Goal: Information Seeking & Learning: Check status

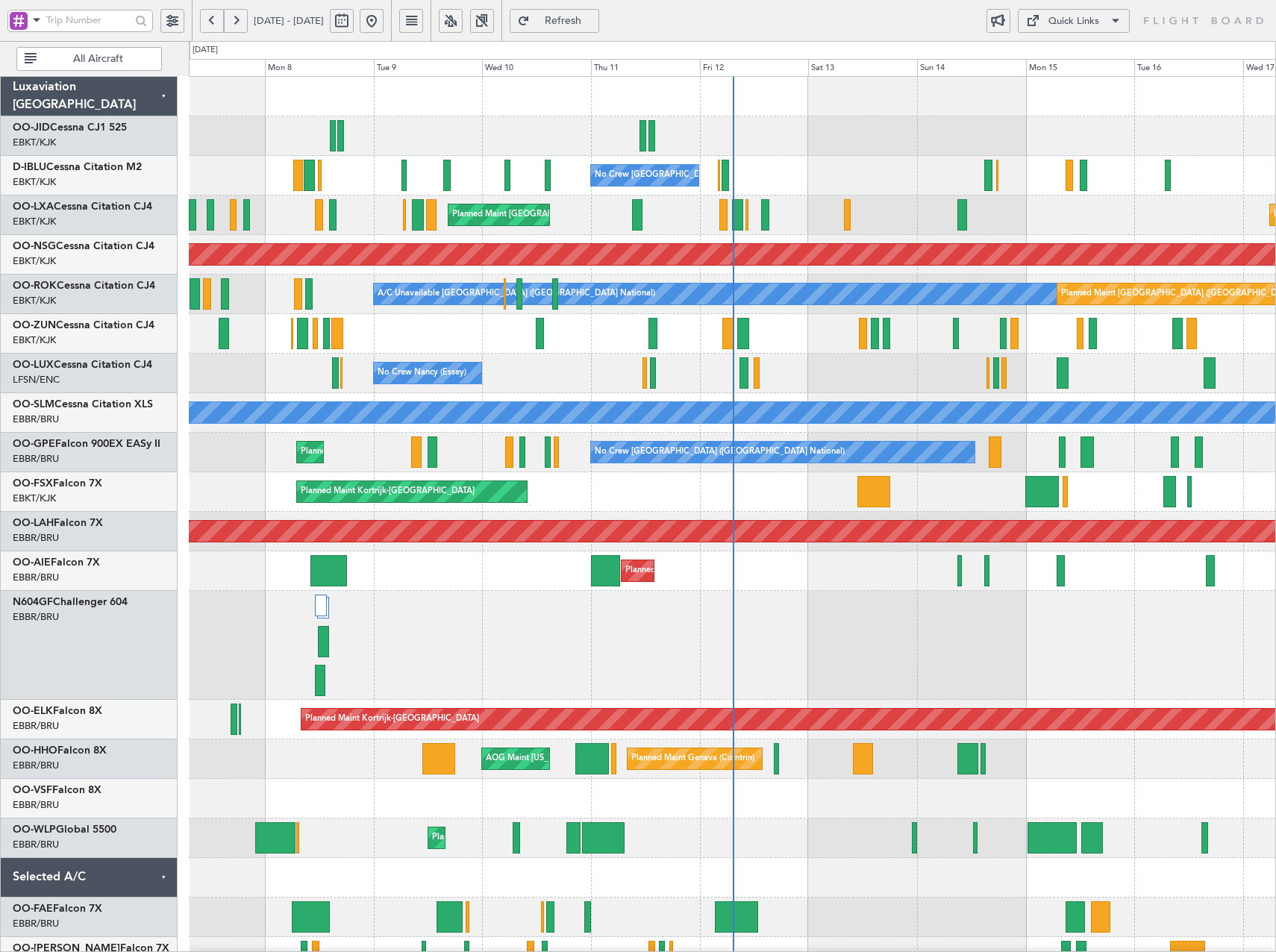
click at [463, 16] on button at bounding box center [451, 21] width 24 height 24
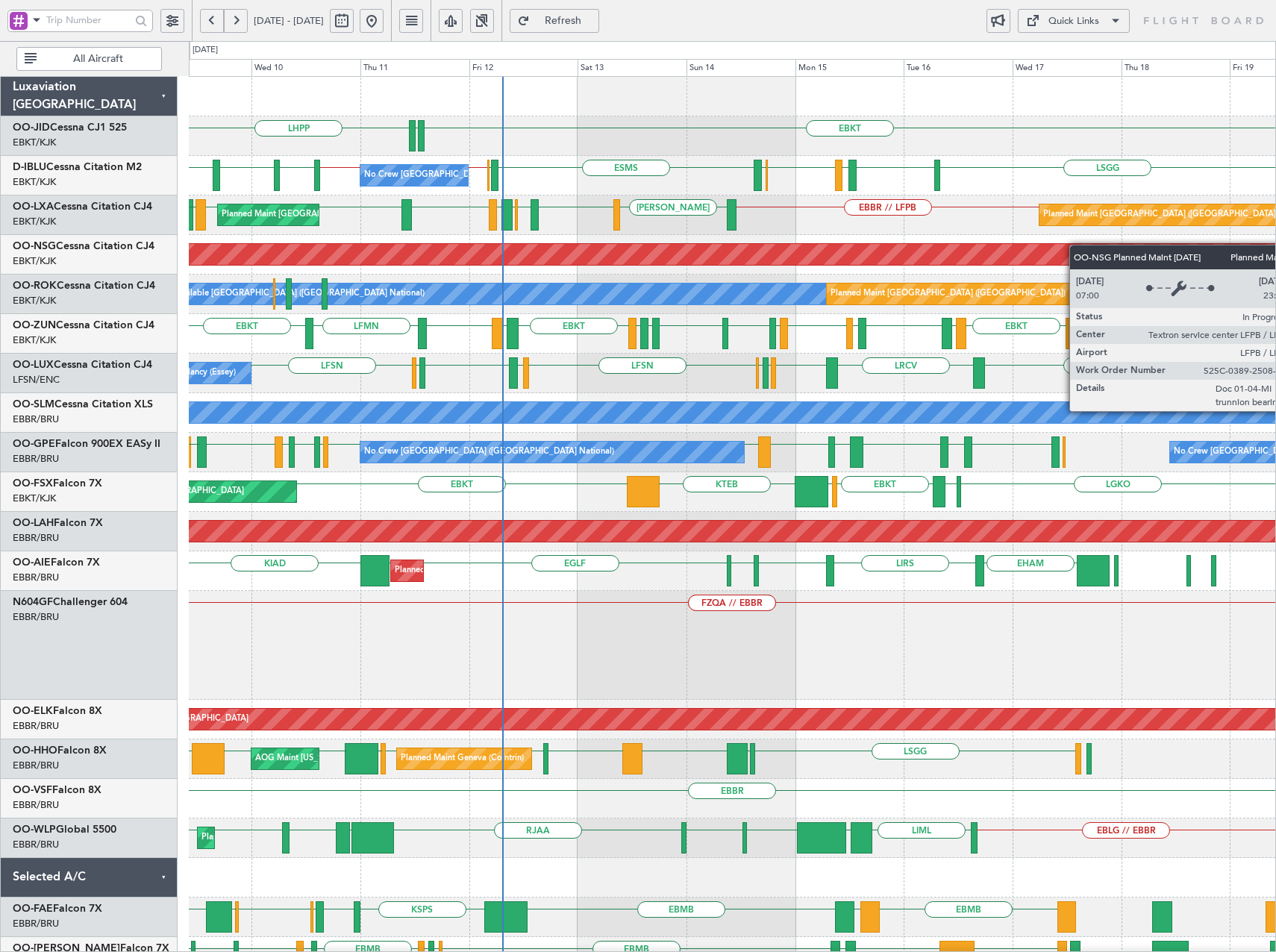
click at [894, 258] on div "LHPP EBKT EDDN ESMS EBOS EBBR // EBKT EBKT // EBBR [GEOGRAPHIC_DATA] EBKT [GEOG…" at bounding box center [732, 645] width 1086 height 1137
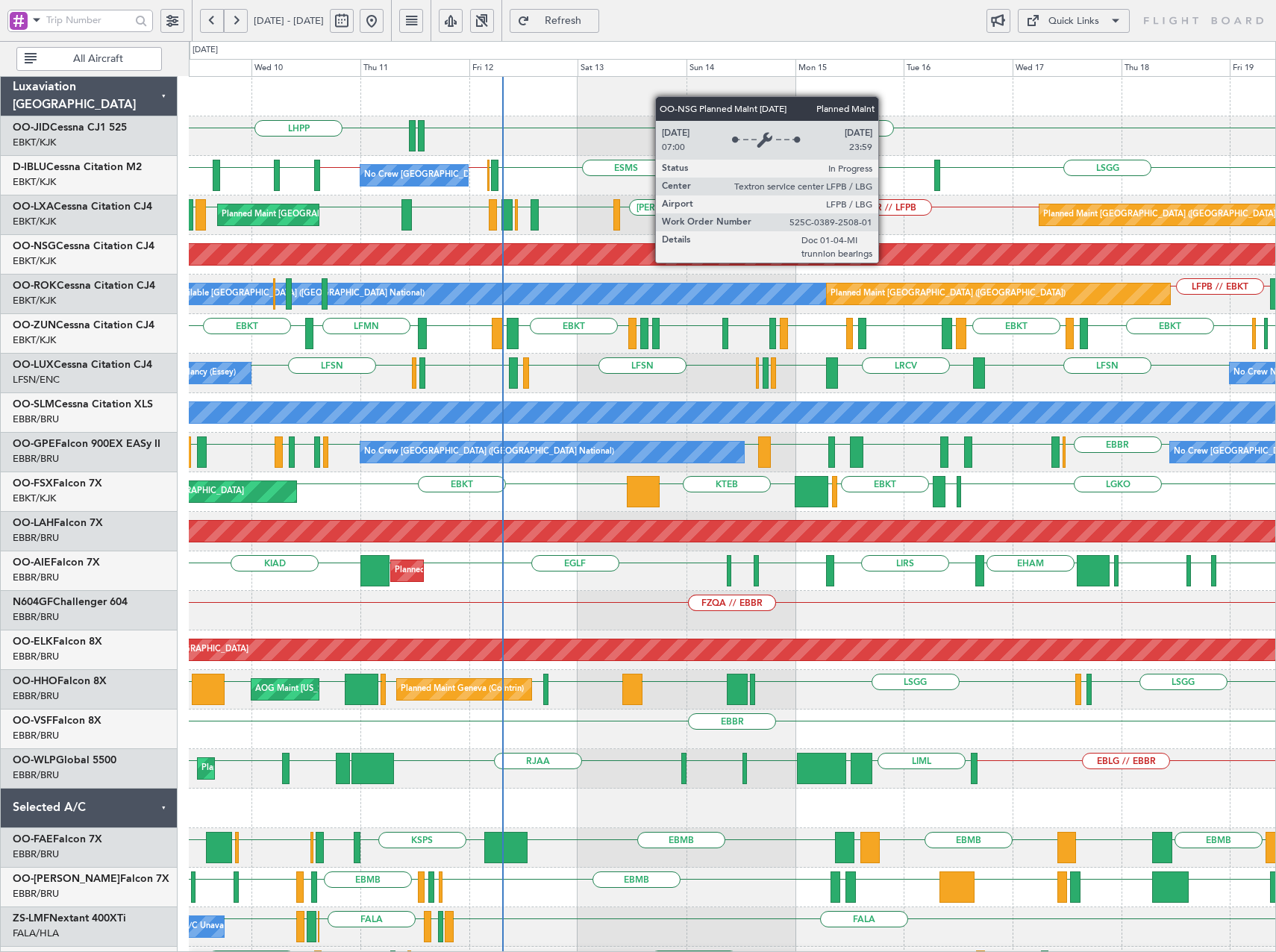
click at [880, 357] on div "LFSN LFMD EBKT [GEOGRAPHIC_DATA] LFSN LFSN LRCV LFSN LFMN LFPB No Crew [PERSON_…" at bounding box center [732, 373] width 1086 height 39
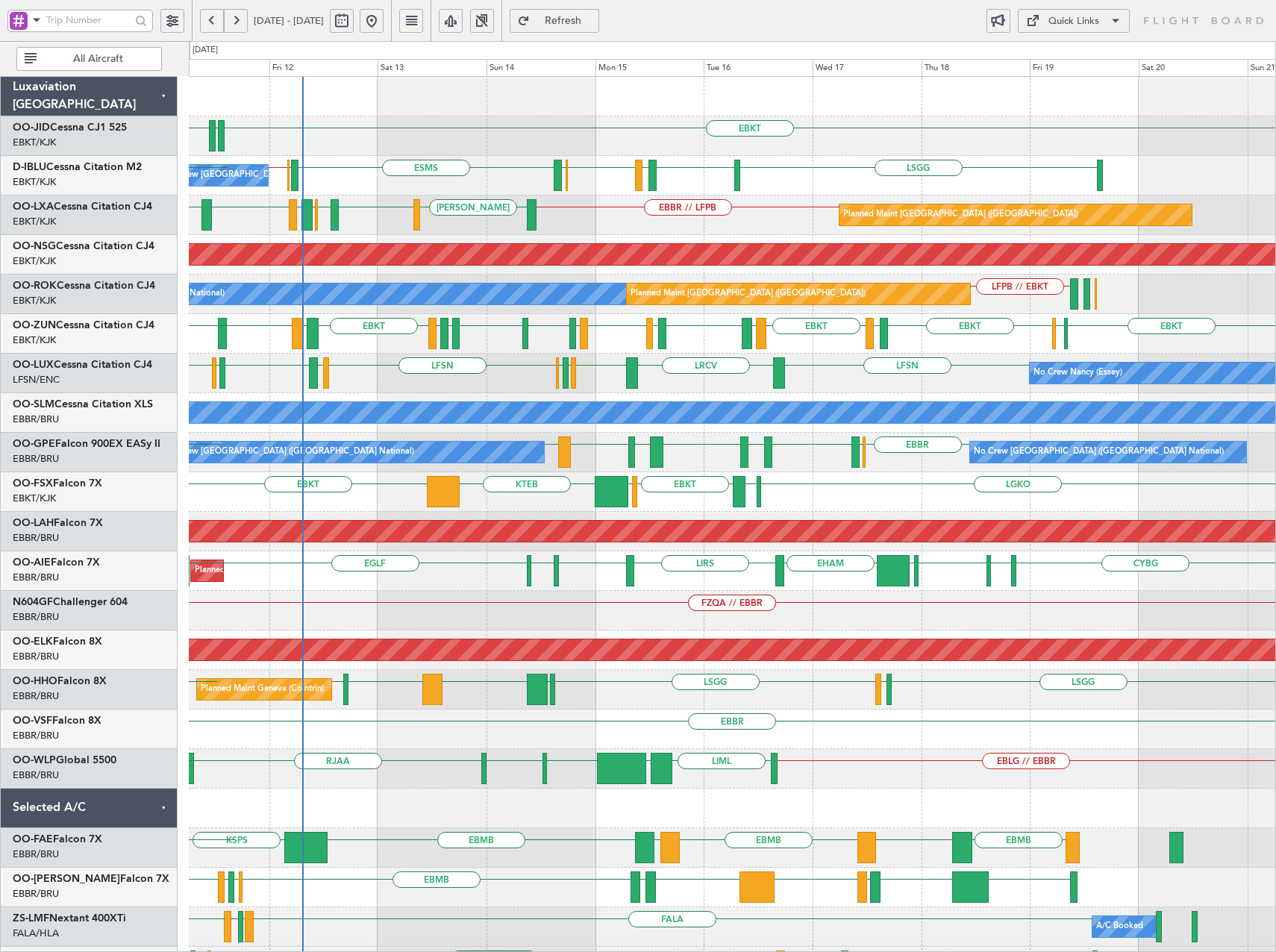
click at [950, 353] on div "LHPP EBKT EDDN ESMS EBOS EBBR // EBKT [GEOGRAPHIC_DATA] EBKT LFMD EBKT EBOS No …" at bounding box center [732, 631] width 1086 height 1107
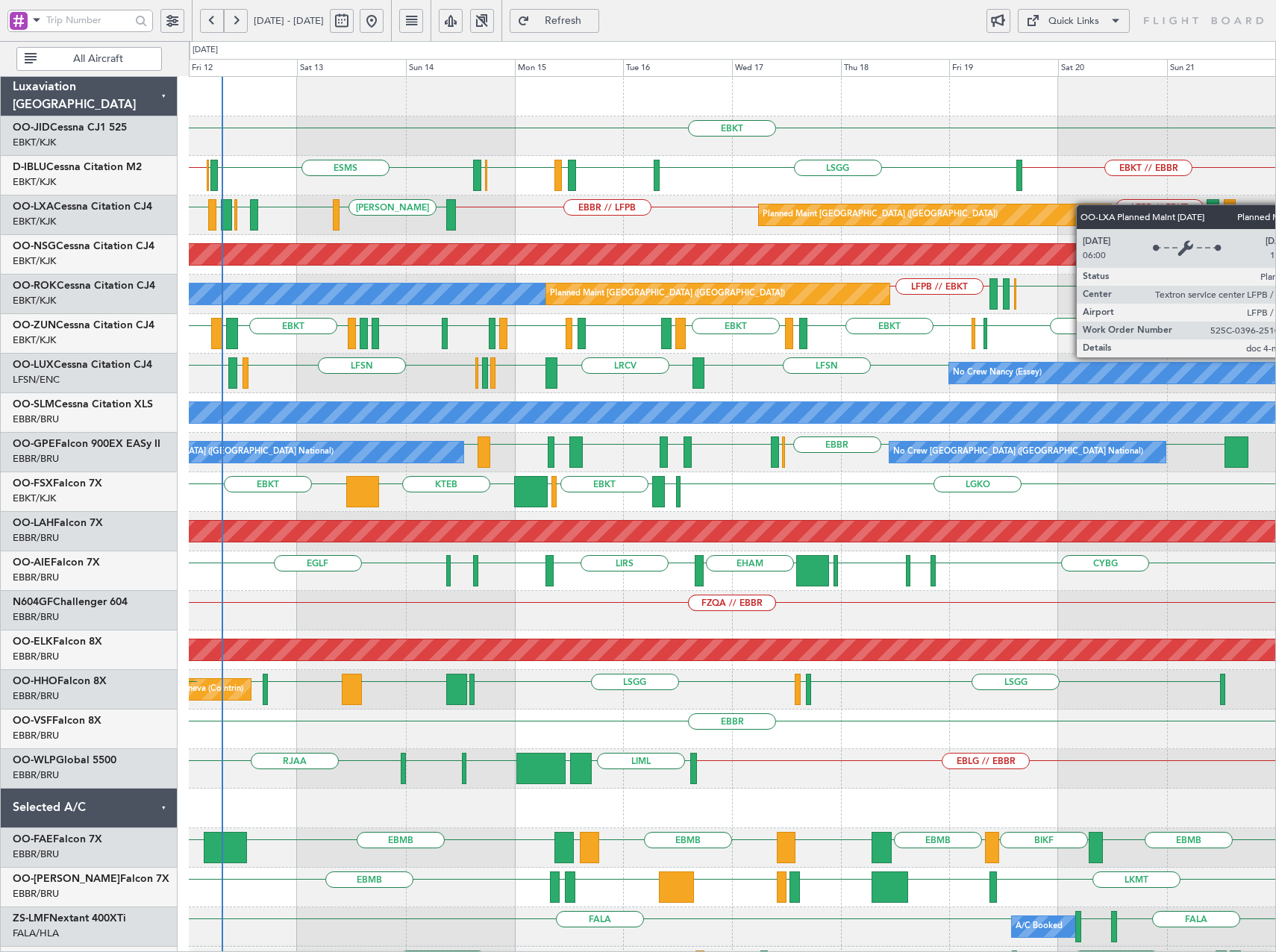
click at [1074, 207] on div "EBKT EDDN LHPP EBKT // EBBR ESMS EBOS EBBR // EBKT [GEOGRAPHIC_DATA] EBKT LFMD …" at bounding box center [732, 611] width 1086 height 1068
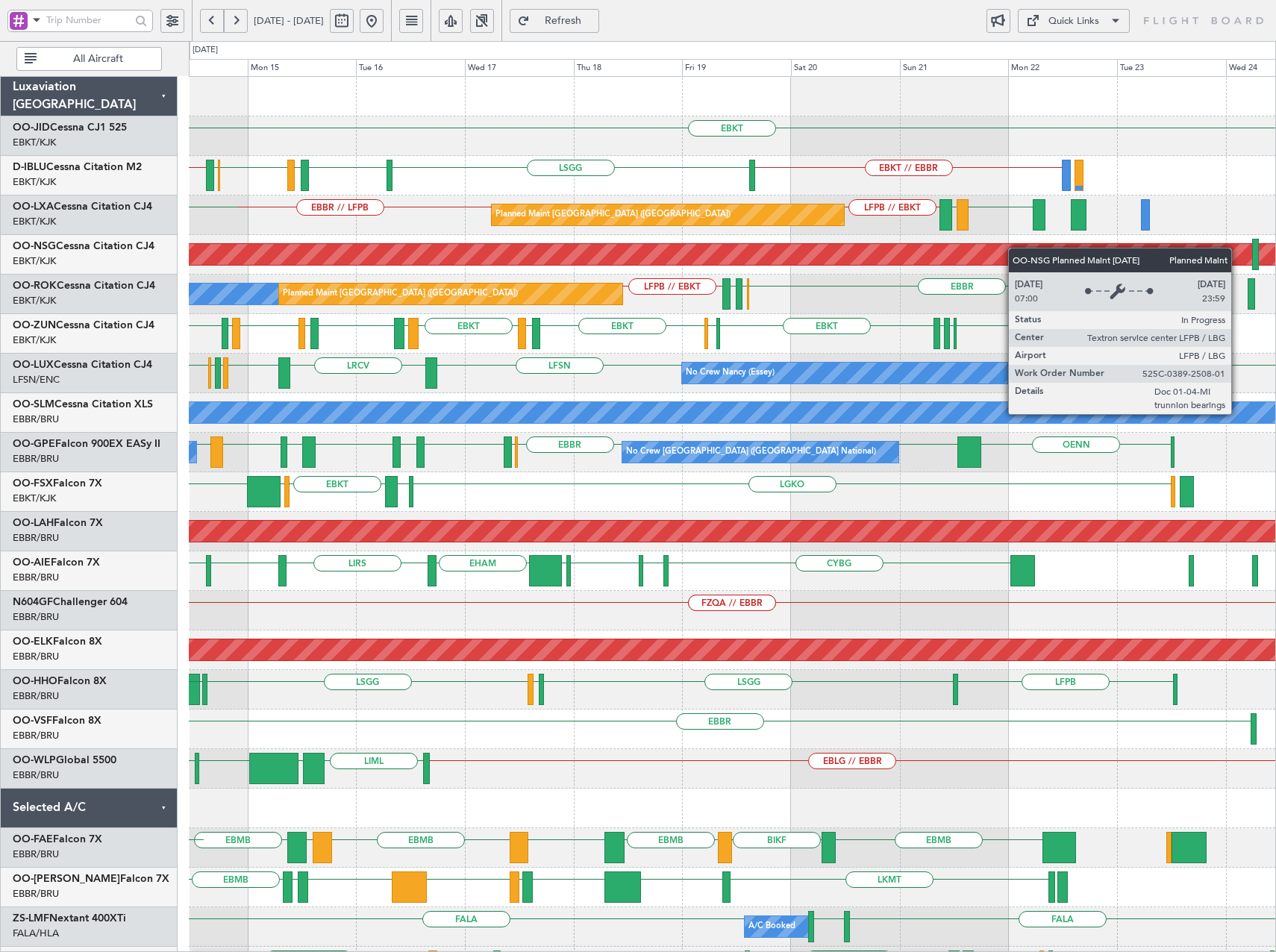
click at [899, 260] on div "EBKT EBKT // EBBR ESMS [GEOGRAPHIC_DATA] EBKT LFMD EBKT EBOS EBOS EBBR // EBKT …" at bounding box center [732, 591] width 1086 height 1028
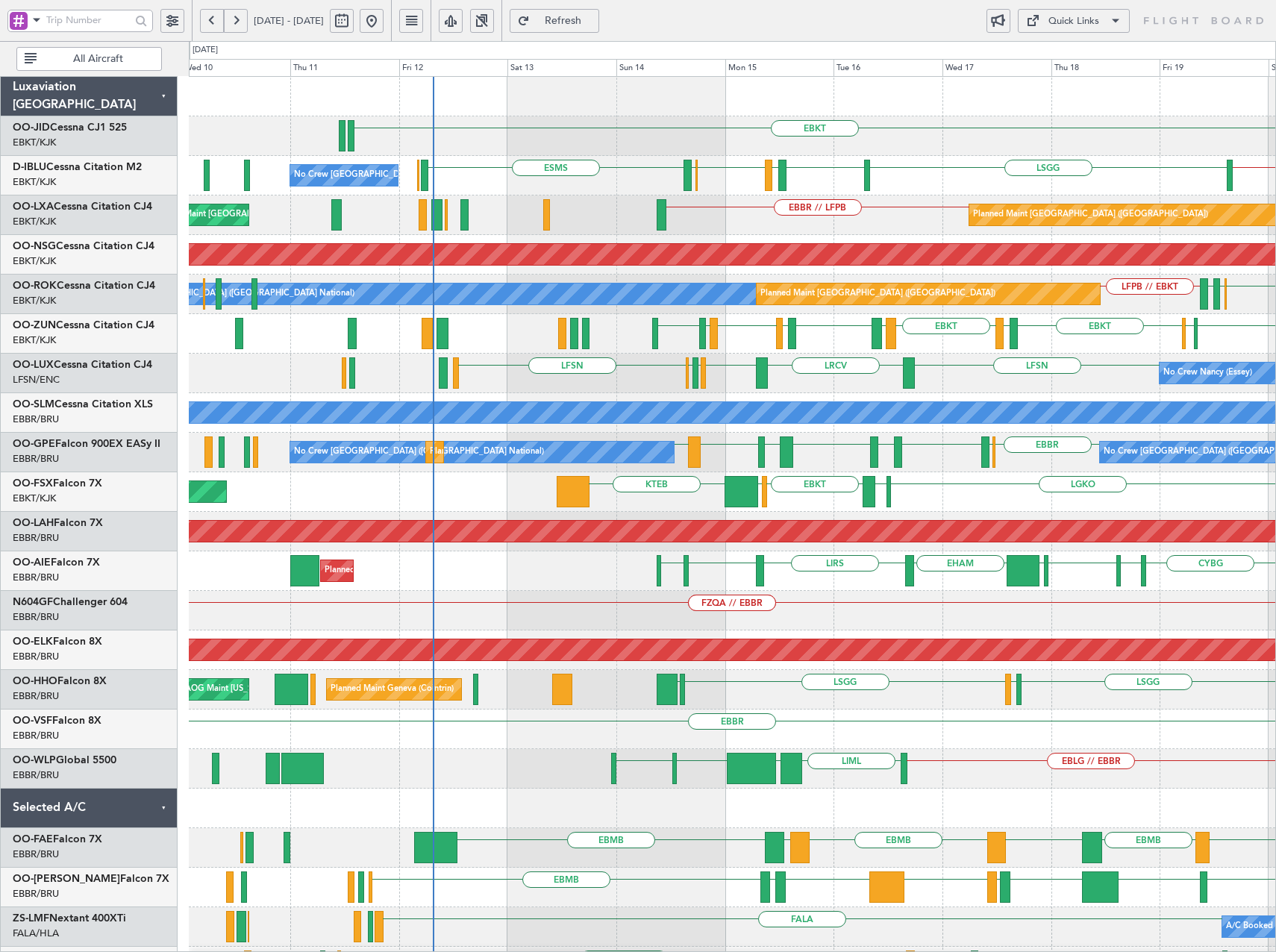
click at [959, 218] on div "EBKT EBKT // EBBR ESMS [GEOGRAPHIC_DATA] EBKT LFMD EBKT EBOS No Crew [GEOGRAPHI…" at bounding box center [732, 591] width 1086 height 1028
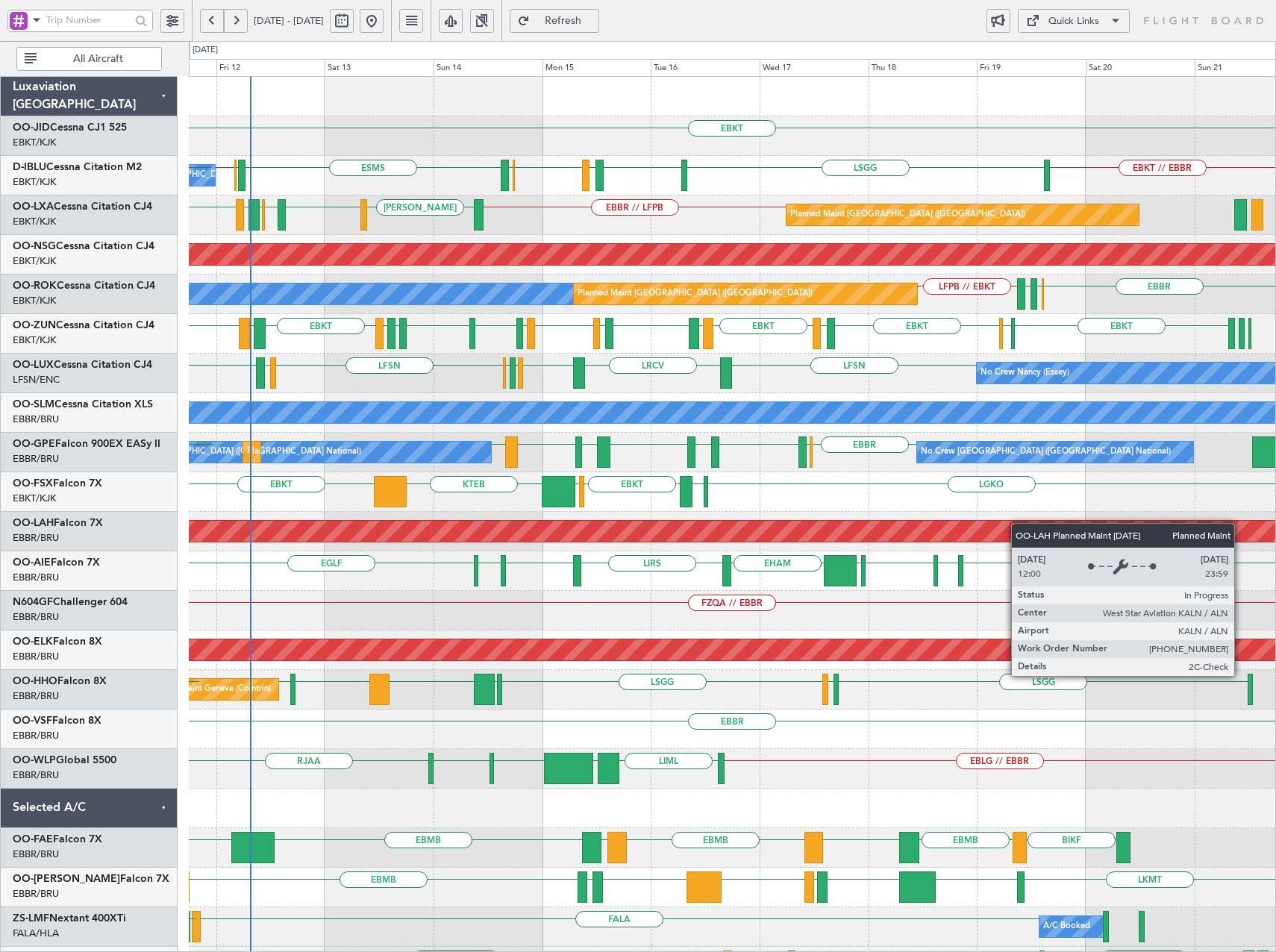
click at [941, 543] on div "EBKT EDDN LHPP ESMS EBOS EBBR // EBKT [GEOGRAPHIC_DATA] EBKT LFMD EBKT EBOS No …" at bounding box center [732, 631] width 1086 height 1107
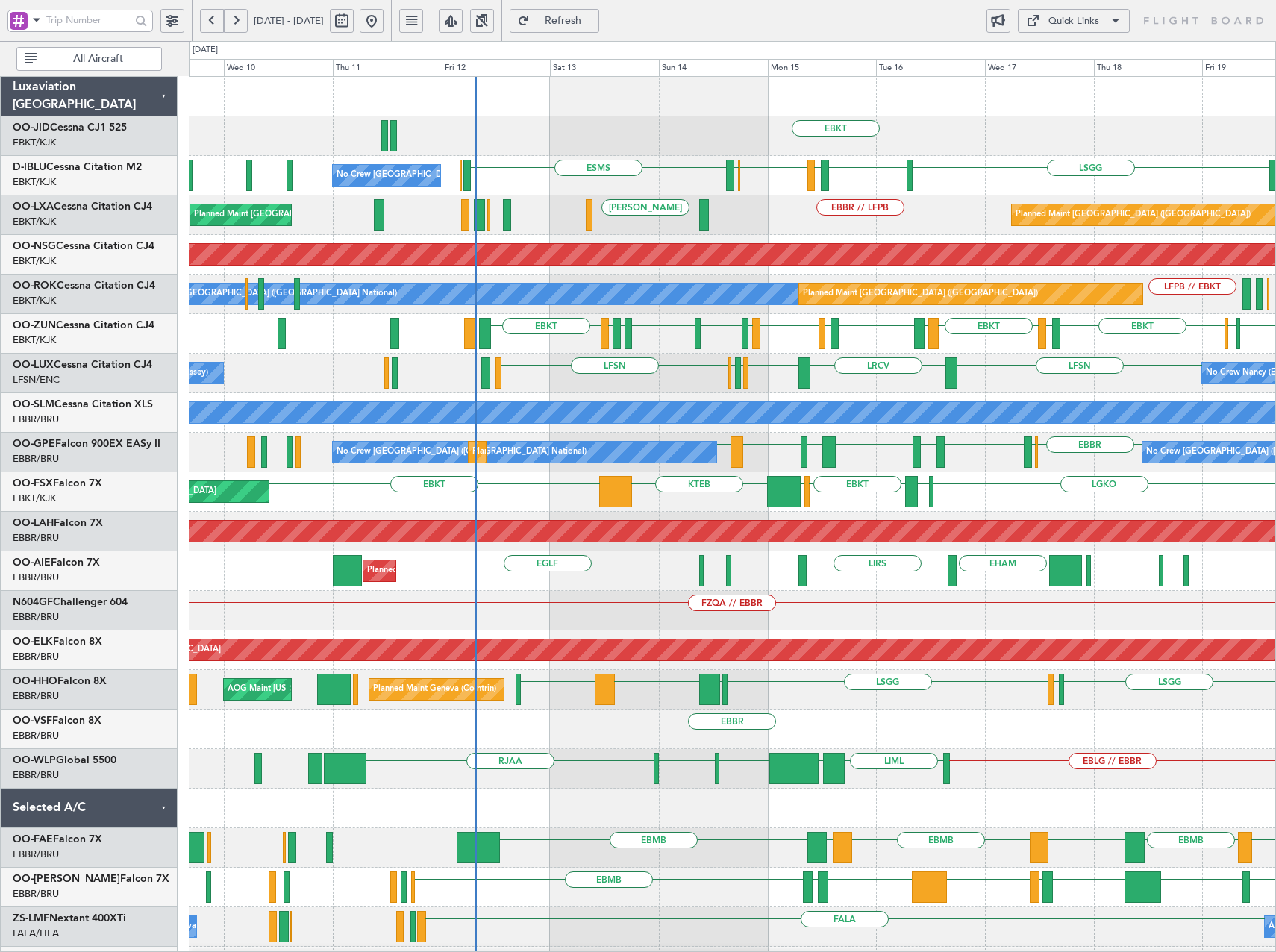
click at [813, 397] on div "EBKT EBKT // EBBR ESMS [GEOGRAPHIC_DATA] EBKT LFMD EBKT EBOS No Crew [GEOGRAPHI…" at bounding box center [732, 591] width 1086 height 1028
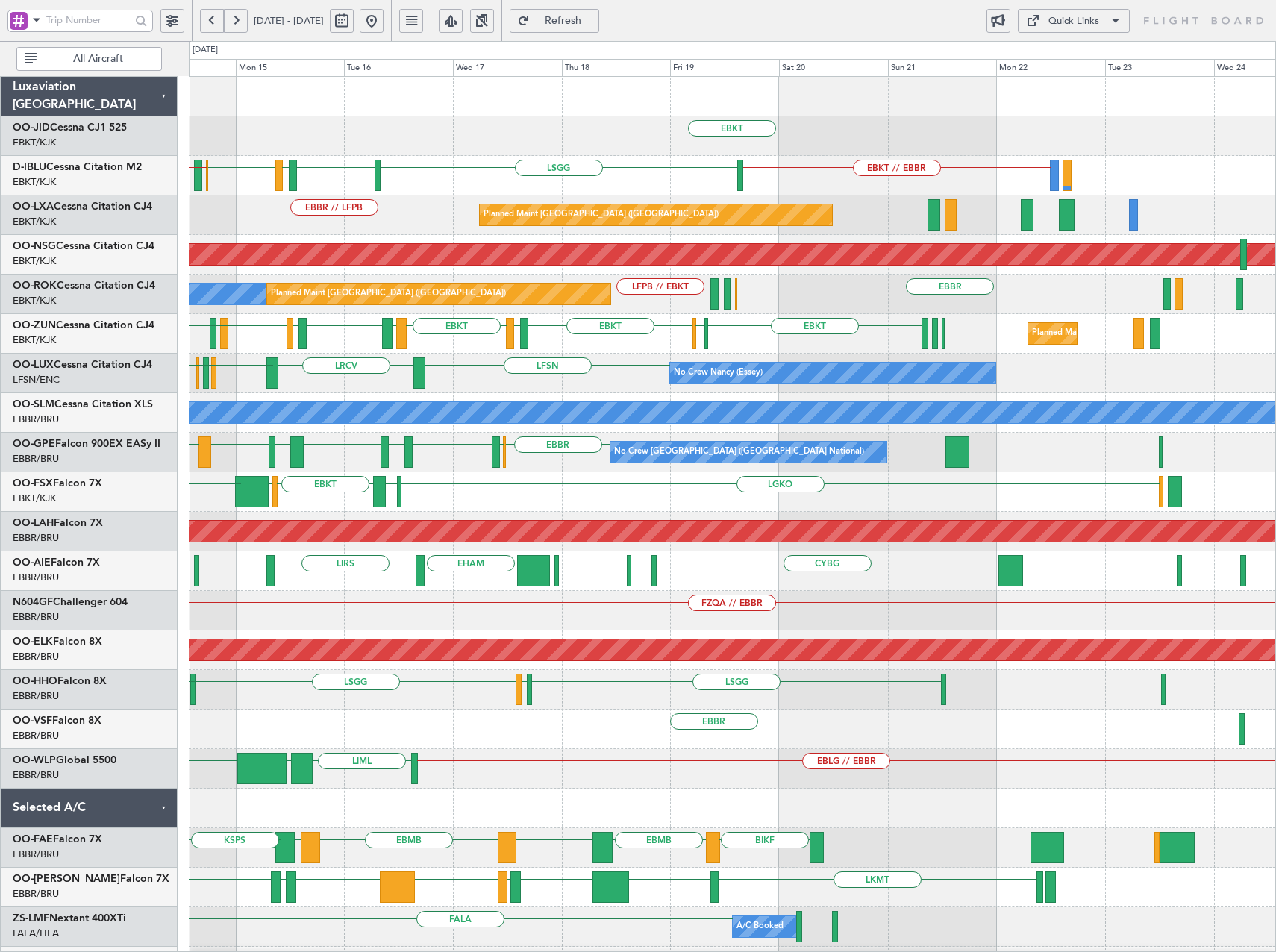
click at [599, 382] on div "EBKT EBKT // EBBR ESMS [GEOGRAPHIC_DATA] EBKT LFMD EBKT EBOS EBOS A/C Unavailab…" at bounding box center [732, 631] width 1086 height 1107
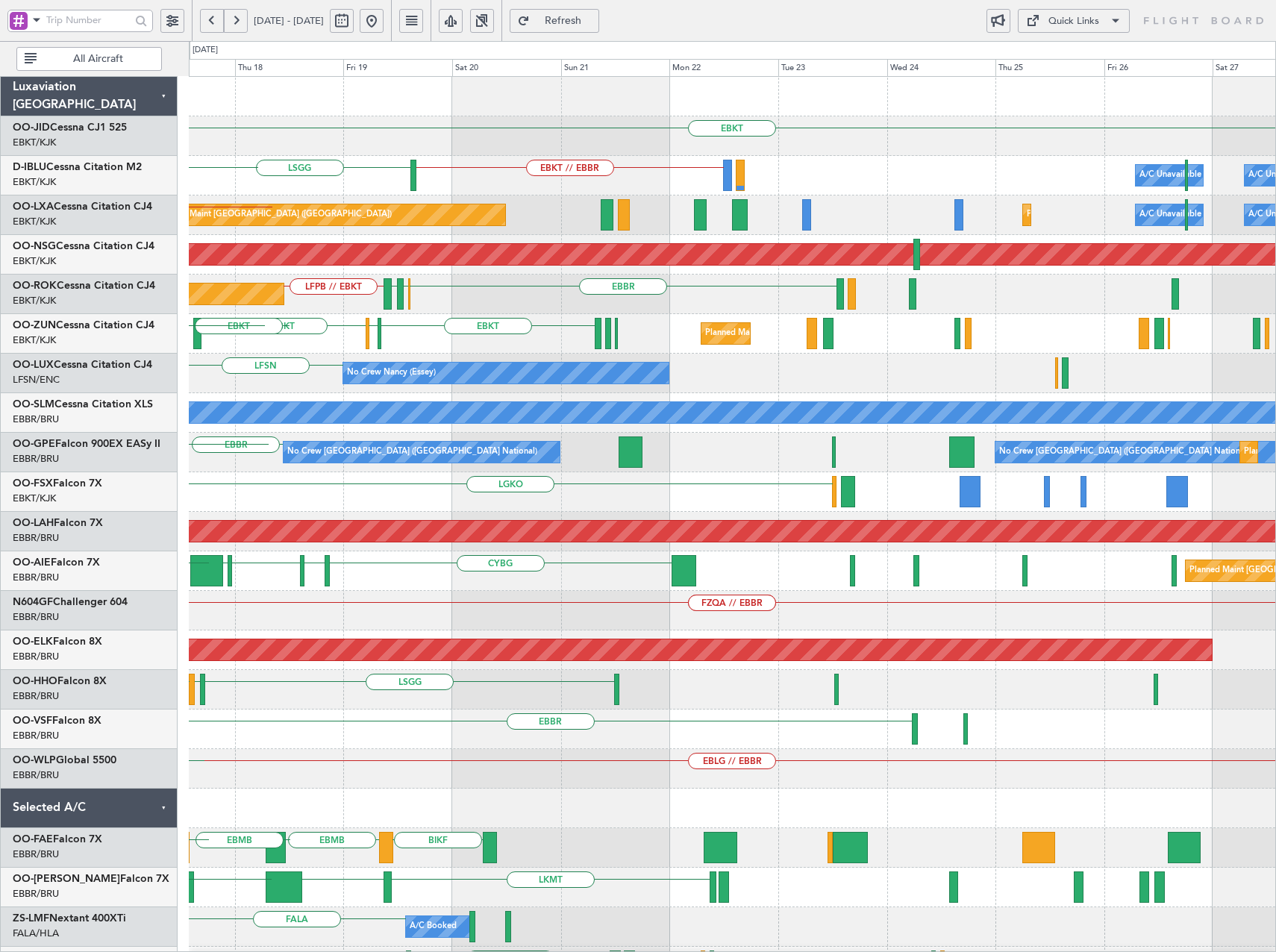
click at [448, 391] on div "No Crew [PERSON_NAME] ([PERSON_NAME]) LFSN LRCV LFSN" at bounding box center [732, 373] width 1086 height 39
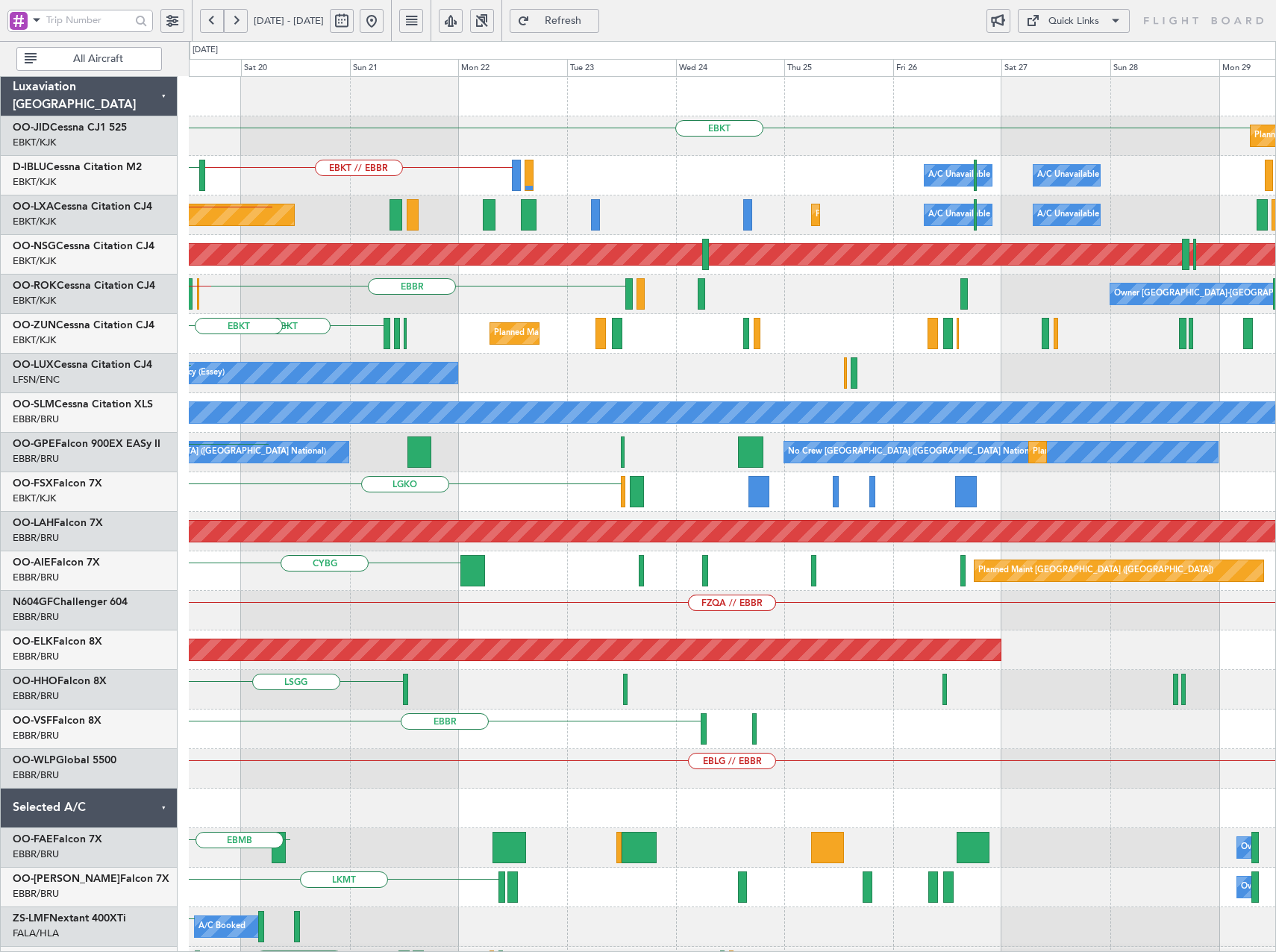
click at [917, 374] on div "No Crew [PERSON_NAME] ([PERSON_NAME]) LFSN" at bounding box center [732, 373] width 1086 height 39
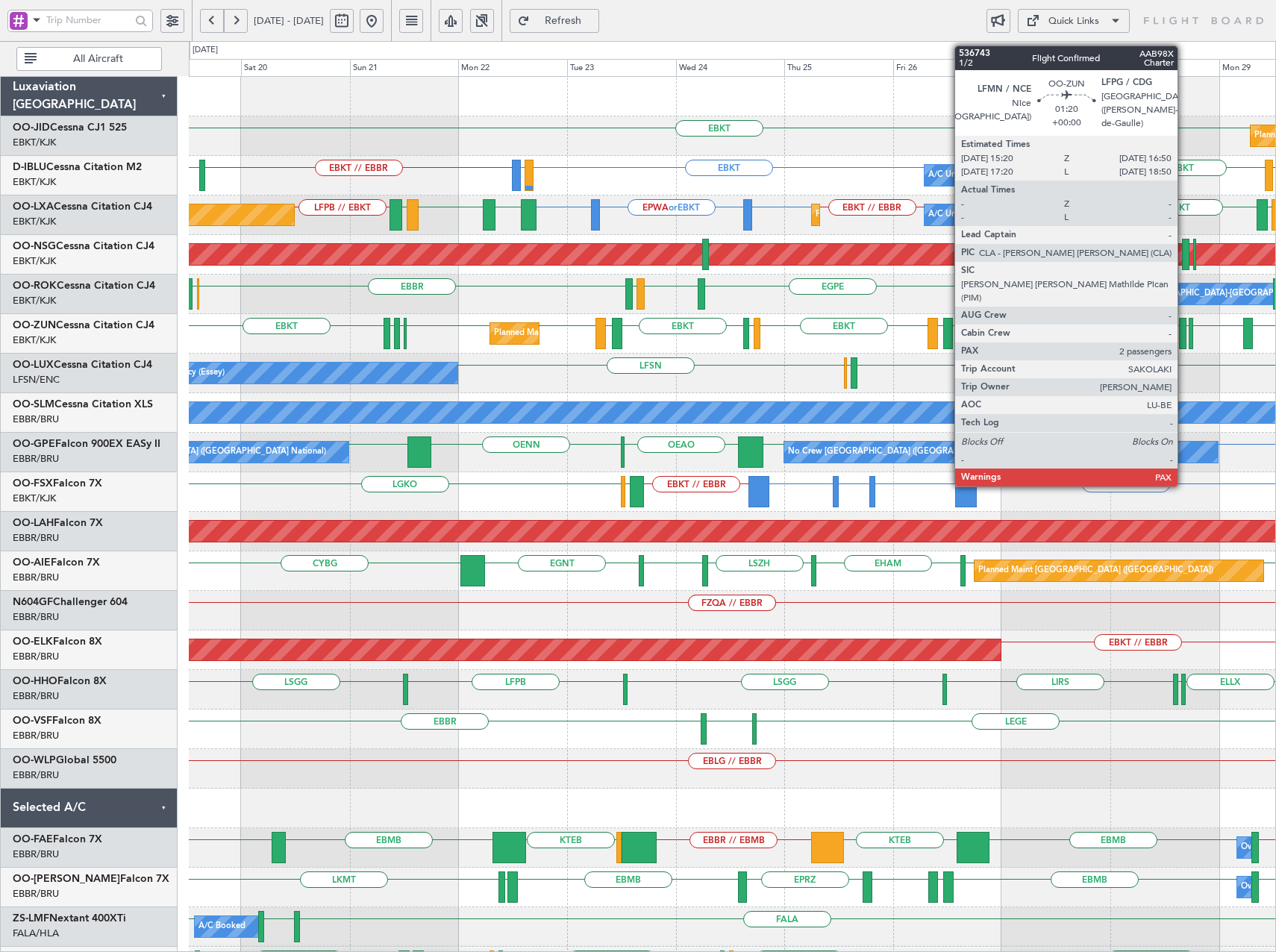
click at [1184, 337] on div at bounding box center [1182, 333] width 7 height 31
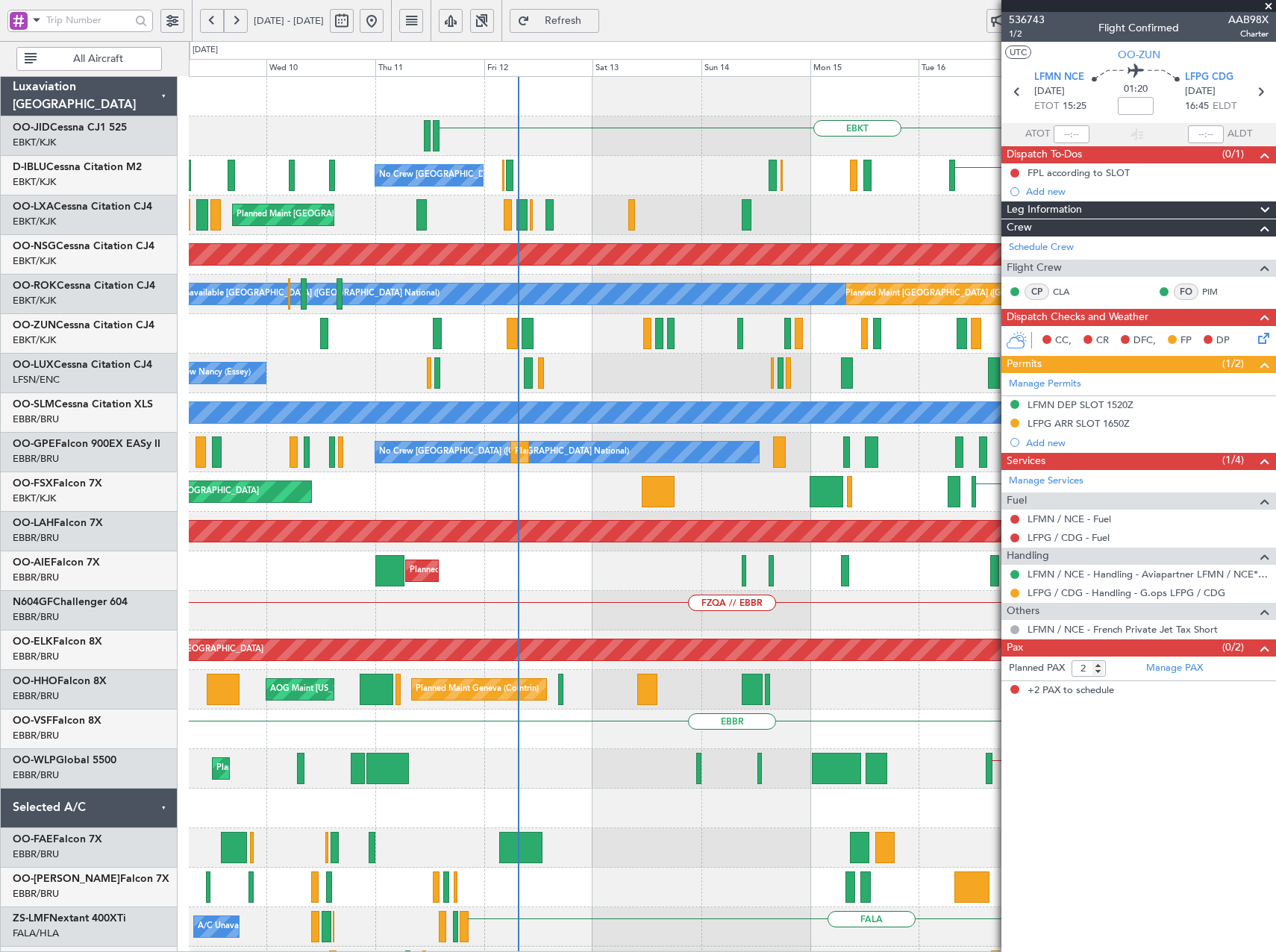
click at [1275, 445] on html "[DATE] - [DATE] Refresh Quick Links All Aircraft EBKT [GEOGRAPHIC_DATA] No Crew…" at bounding box center [638, 476] width 1276 height 952
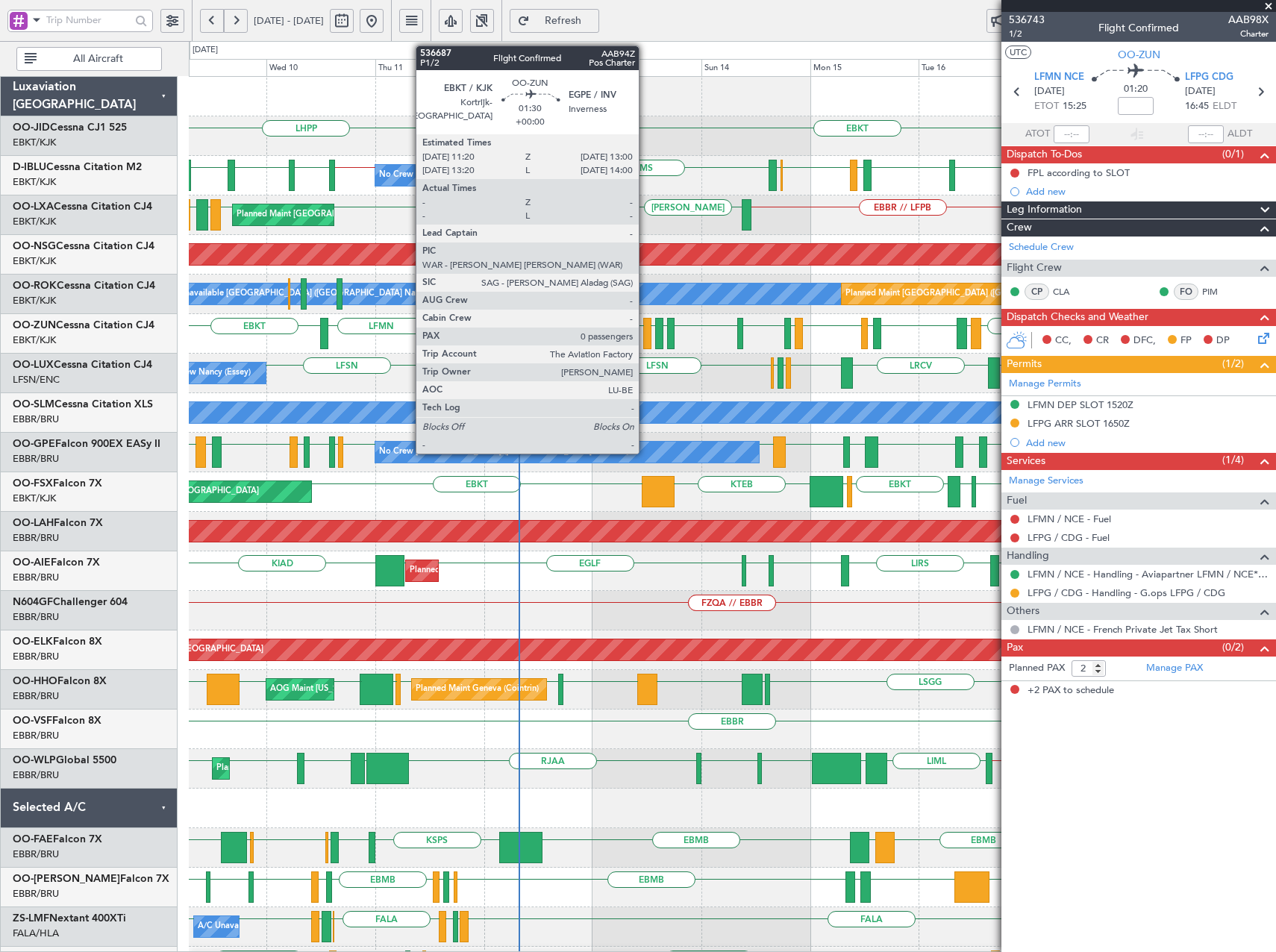
click at [645, 333] on div at bounding box center [648, 333] width 8 height 31
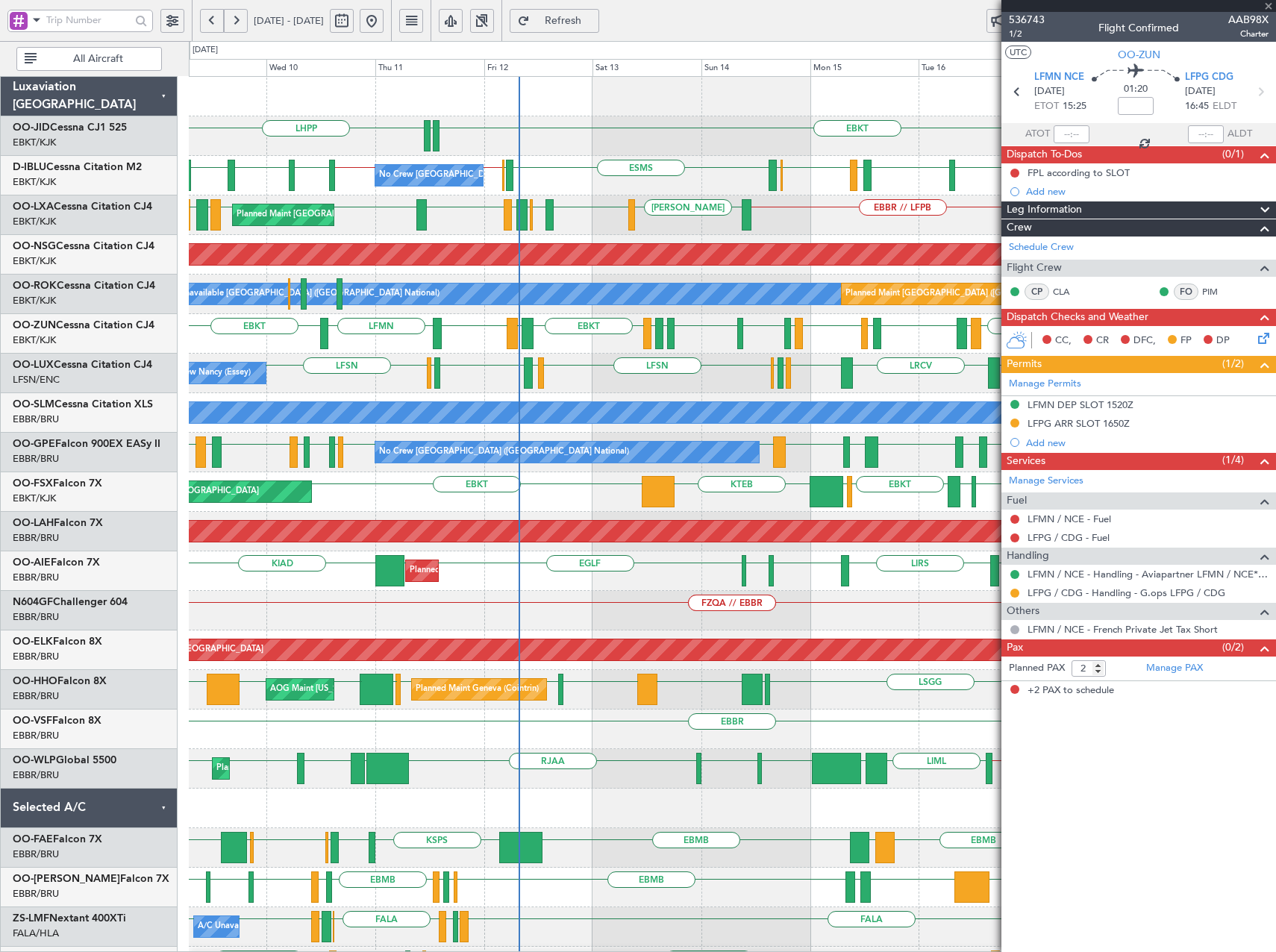
type input "0"
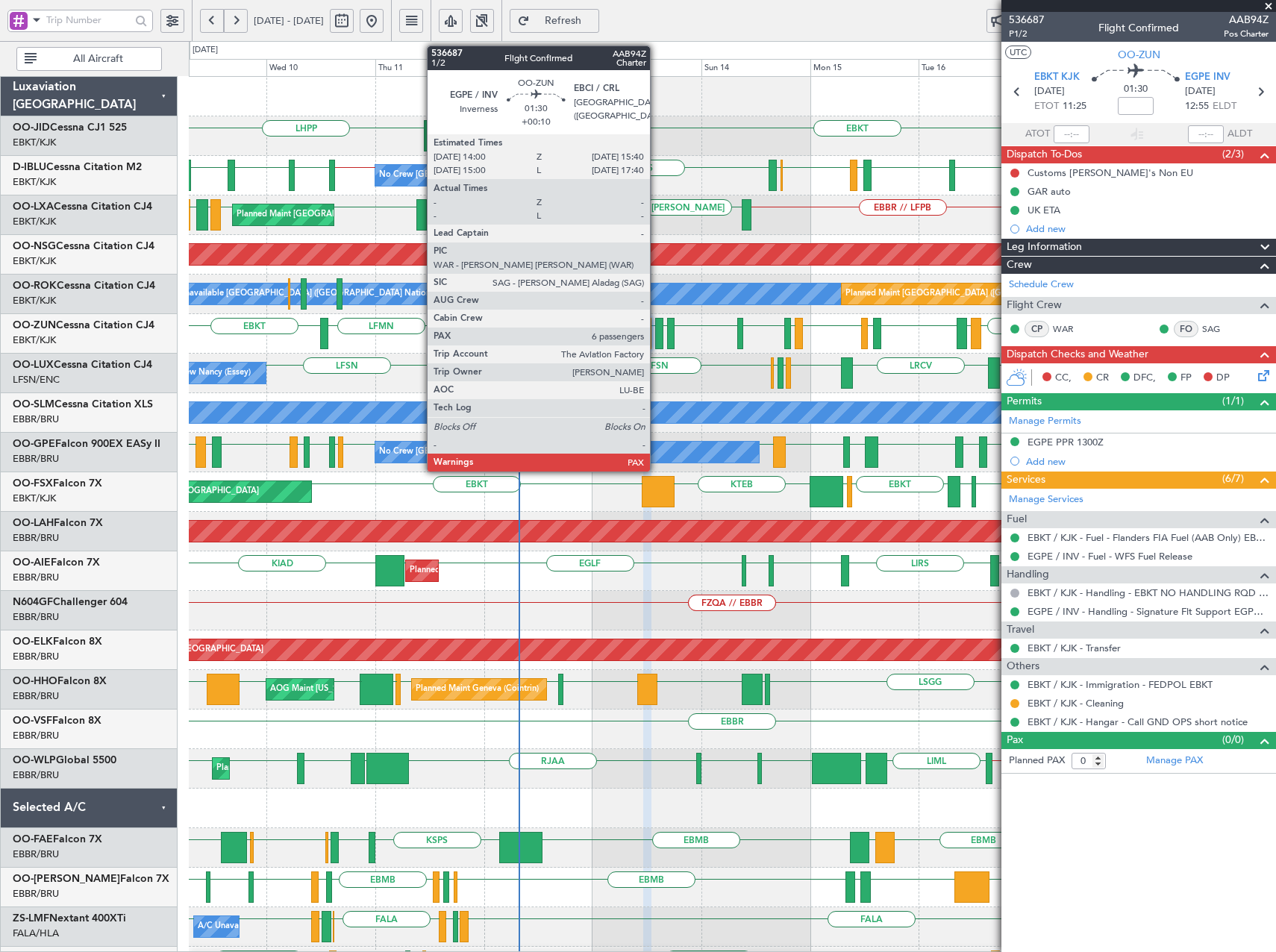
click at [656, 338] on div at bounding box center [659, 333] width 8 height 31
type input "+00:10"
type input "6"
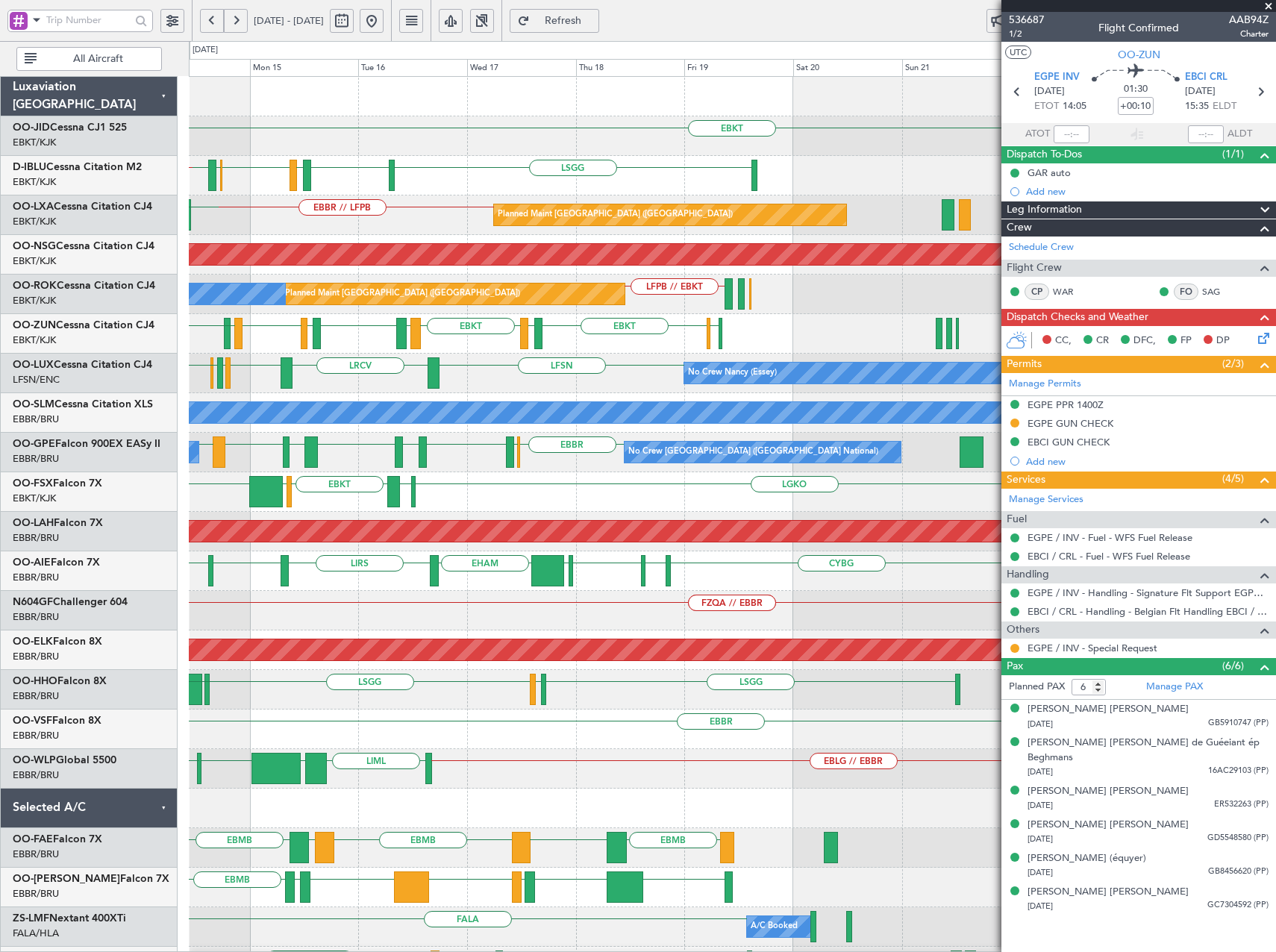
click at [391, 401] on div "EBKT [GEOGRAPHIC_DATA] EBKT LFMD EBKT EBOS ESMS EBOS EBBR // EBKT A/C Unavailab…" at bounding box center [732, 631] width 1086 height 1107
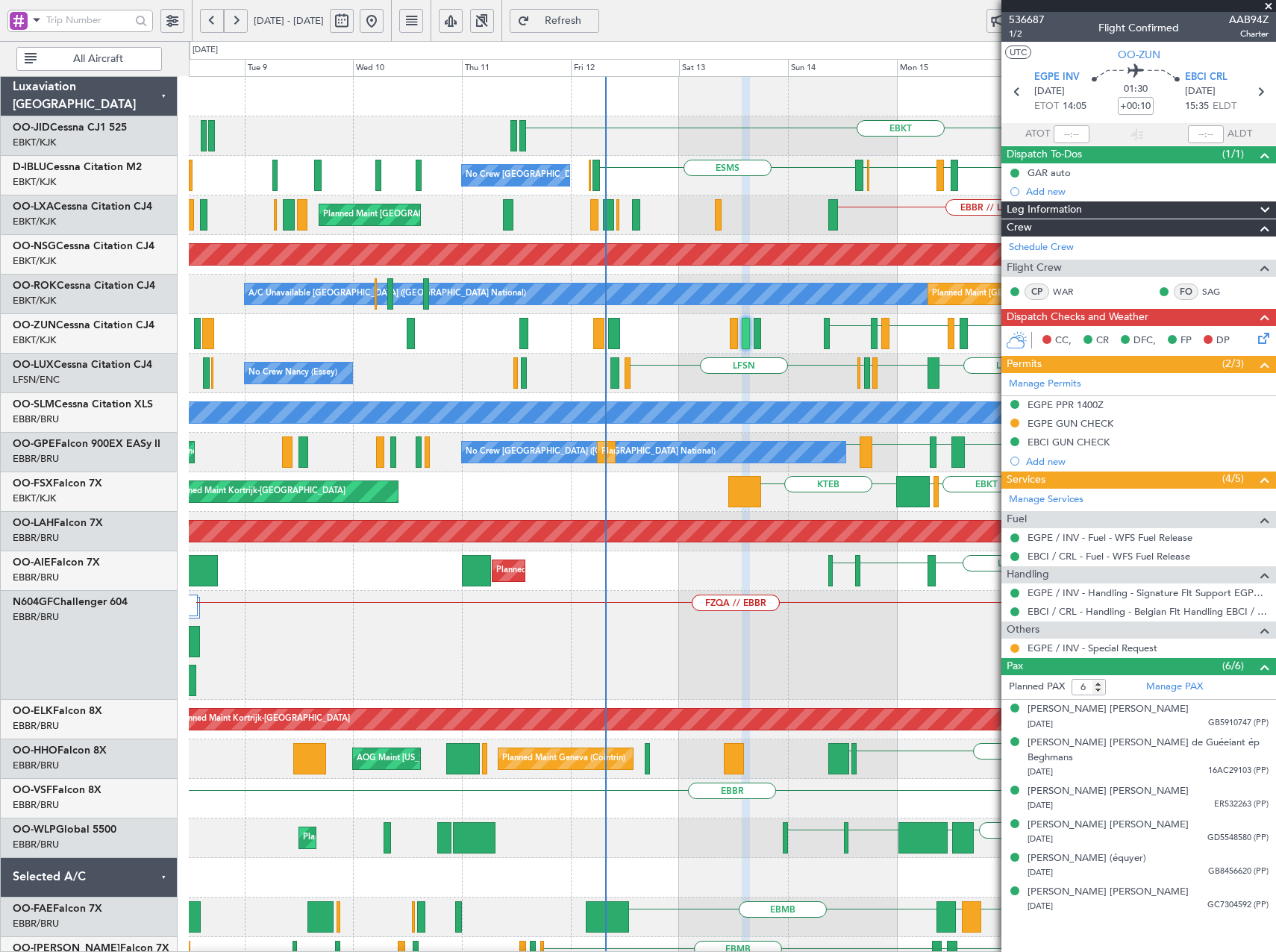
click at [1069, 550] on fb-app "[DATE] - [DATE] Refresh Quick Links All Aircraft EBKT ESMS [GEOGRAPHIC_DATA] EB…" at bounding box center [638, 485] width 1276 height 934
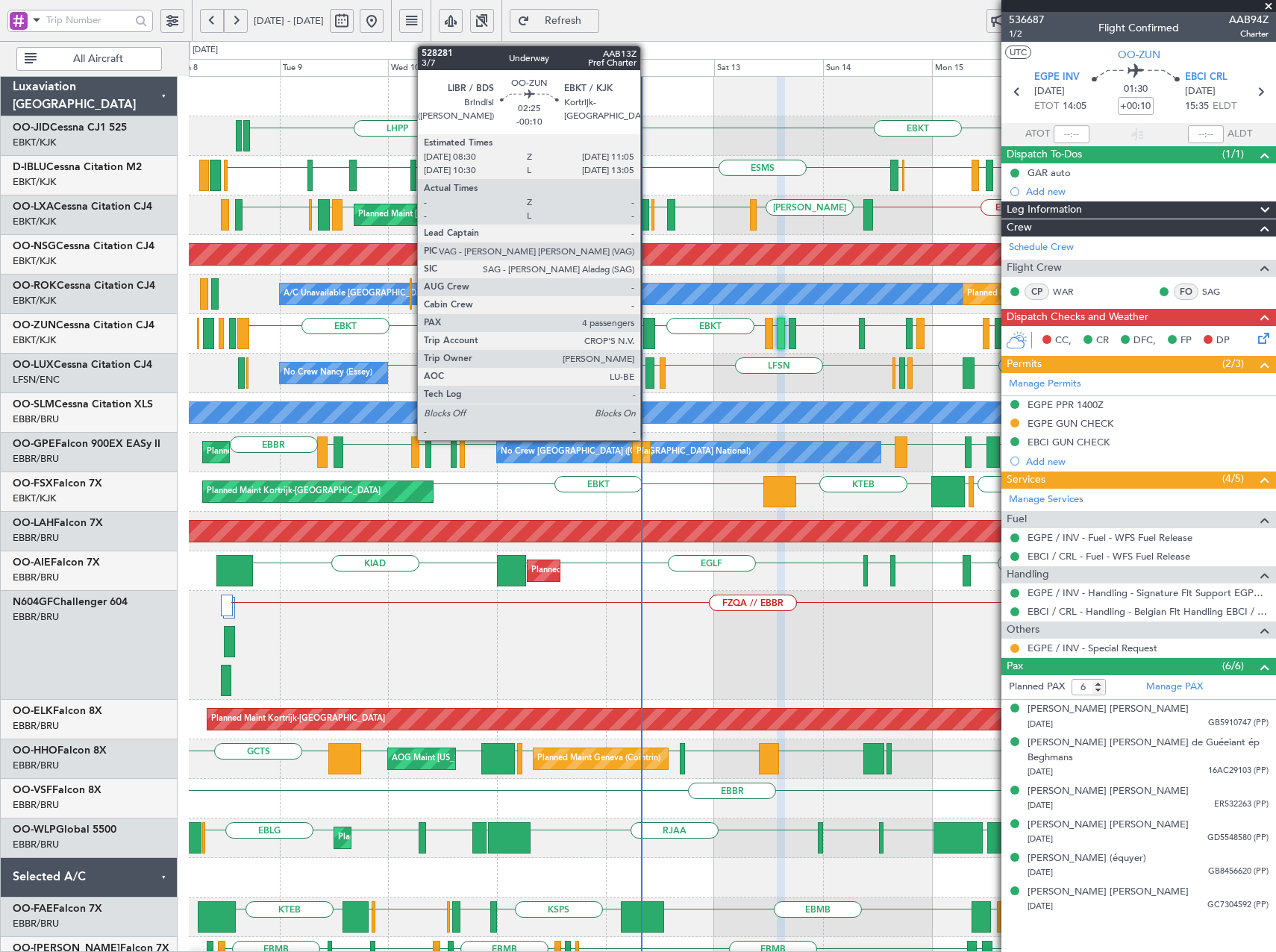
click at [647, 335] on div at bounding box center [649, 333] width 12 height 31
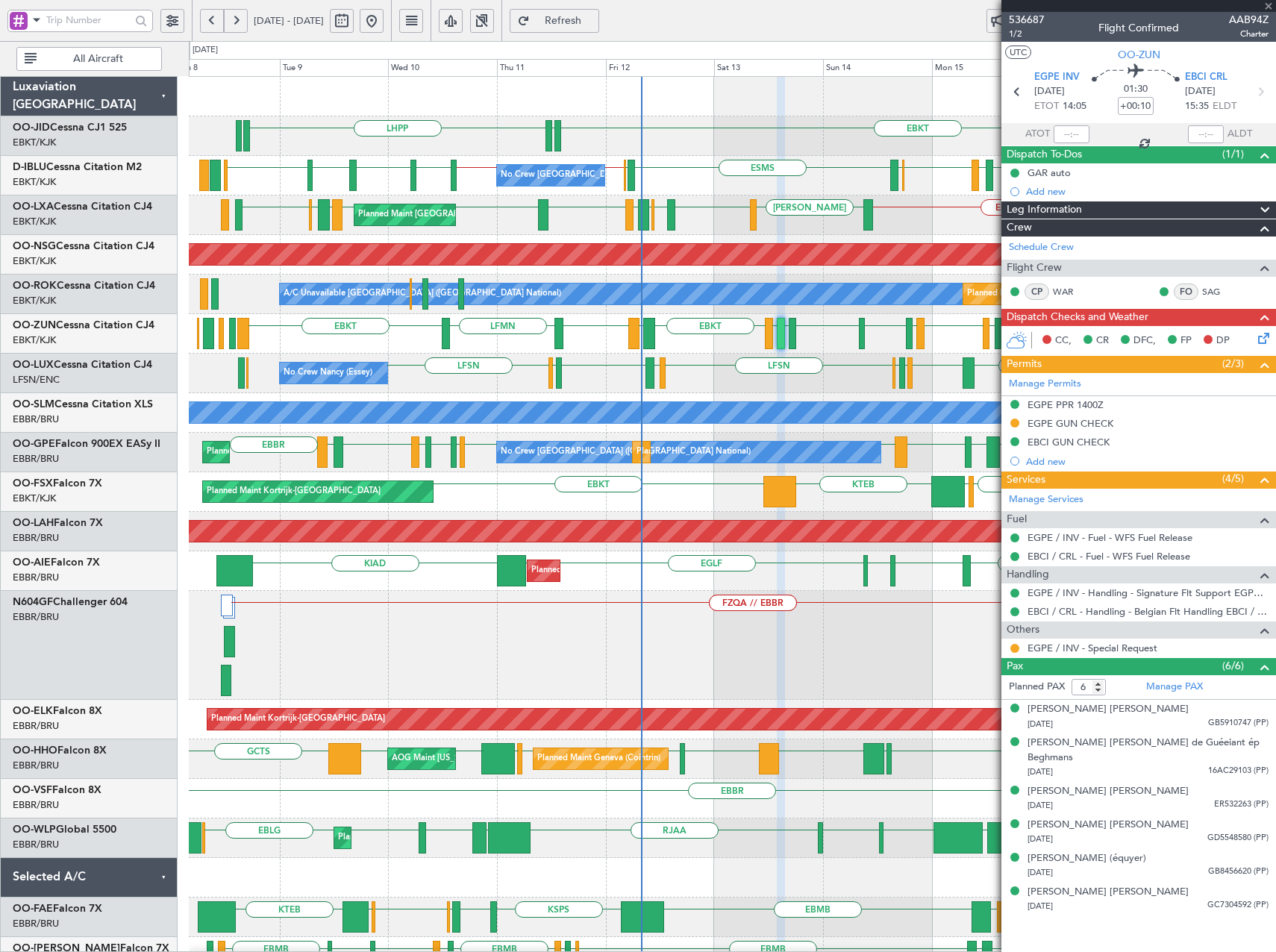
type input "-00:10"
type input "4"
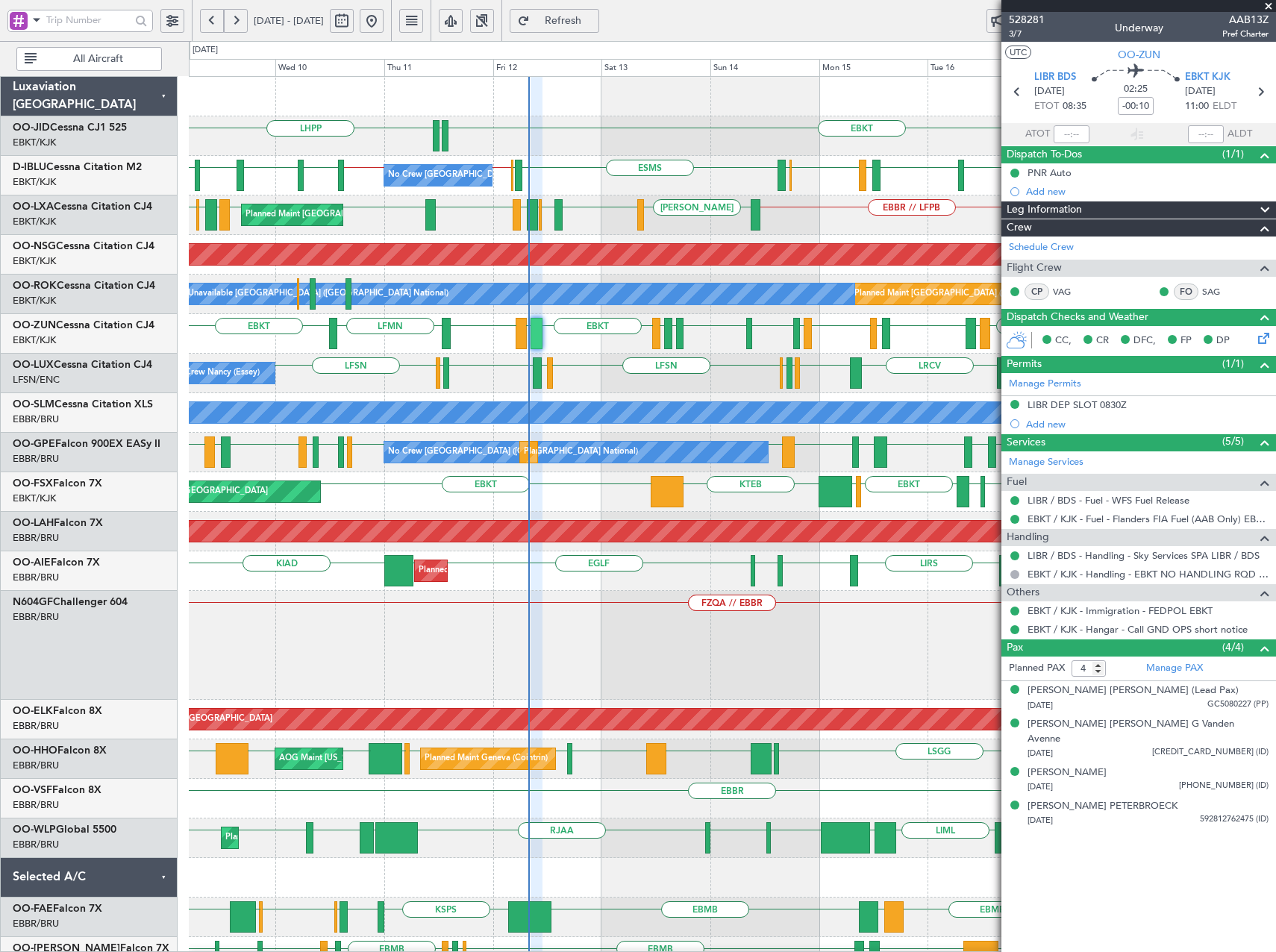
click at [832, 228] on div "EBBR // LFPB [PERSON_NAME] LFMD EBKT [GEOGRAPHIC_DATA] [PERSON_NAME] [GEOGRAPHI…" at bounding box center [732, 215] width 1086 height 39
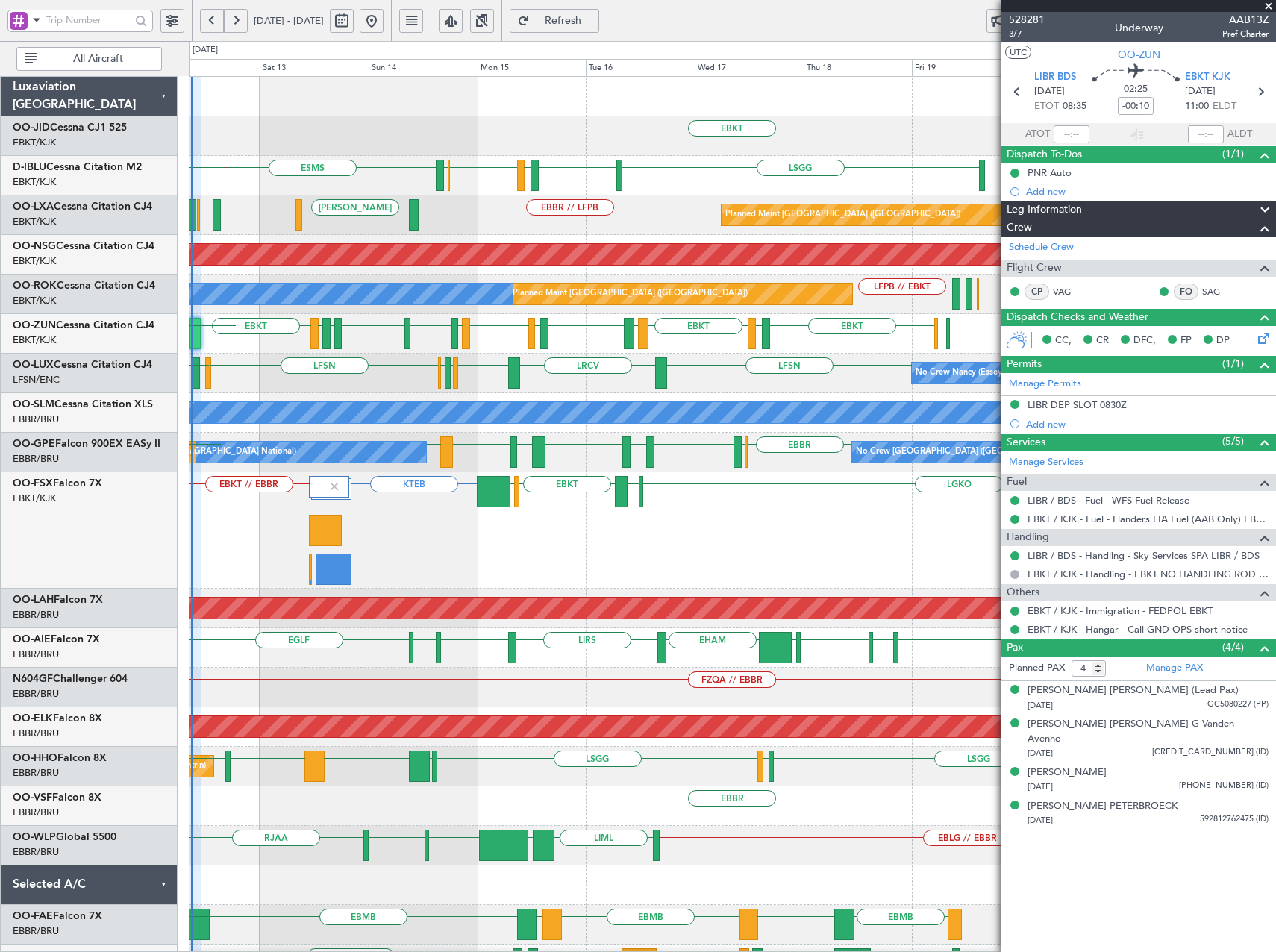
click at [456, 623] on div "EBKT EDDN LHPP LSGG EBKT LFMD EBKT EBOS ESMS EBOS EBBR // EBKT No Crew Brussels…" at bounding box center [732, 669] width 1086 height 1184
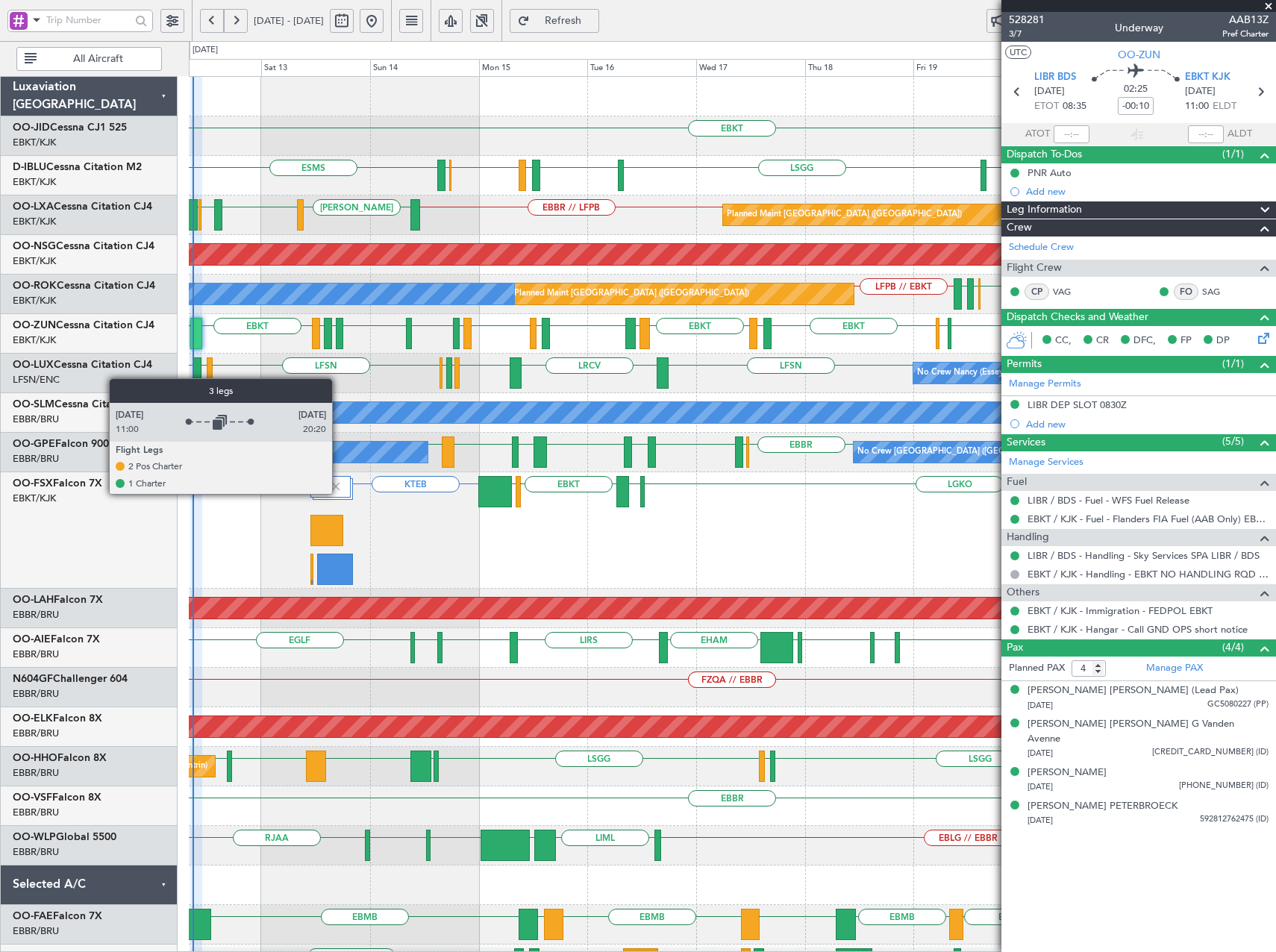
click at [339, 493] on img at bounding box center [336, 486] width 14 height 14
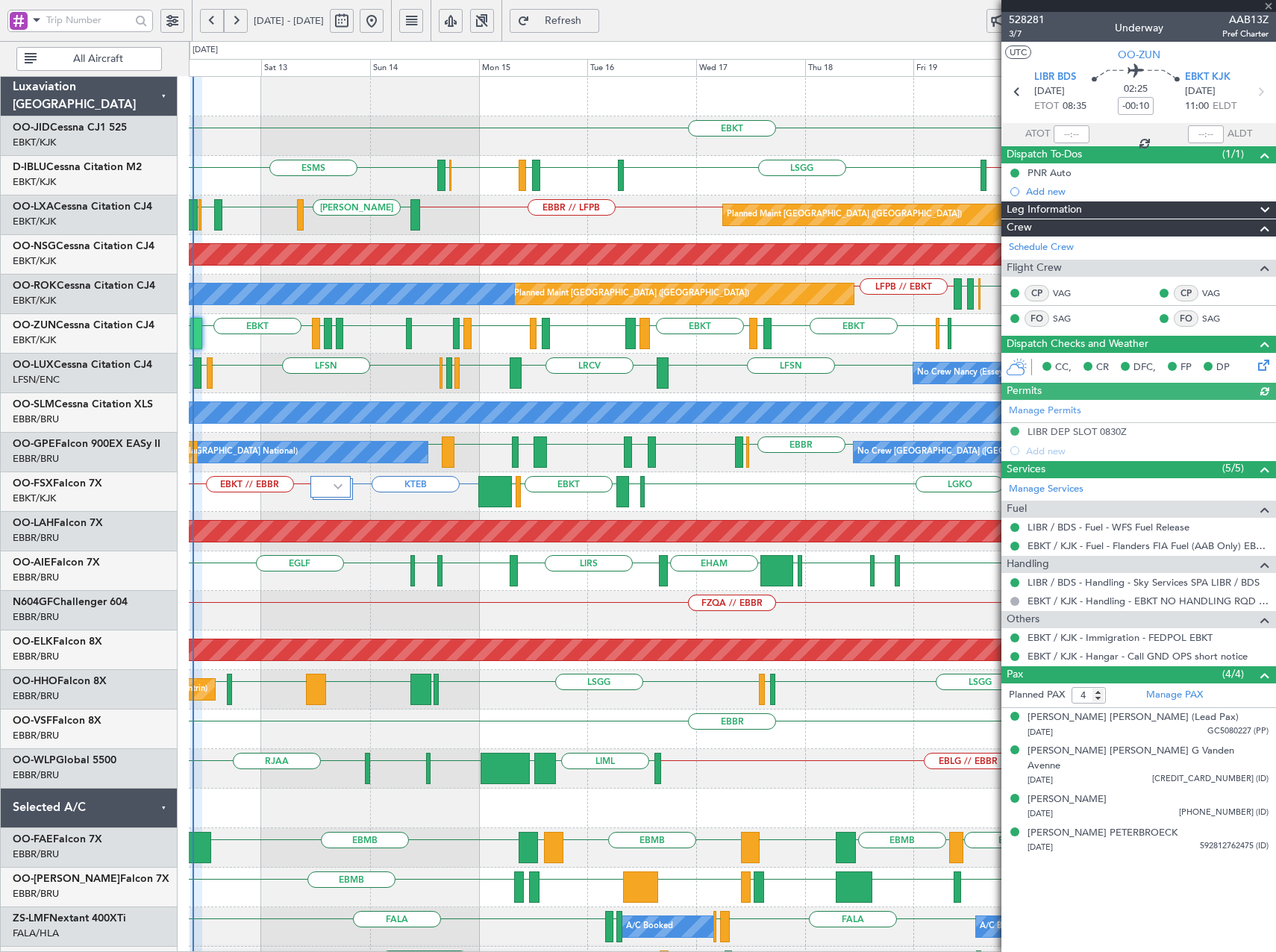
type input "08:40"
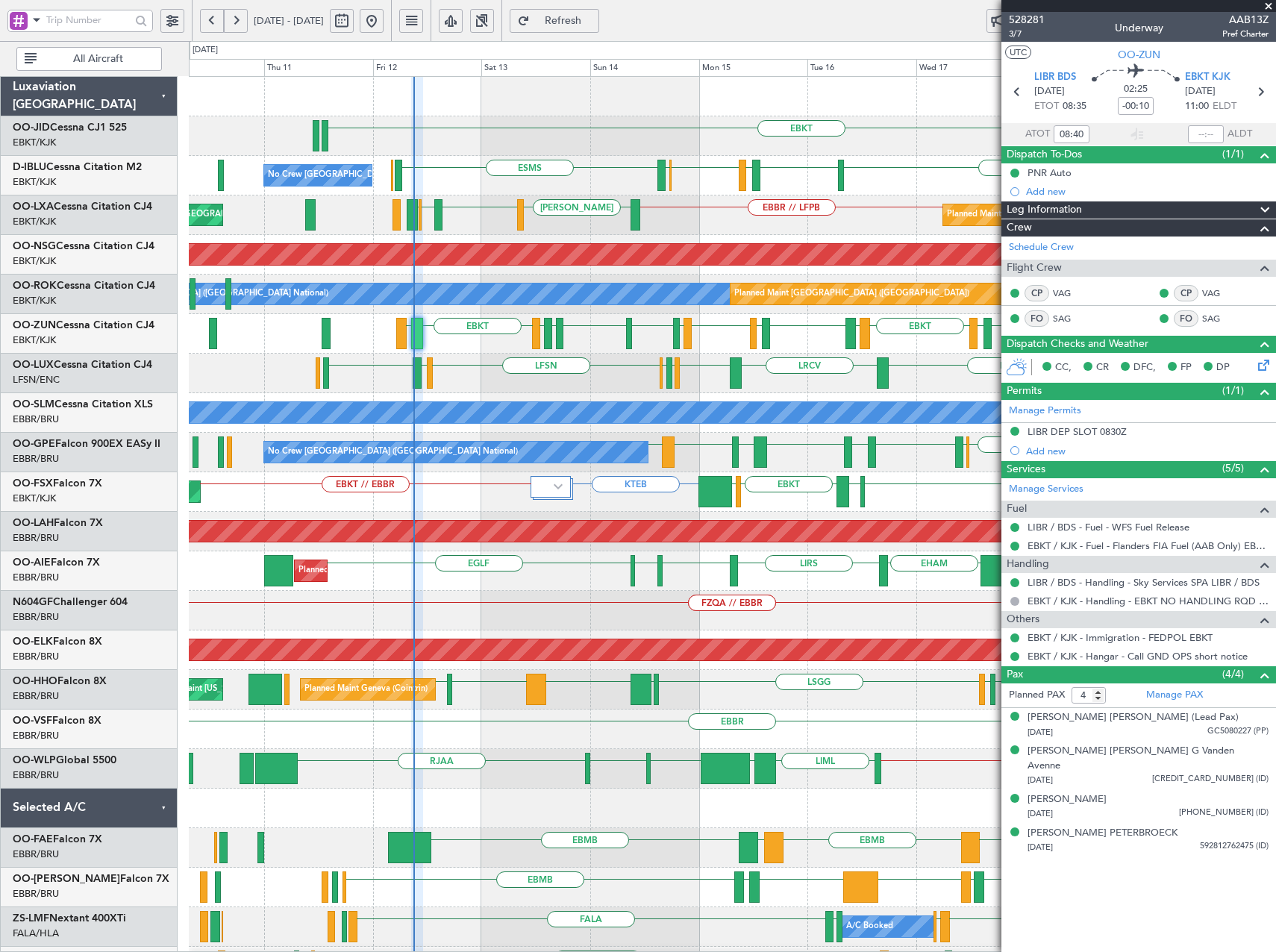
click at [494, 196] on div "EBKT EBKT // EBBR ESMS LSGG EBKT LFMD EBKT EBOS No Crew Brussels (Brussels Nati…" at bounding box center [732, 591] width 1086 height 1028
click at [1272, 7] on span at bounding box center [1269, 6] width 15 height 14
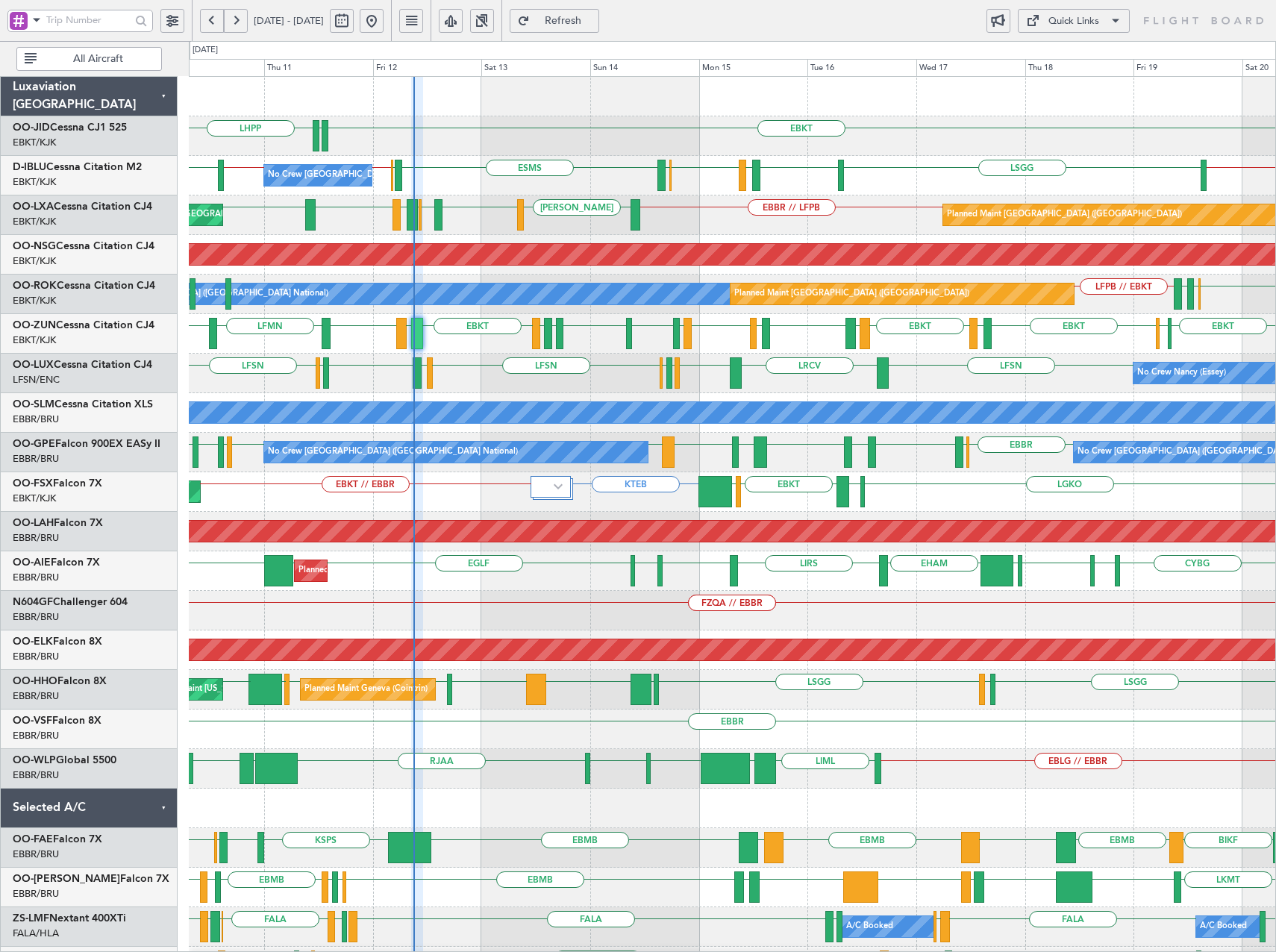
type input "0"
click at [1130, 13] on nimbus-menu "Quick Links" at bounding box center [1074, 21] width 127 height 24
click at [1103, 23] on button "Quick Links" at bounding box center [1074, 21] width 112 height 24
click at [1093, 51] on button "Trip Builder" at bounding box center [1074, 56] width 112 height 36
click at [100, 129] on link "OO-JID Cessna CJ1 525" at bounding box center [70, 127] width 114 height 10
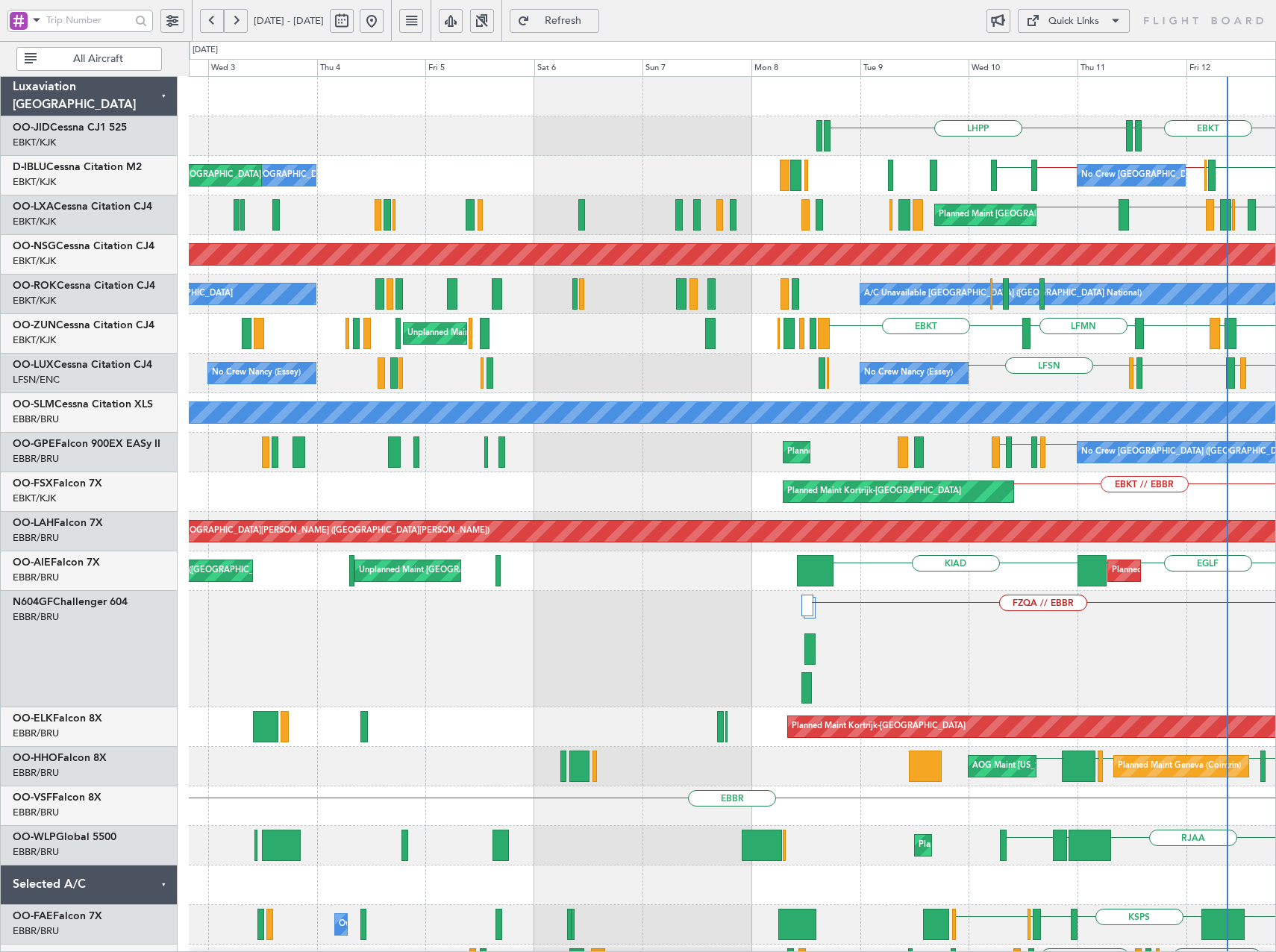
click at [1020, 545] on div "EBKT EDDN LHPP ESMS EBOS EBBR // EBKT EBKT // EBBR LSZH No Crew Brussels (Bruss…" at bounding box center [732, 669] width 1086 height 1184
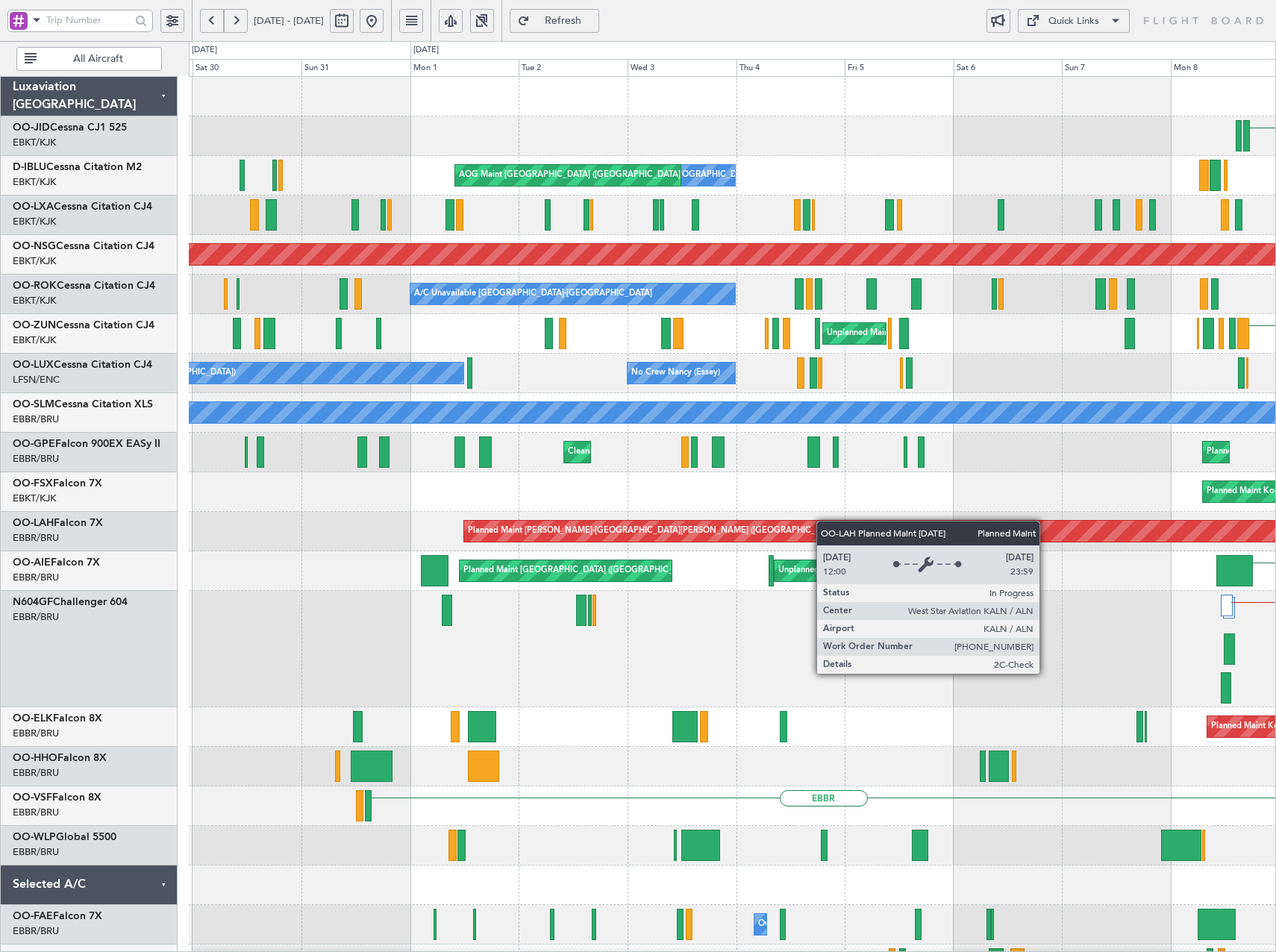
click at [1031, 543] on div "LHPP Planned Maint Kortrijk-Wevelgem No Crew Brussels (Brussels National) AOG M…" at bounding box center [732, 669] width 1086 height 1184
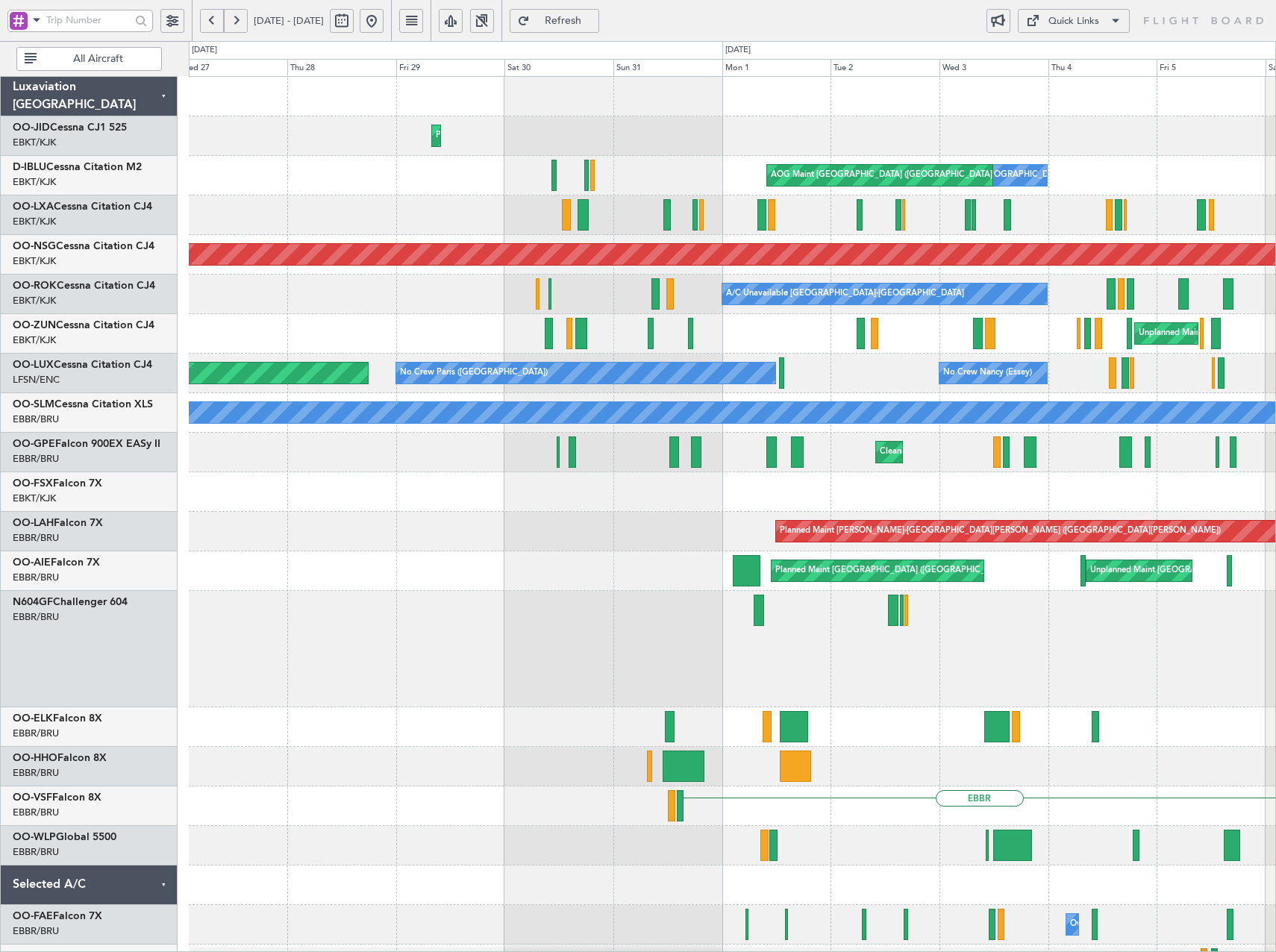
click at [1033, 579] on div "Planned Maint Kortrijk-Wevelgem No Crew Brussels (Brussels National) AOG Maint …" at bounding box center [732, 669] width 1086 height 1184
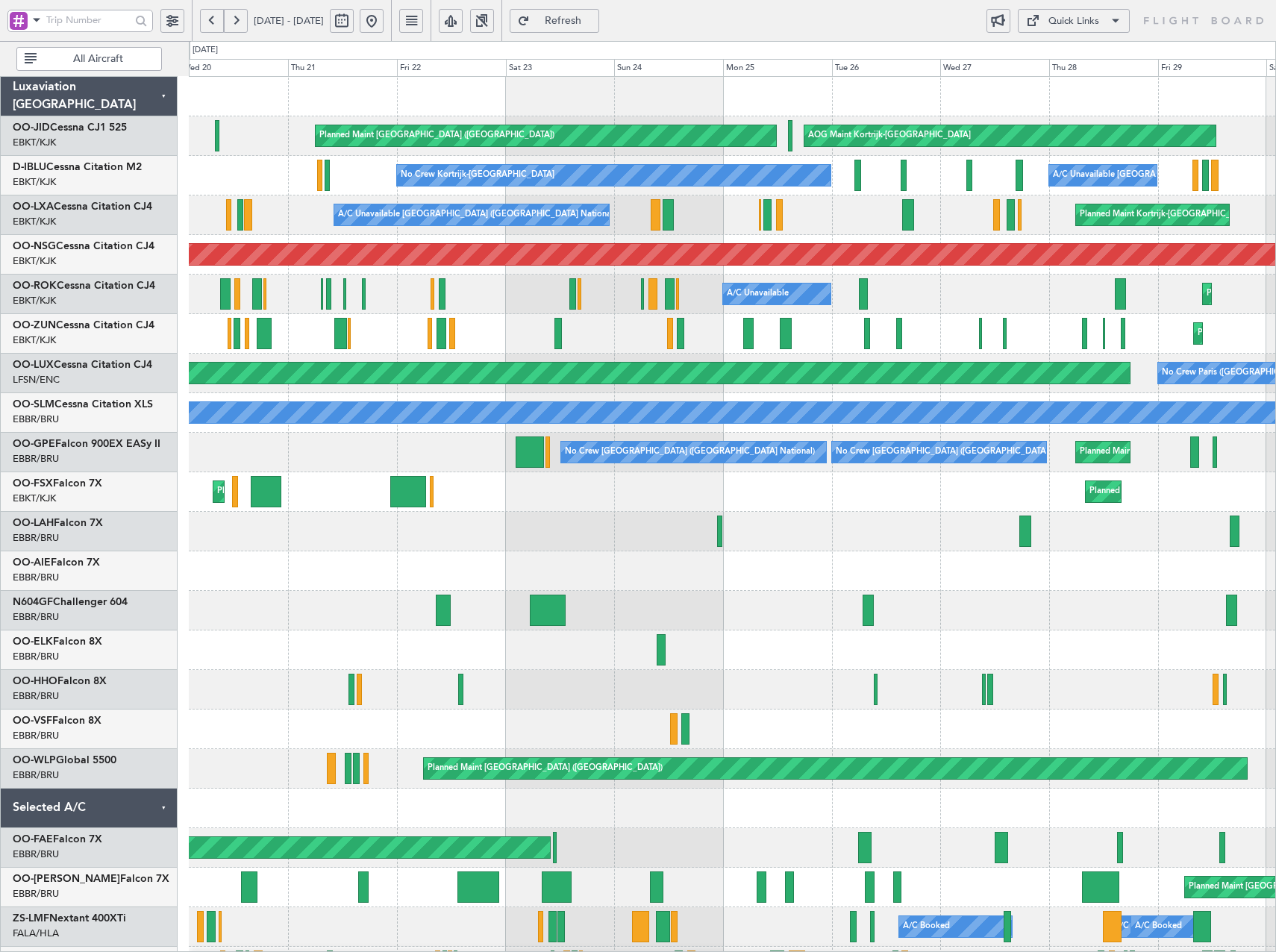
click at [743, 545] on div "Planned Maint Kortrijk-Wevelgem Planned Maint Paris (Le Bourget) AOG Maint Kort…" at bounding box center [732, 650] width 1086 height 1146
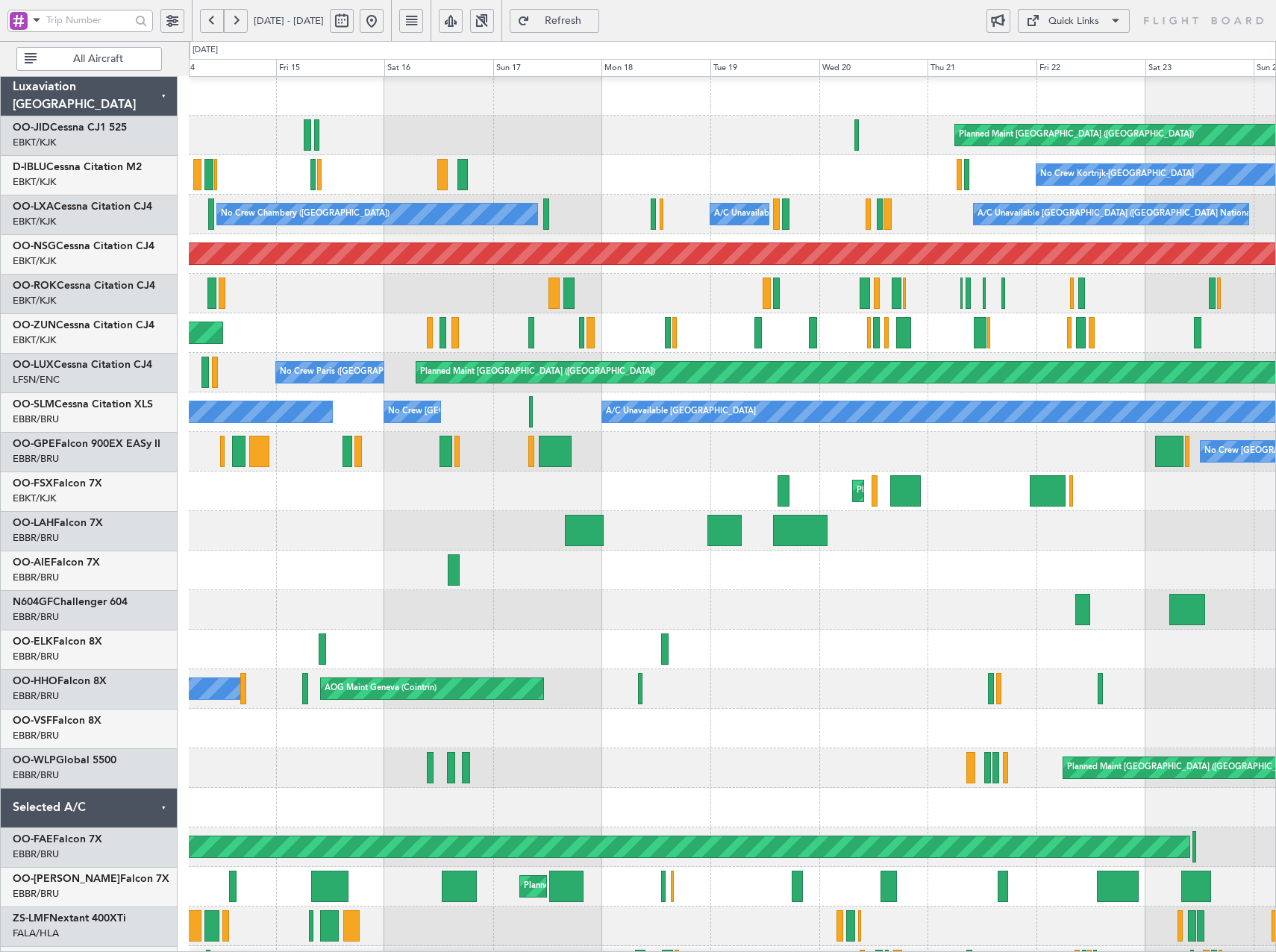
scroll to position [1, 0]
click at [1179, 450] on div "No Crew Brussels (Brussels National) No Crew Brussels (Brussels National) No Cr…" at bounding box center [732, 451] width 1086 height 39
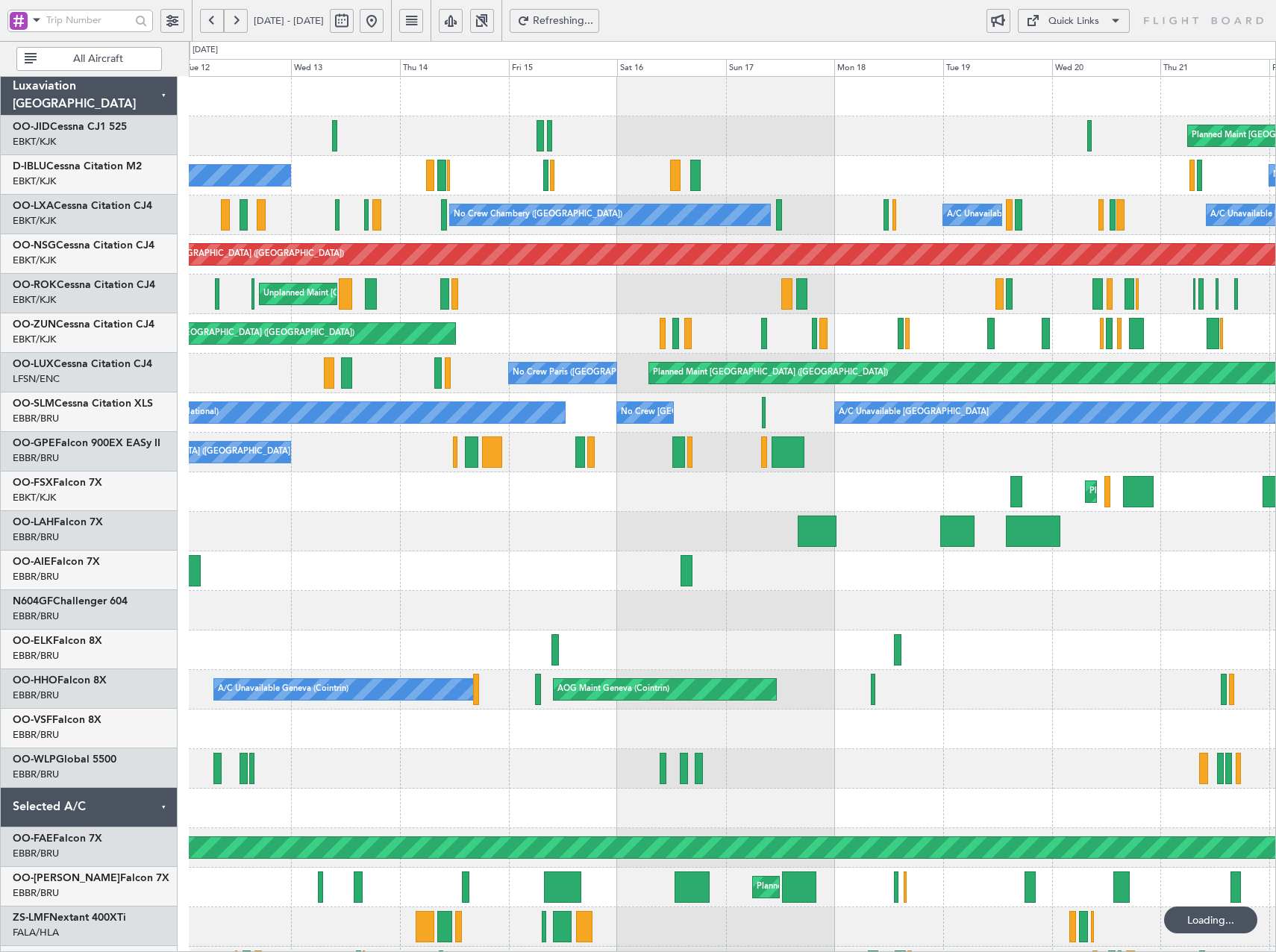
scroll to position [0, 0]
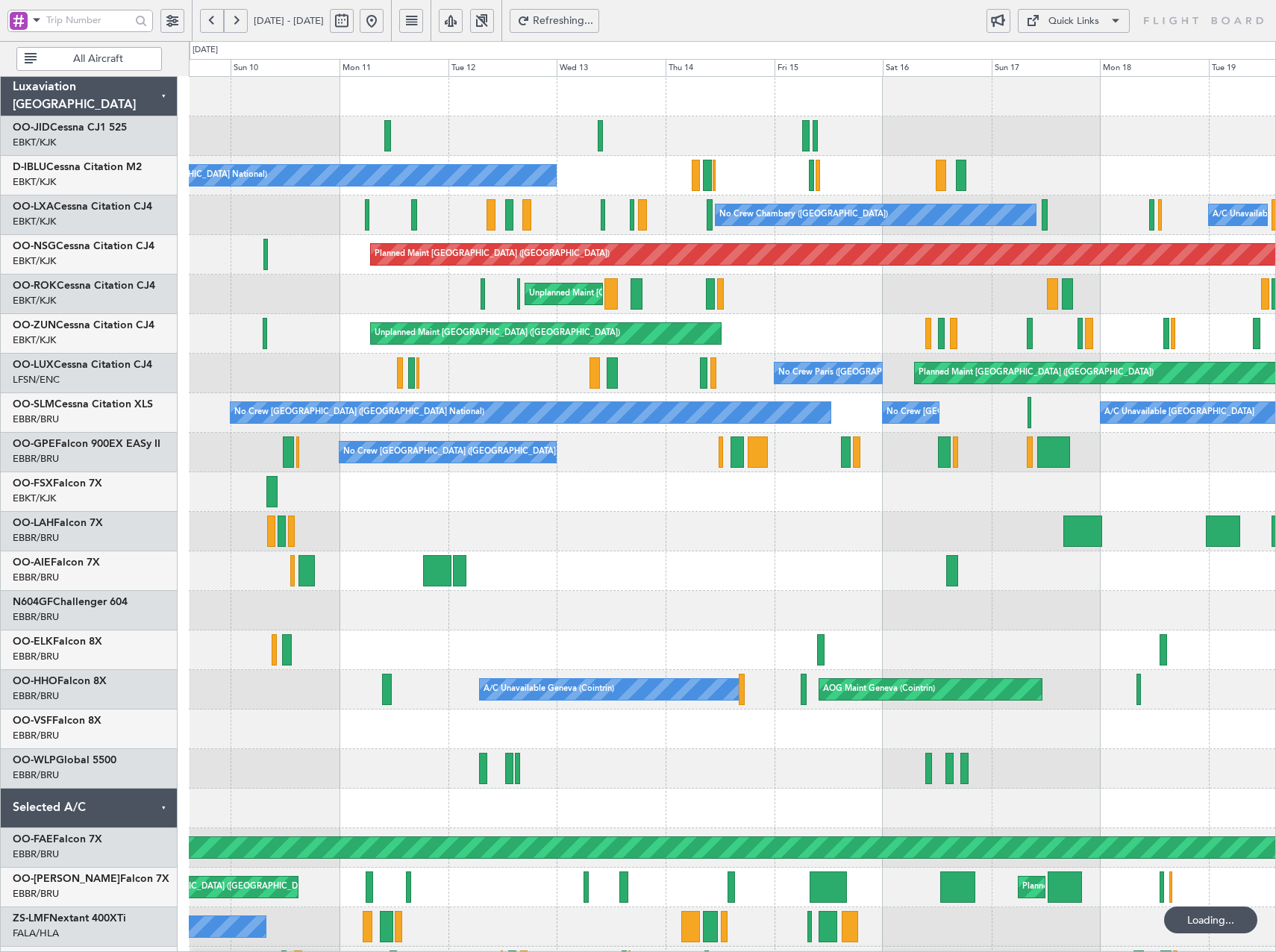
click at [771, 468] on div "No Crew [GEOGRAPHIC_DATA] ([GEOGRAPHIC_DATA] National)" at bounding box center [732, 452] width 1086 height 39
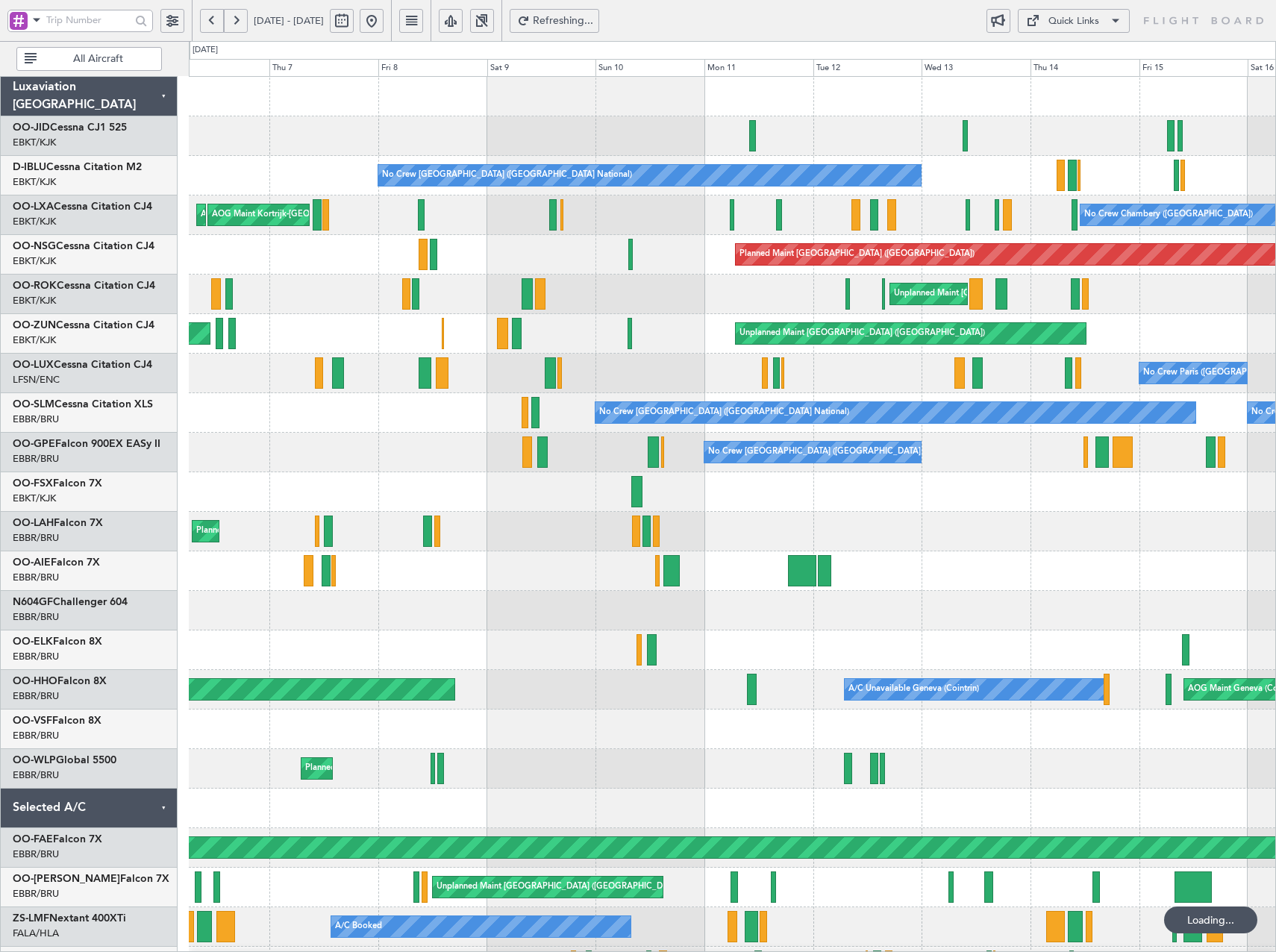
click at [957, 450] on div "No Crew [GEOGRAPHIC_DATA] ([GEOGRAPHIC_DATA] National)" at bounding box center [732, 452] width 1086 height 39
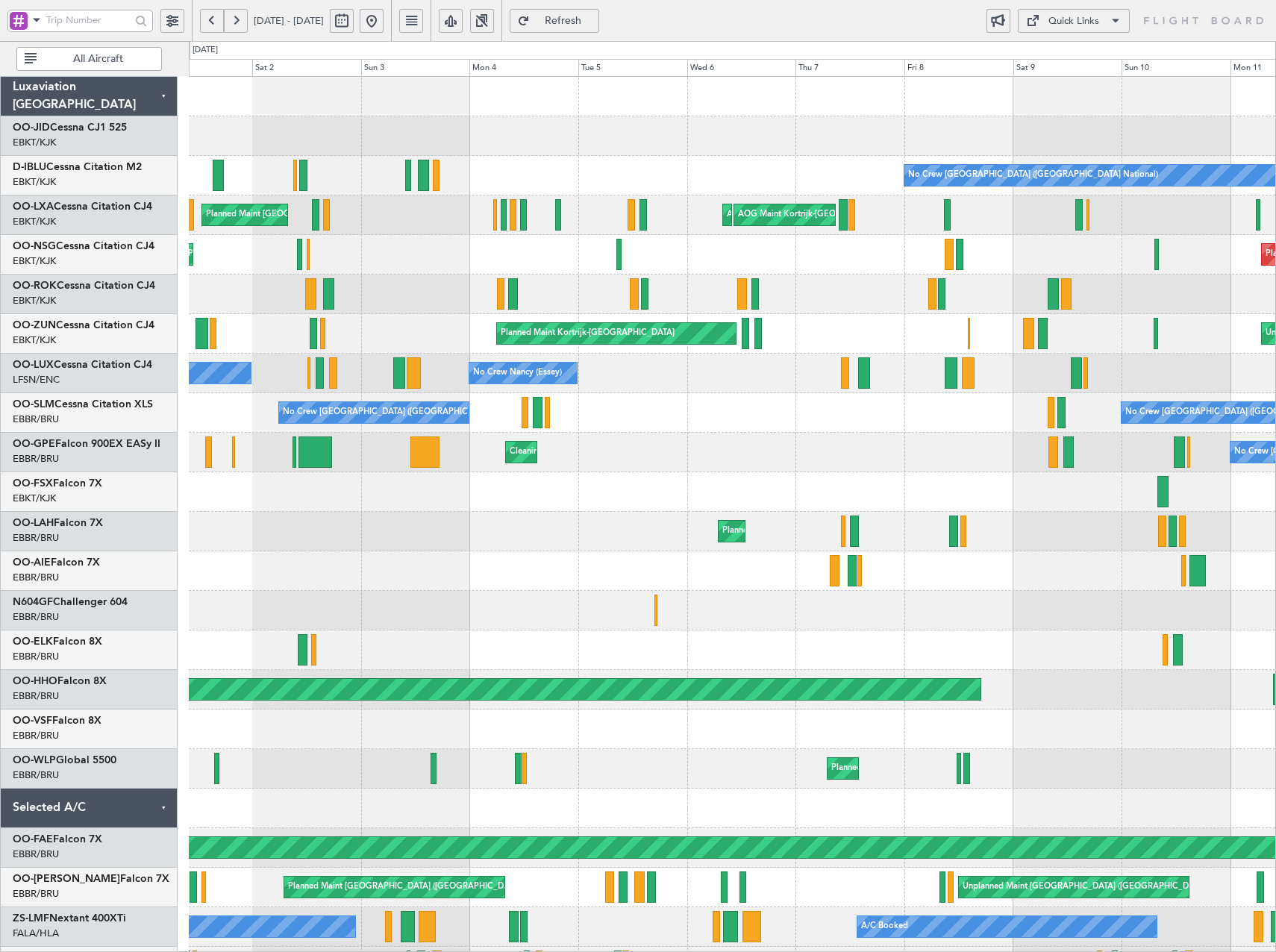
click at [37, 21] on span at bounding box center [36, 19] width 18 height 18
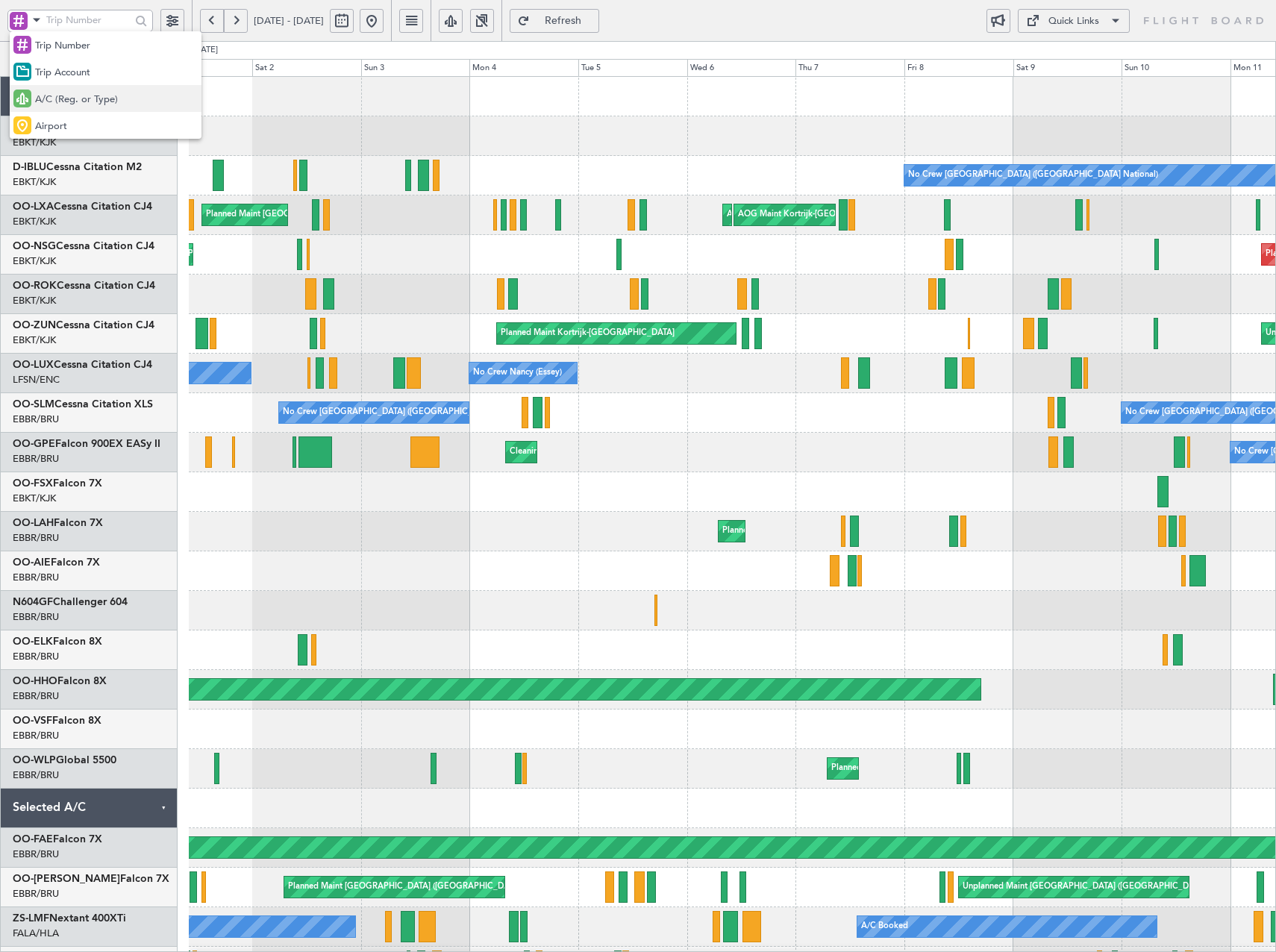
click at [68, 98] on span "A/C (Reg. or Type)" at bounding box center [76, 100] width 83 height 15
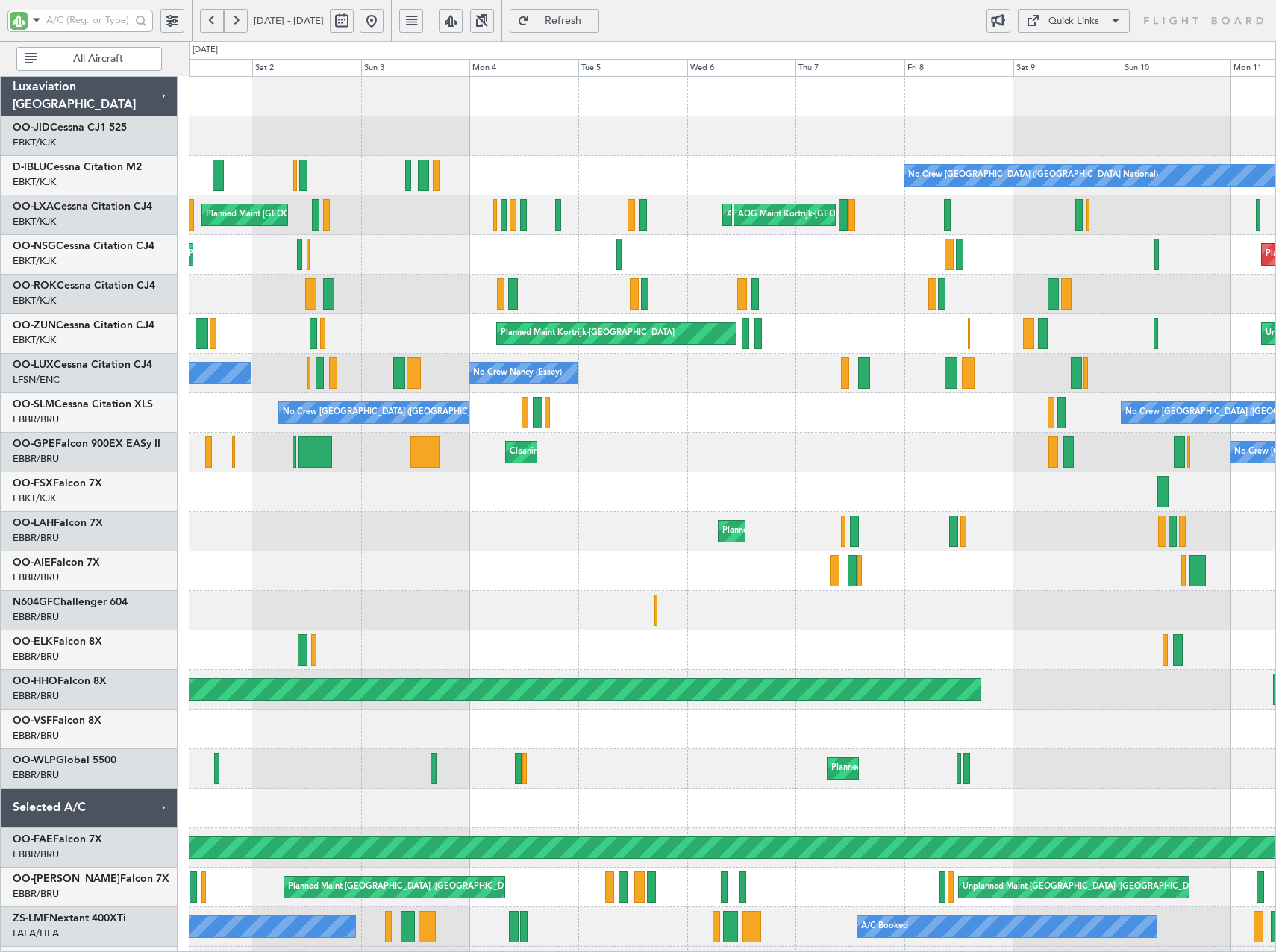
click at [25, 19] on div at bounding box center [18, 21] width 18 height 18
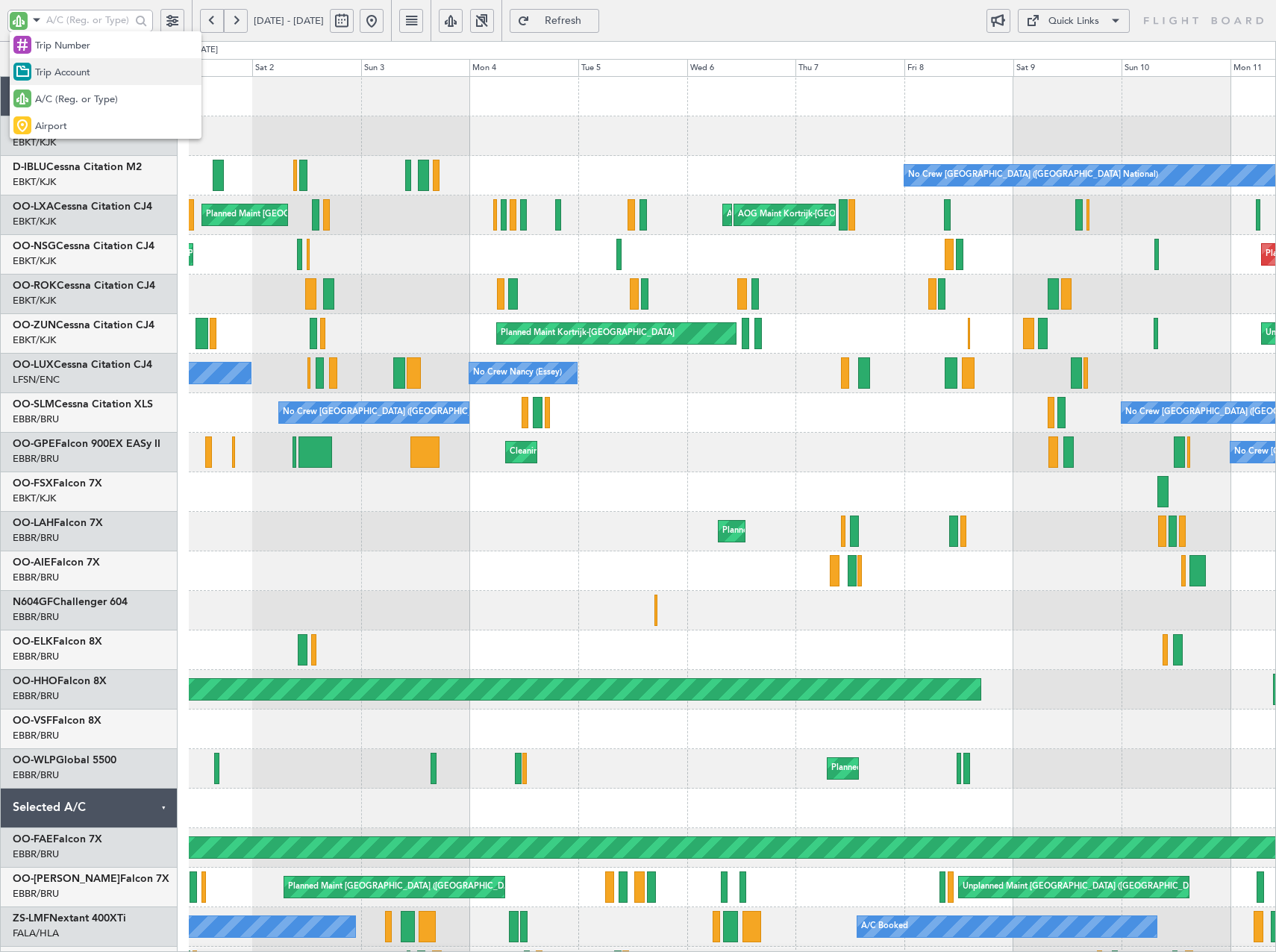
drag, startPoint x: 53, startPoint y: 69, endPoint x: 67, endPoint y: 38, distance: 34.0
click at [54, 69] on span "Trip Account" at bounding box center [63, 73] width 55 height 15
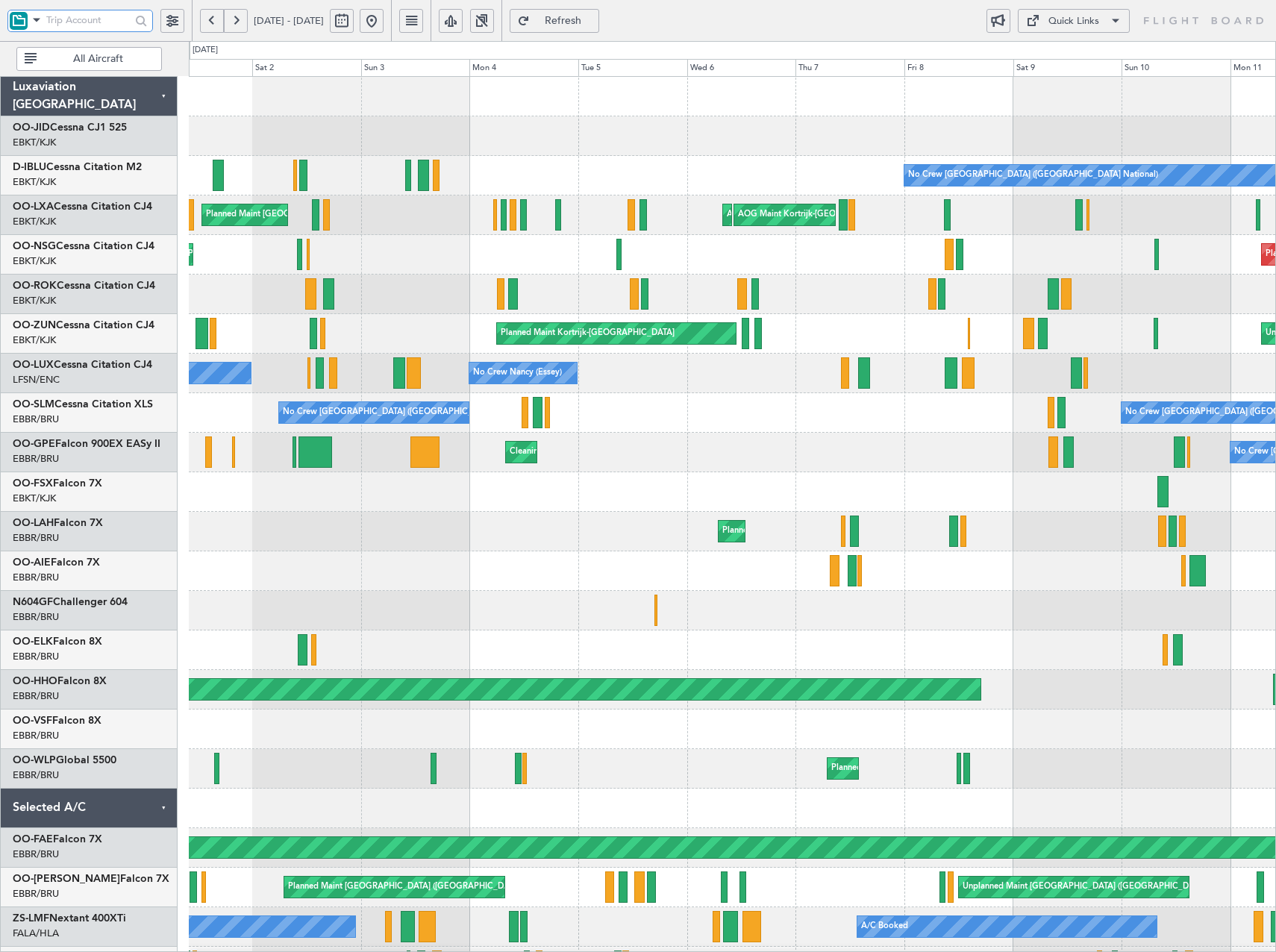
click at [70, 16] on input "text" at bounding box center [88, 20] width 84 height 22
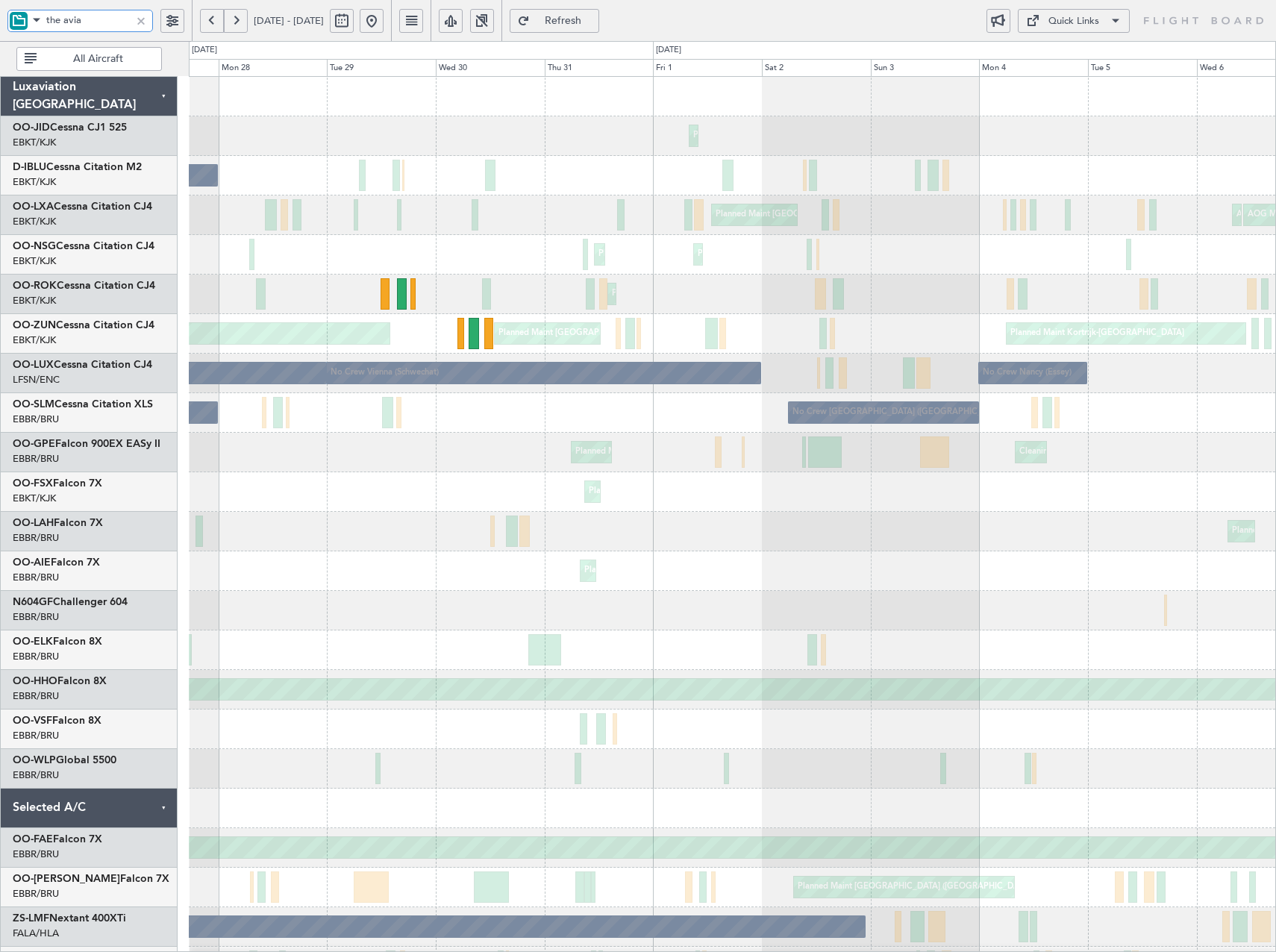
click at [1008, 435] on div "Planned Maint Kortrijk-Wevelgem No Crew Brussels (Brussels National) No Crew Br…" at bounding box center [732, 591] width 1086 height 1028
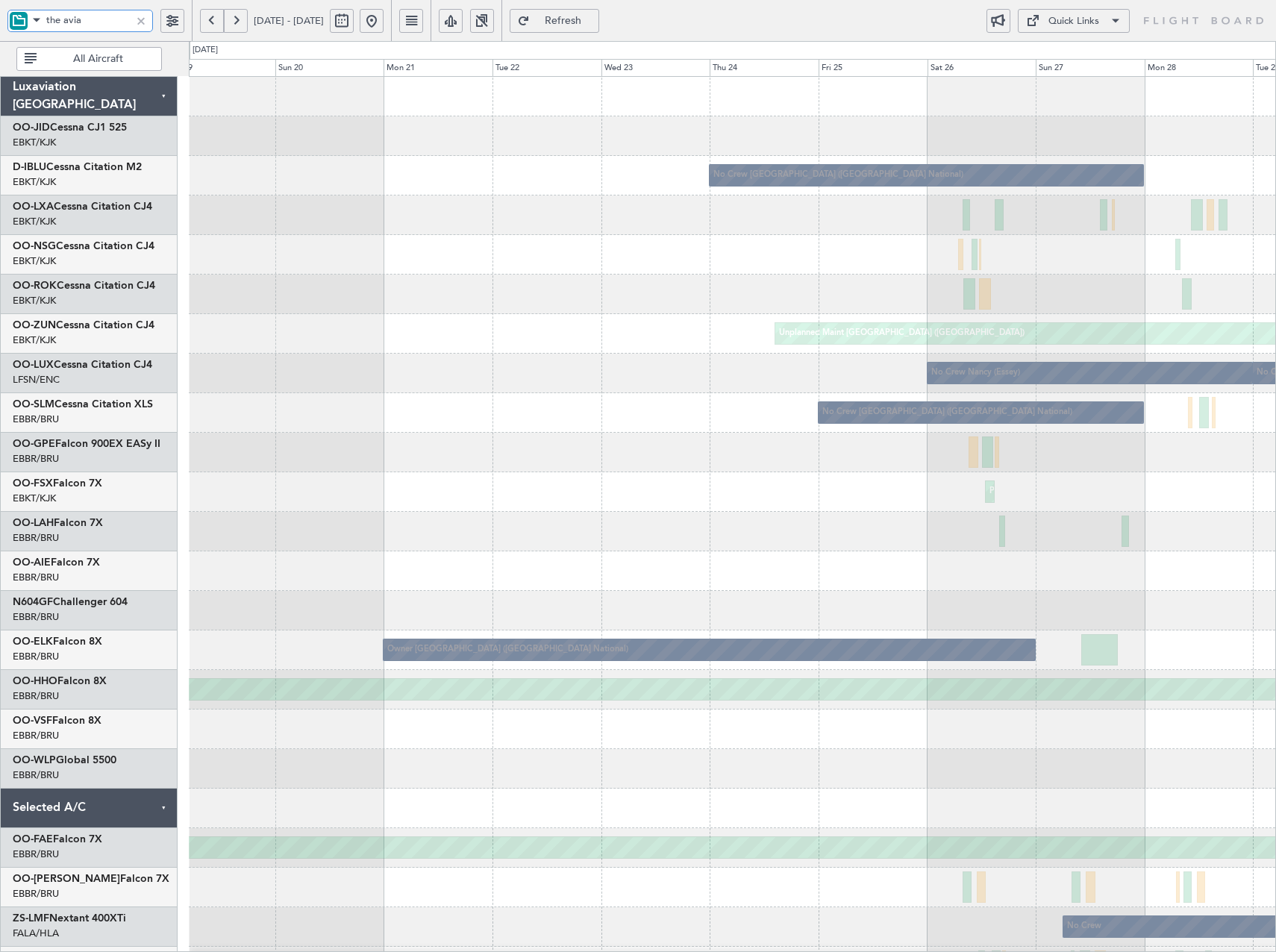
click at [1020, 566] on div "No Crew Brussels (Brussels National) Planned Maint Kortrijk-Wevelgem Planned Ma…" at bounding box center [732, 591] width 1086 height 1028
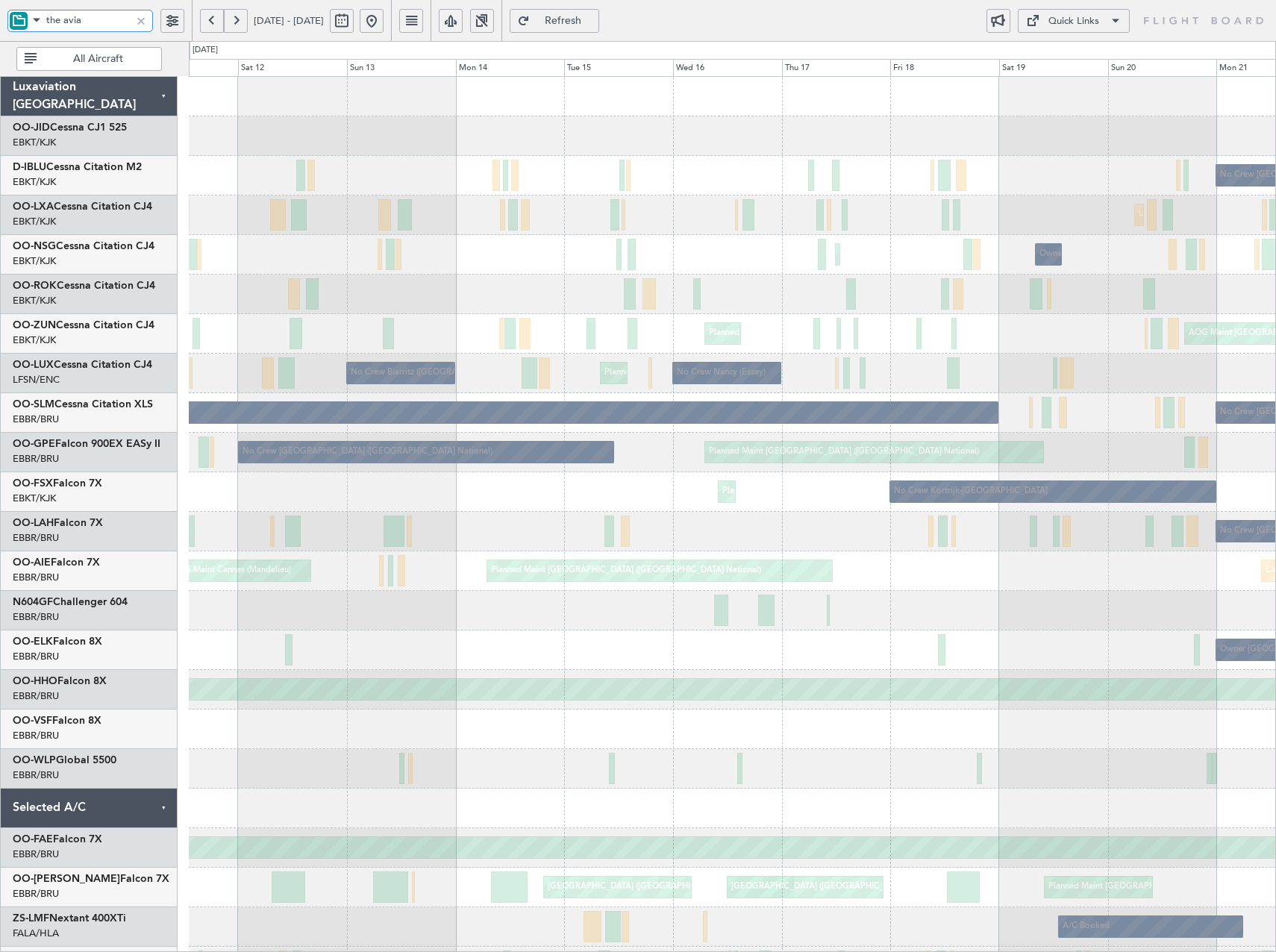
click at [910, 476] on div "No Crew Kortrijk-Wevelgem No Crew Brussels (Brussels National) No Crew Brussels…" at bounding box center [732, 631] width 1086 height 1107
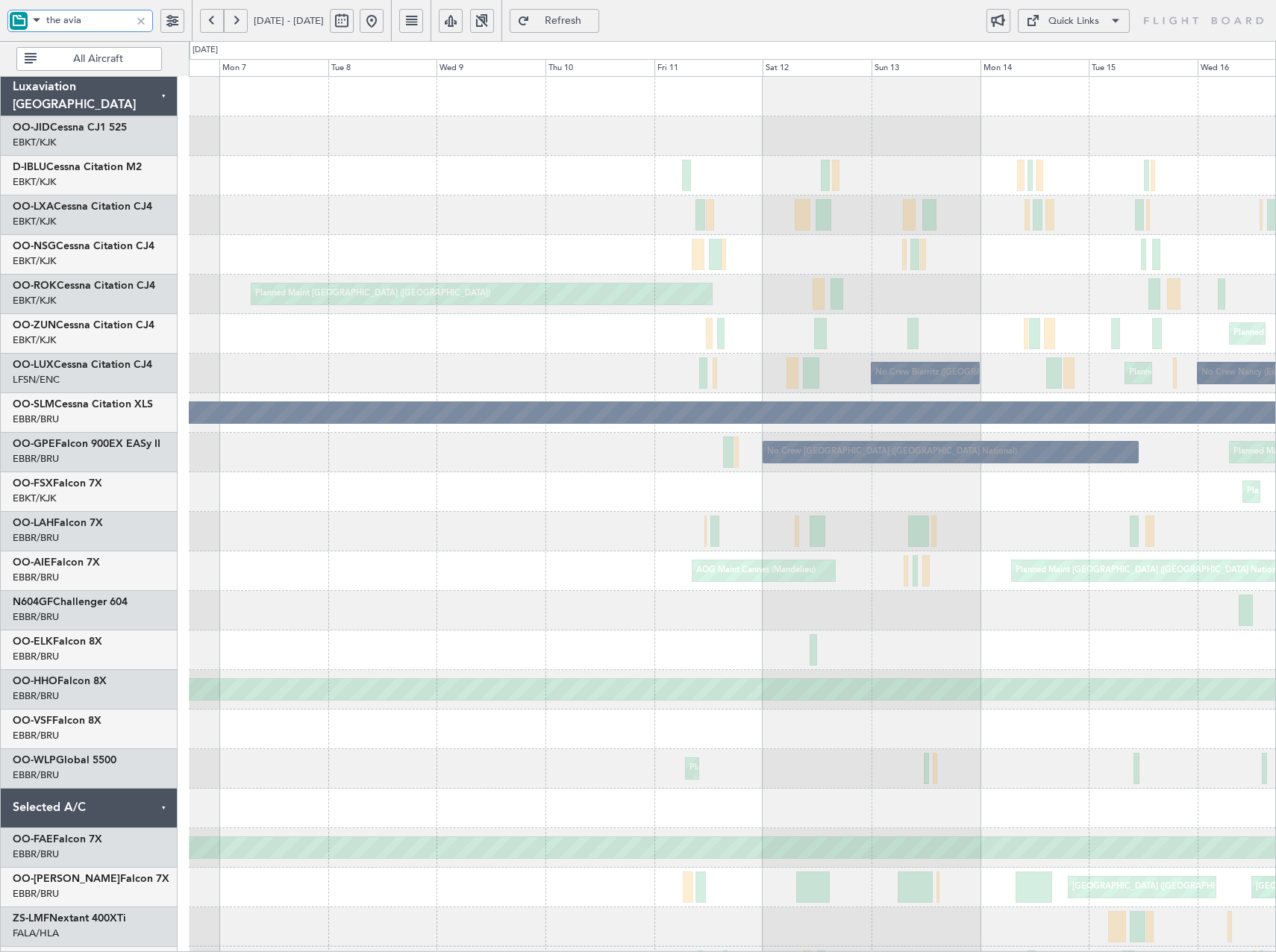
click at [821, 496] on div "Planned Maint Kortrijk-Wevelgem Planned Maint Paris (Le Bourget) Planned Maint …" at bounding box center [732, 631] width 1086 height 1107
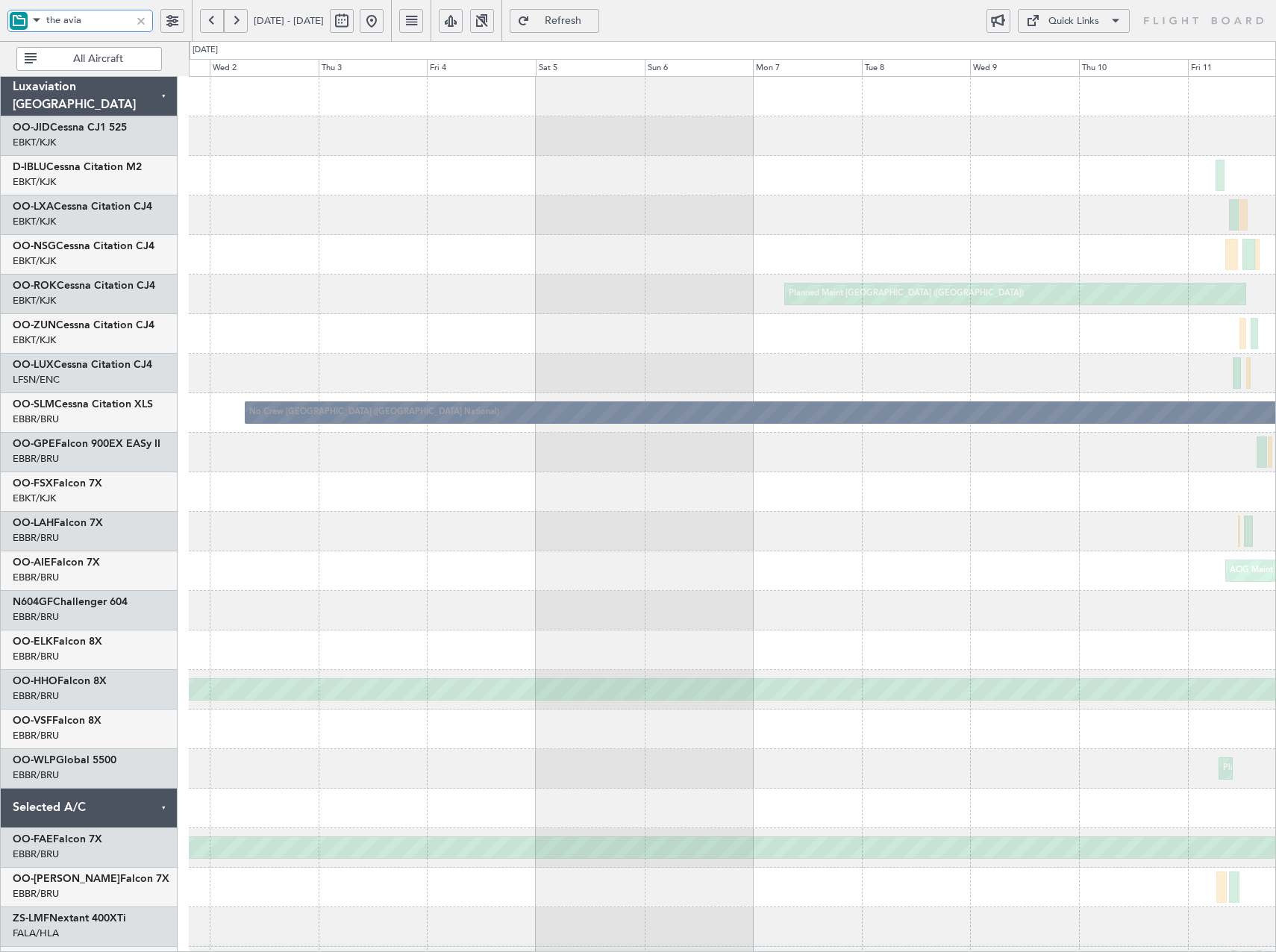
click at [877, 532] on div "Planned Maint Paris (Le Bourget) No Crew Biarritz (Pays Basque) No Crew Brussel…" at bounding box center [732, 591] width 1086 height 1028
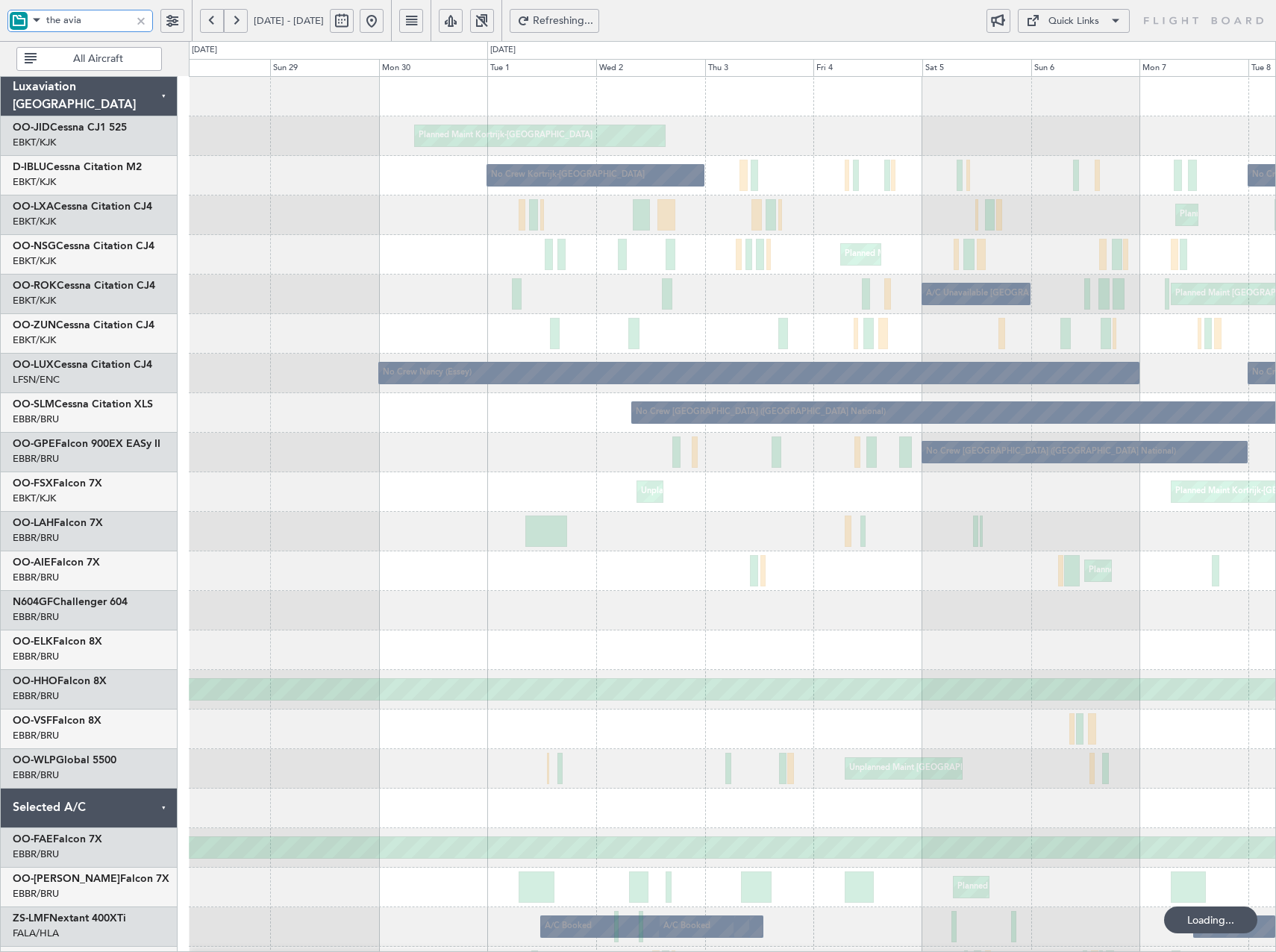
click at [791, 518] on div "Planned Maint Kortrijk-Wevelgem No Crew Kortrijk-Wevelgem No Crew Kortrijk-Weve…" at bounding box center [732, 650] width 1086 height 1146
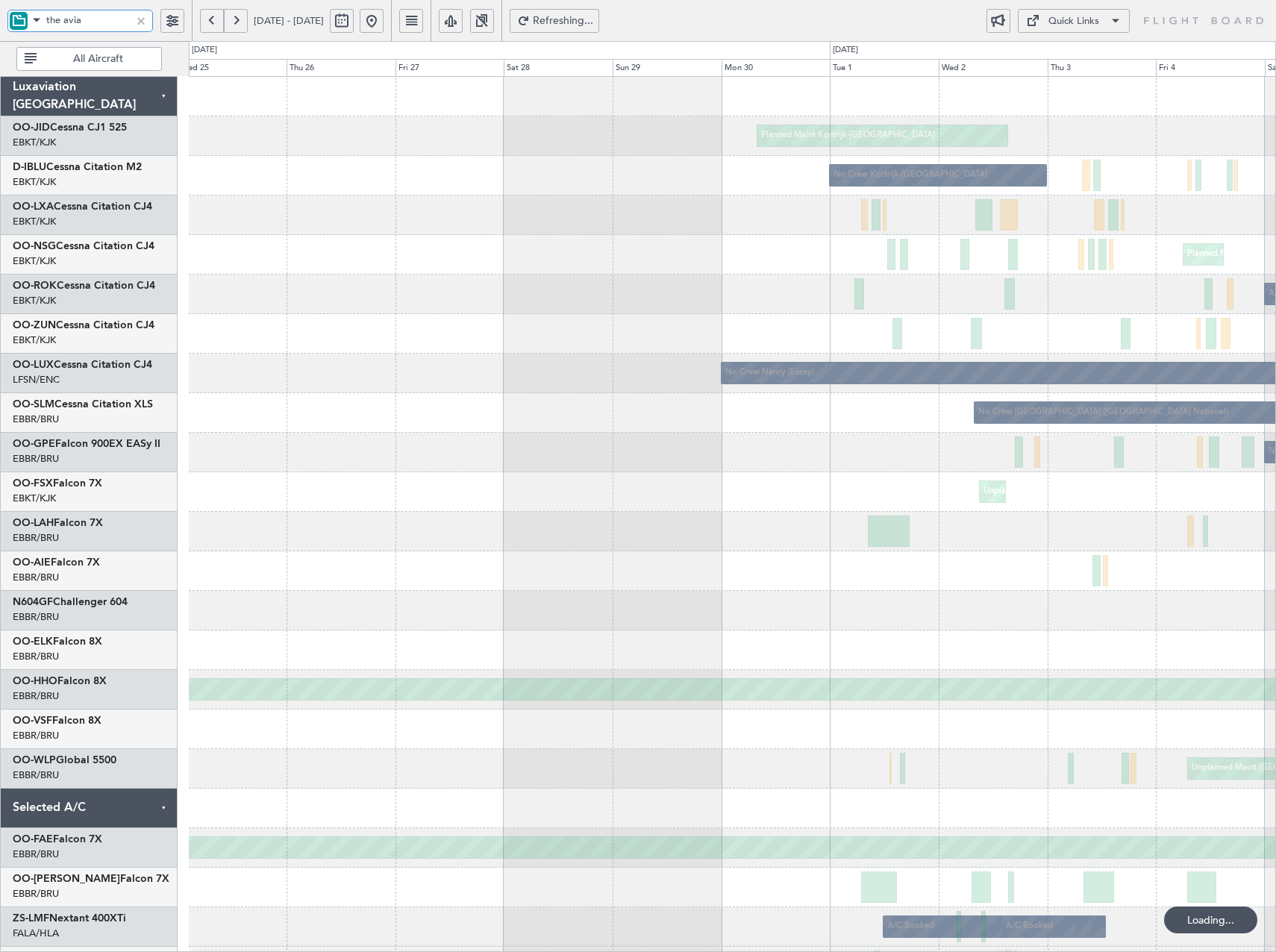
click at [707, 499] on div "Planned Maint Kortrijk-Wevelgem No Crew Kortrijk-Wevelgem Planned Maint Kortrij…" at bounding box center [732, 611] width 1086 height 1068
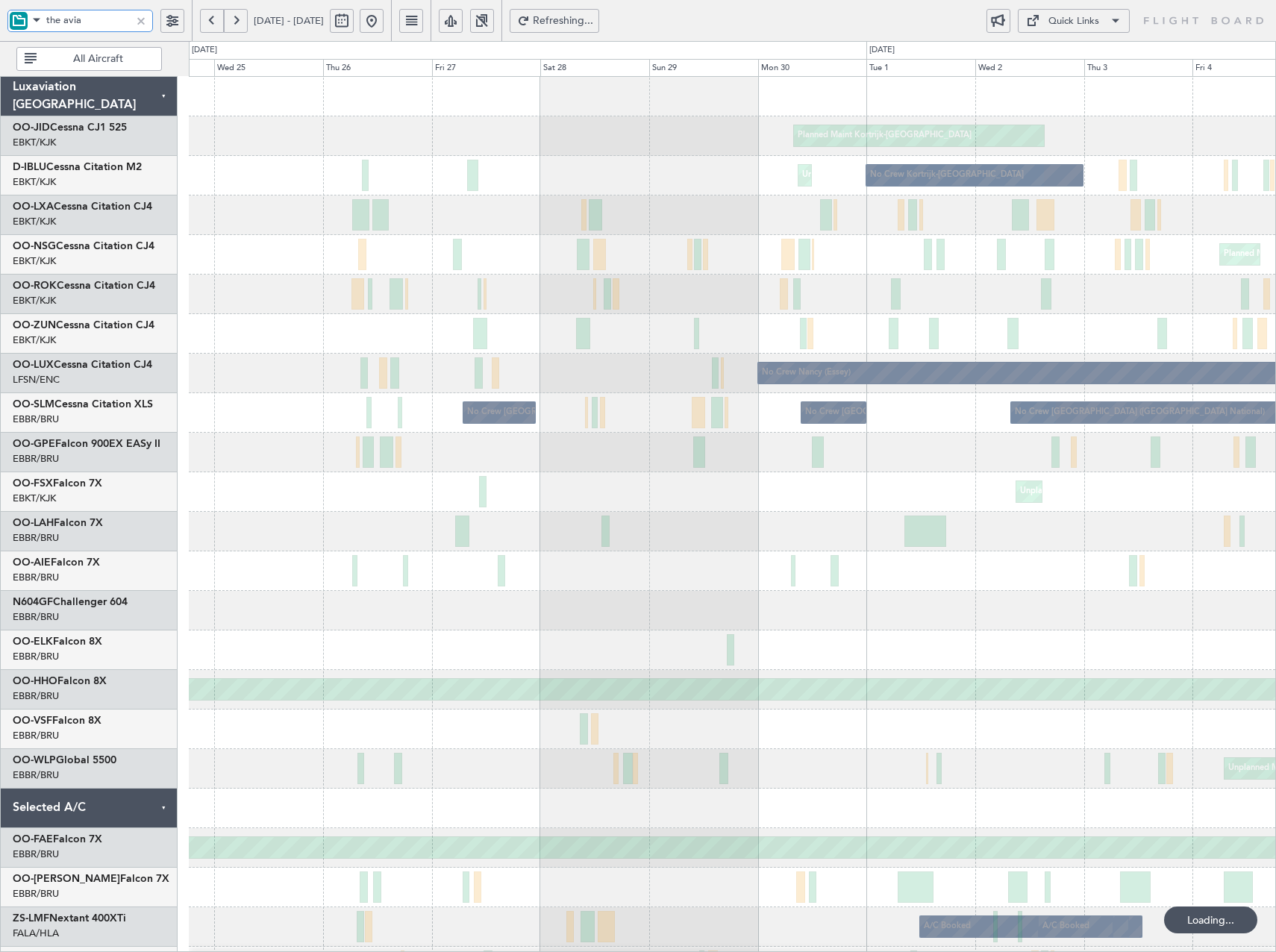
click at [957, 518] on div "Planned Maint Kortrijk-Wevelgem No Crew Kortrijk-Wevelgem Unplanned Maint Kortr…" at bounding box center [732, 669] width 1086 height 1184
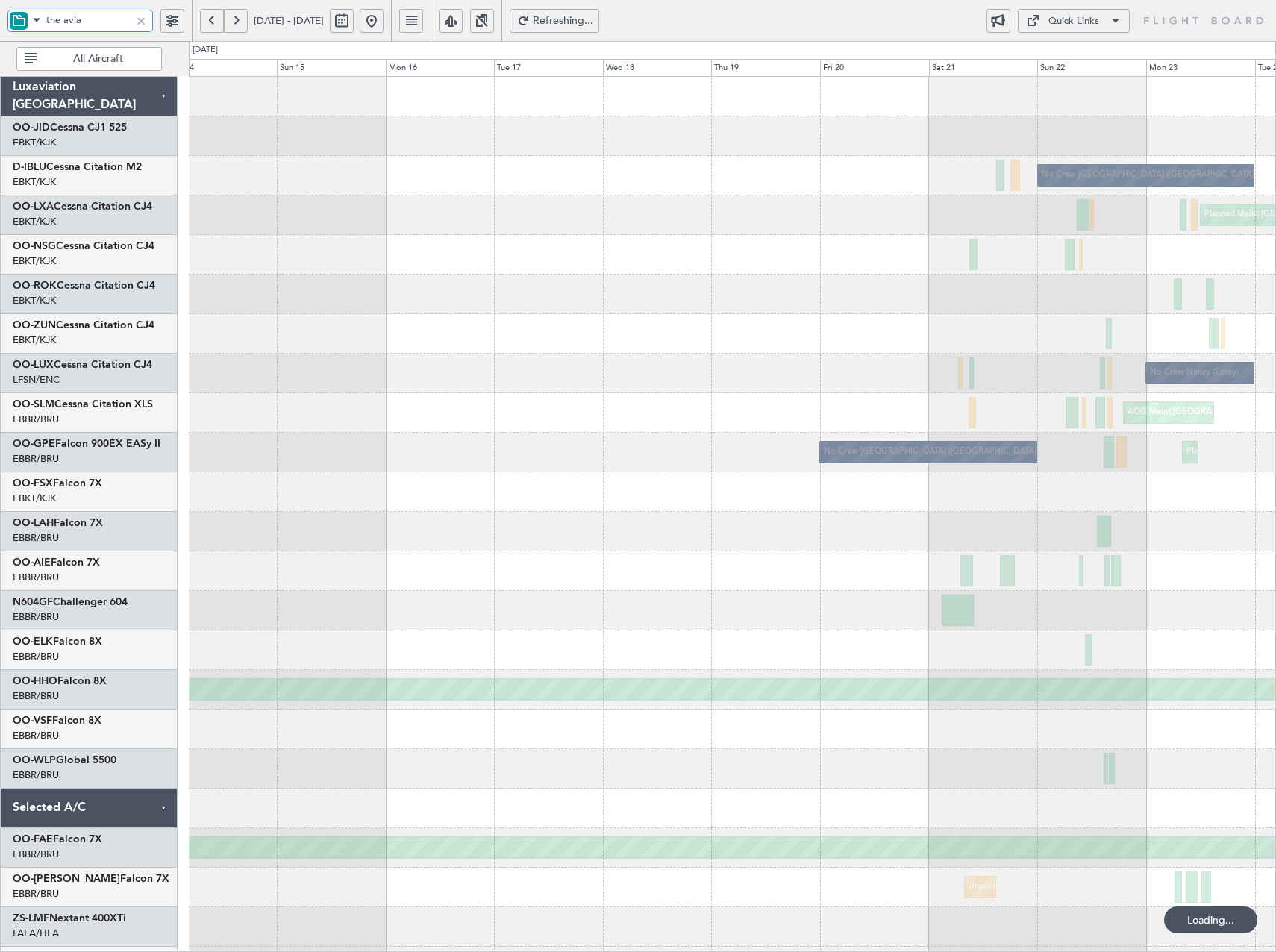
click at [1025, 538] on div "No Crew Brussels (Brussels National) Planned Maint Paris (Le Bourget) Planned M…" at bounding box center [732, 611] width 1086 height 1068
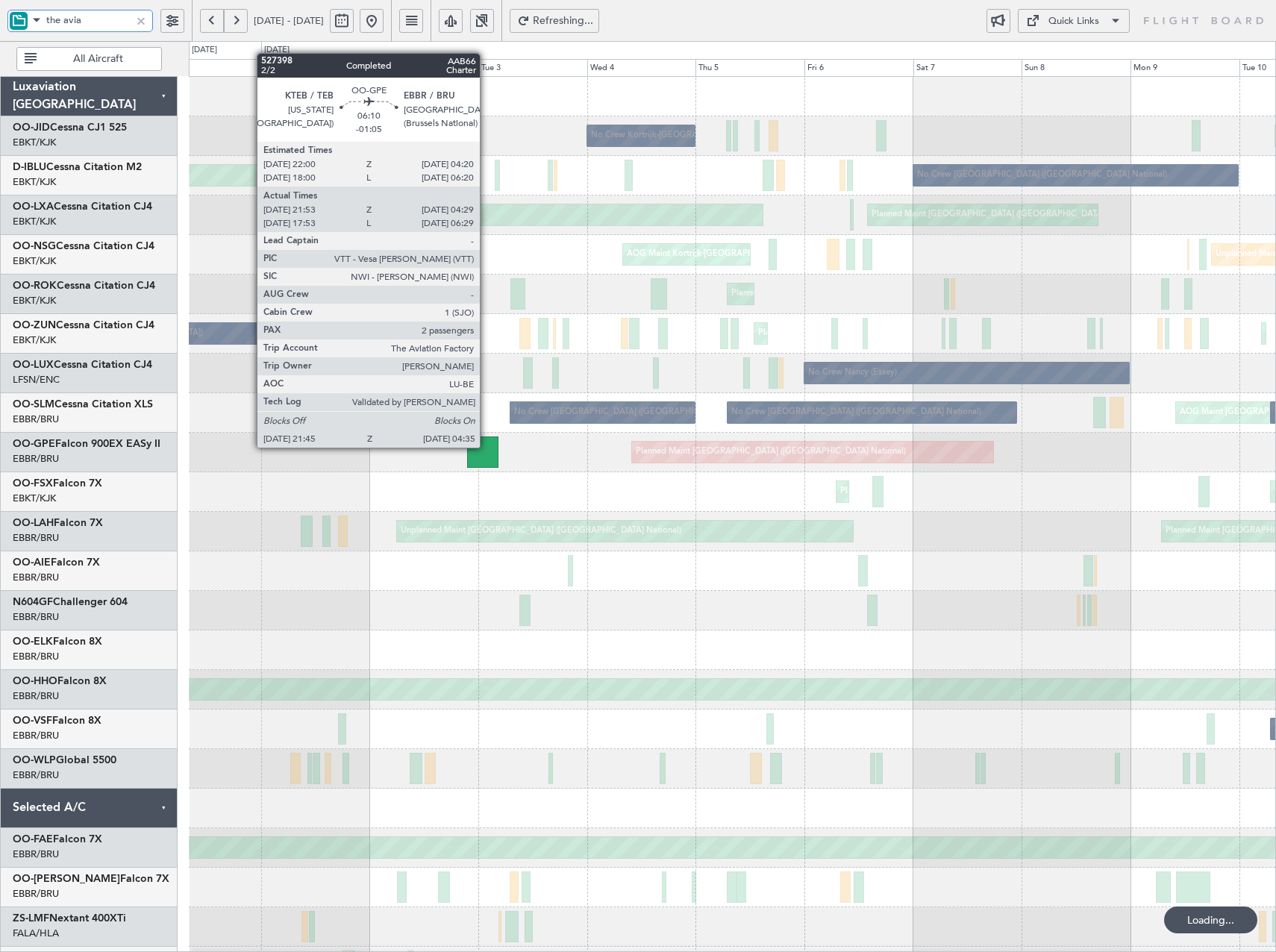
click at [485, 450] on div at bounding box center [482, 451] width 31 height 31
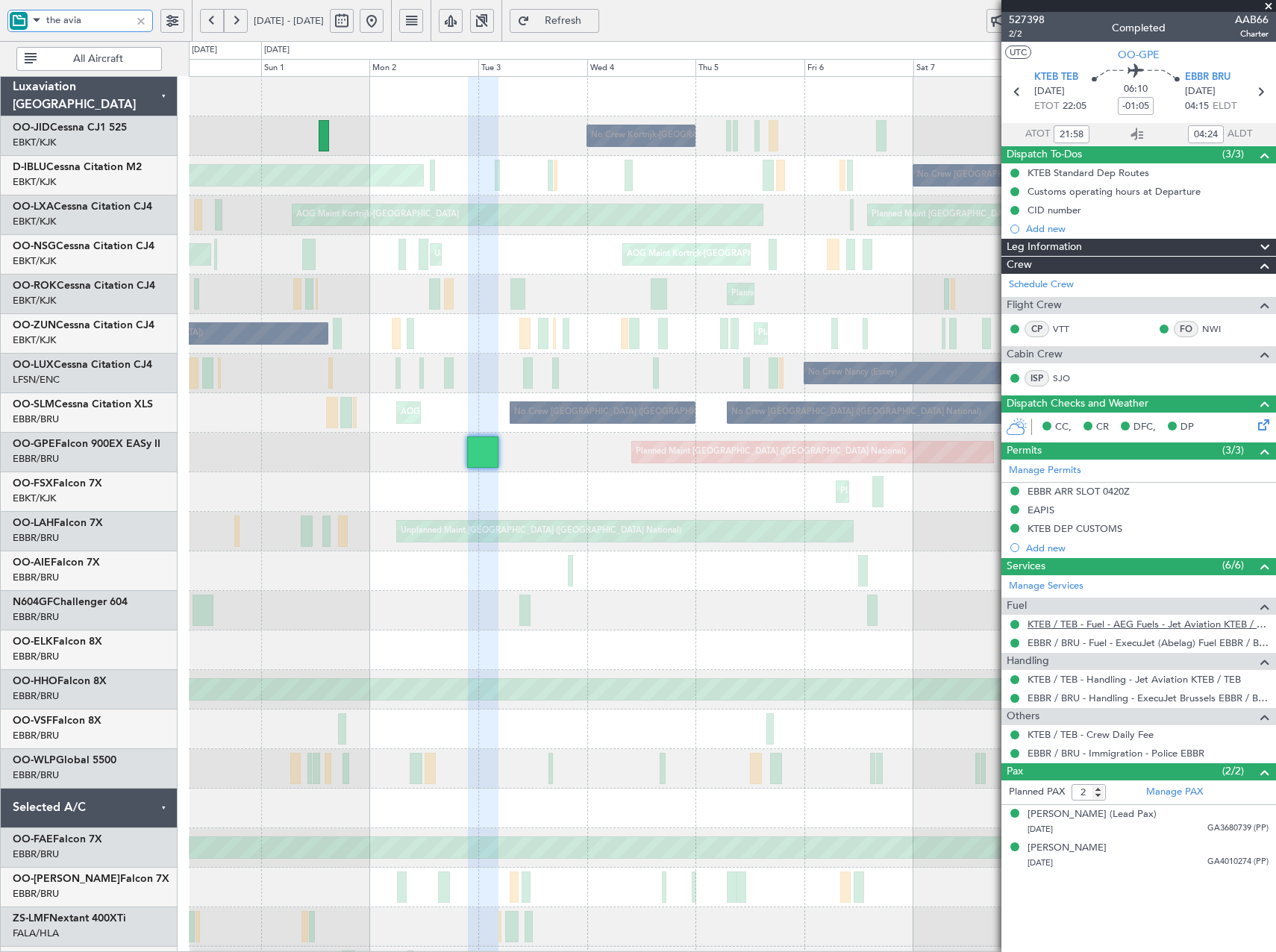
type input "the avia"
click at [1271, 6] on span at bounding box center [1269, 6] width 15 height 14
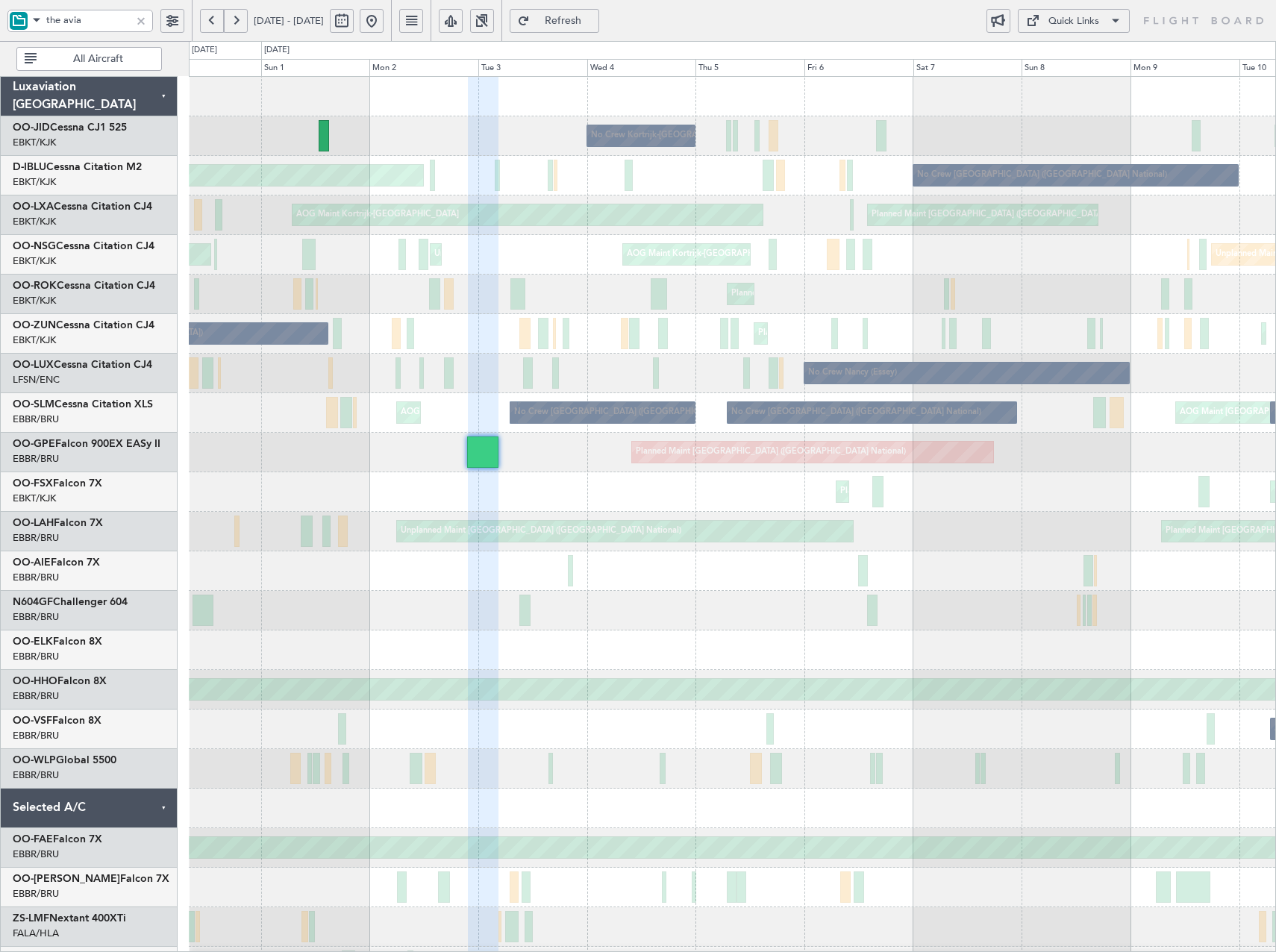
type input "0"
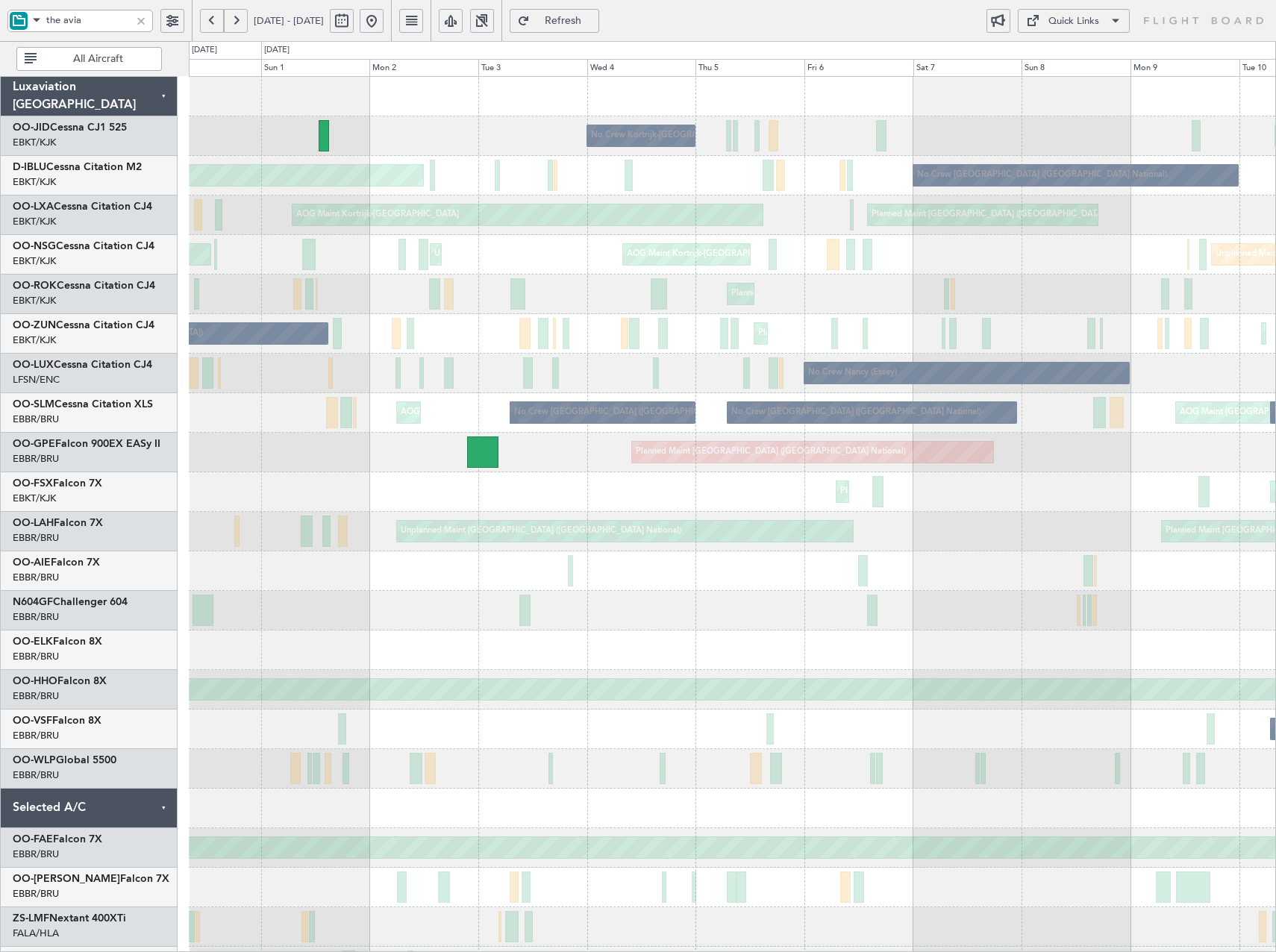
drag, startPoint x: 414, startPoint y: 17, endPoint x: 435, endPoint y: 66, distance: 53.3
click at [383, 18] on button at bounding box center [372, 21] width 24 height 24
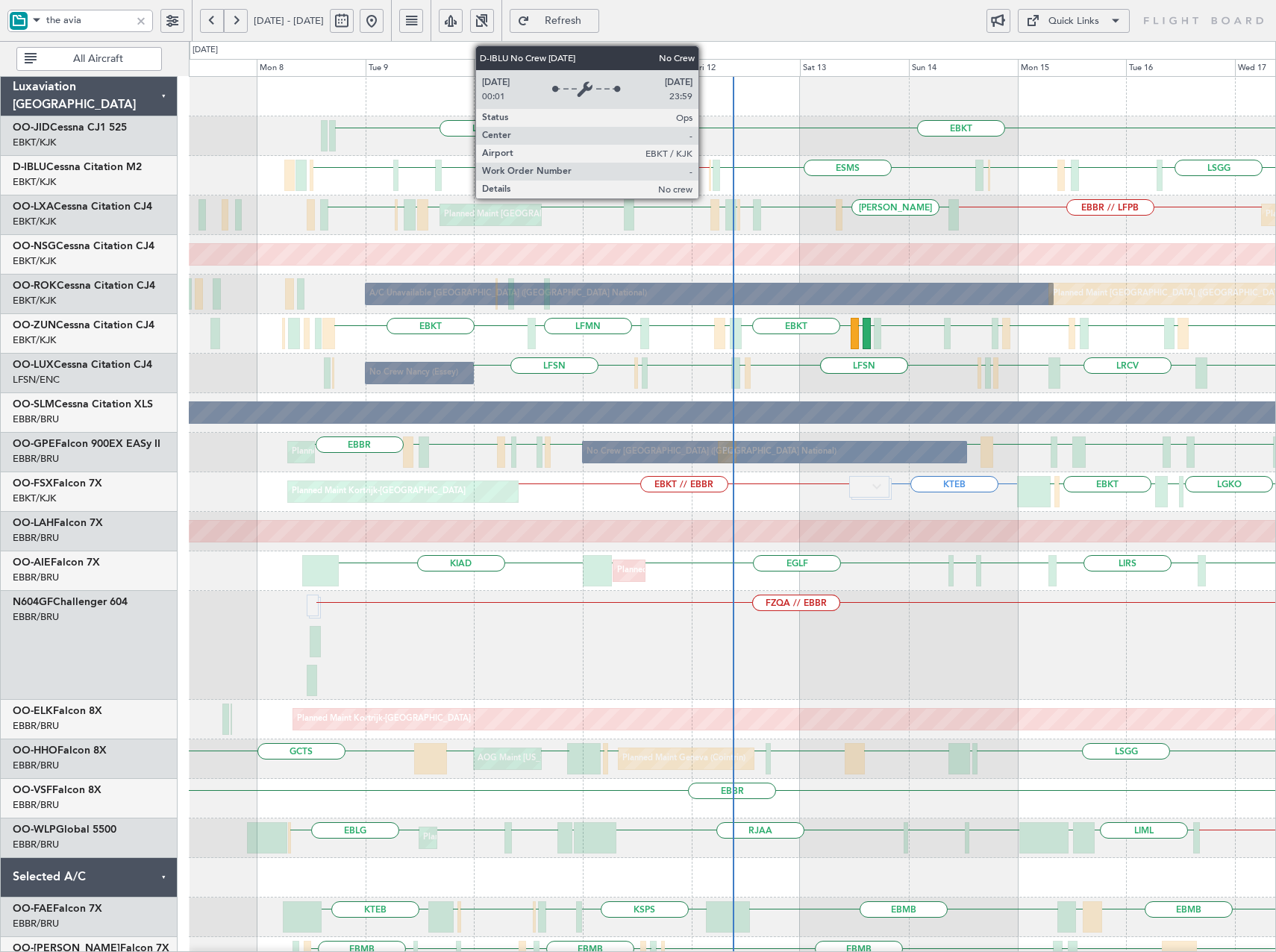
drag, startPoint x: 141, startPoint y: 22, endPoint x: 158, endPoint y: 44, distance: 27.8
click at [141, 22] on div at bounding box center [141, 21] width 16 height 16
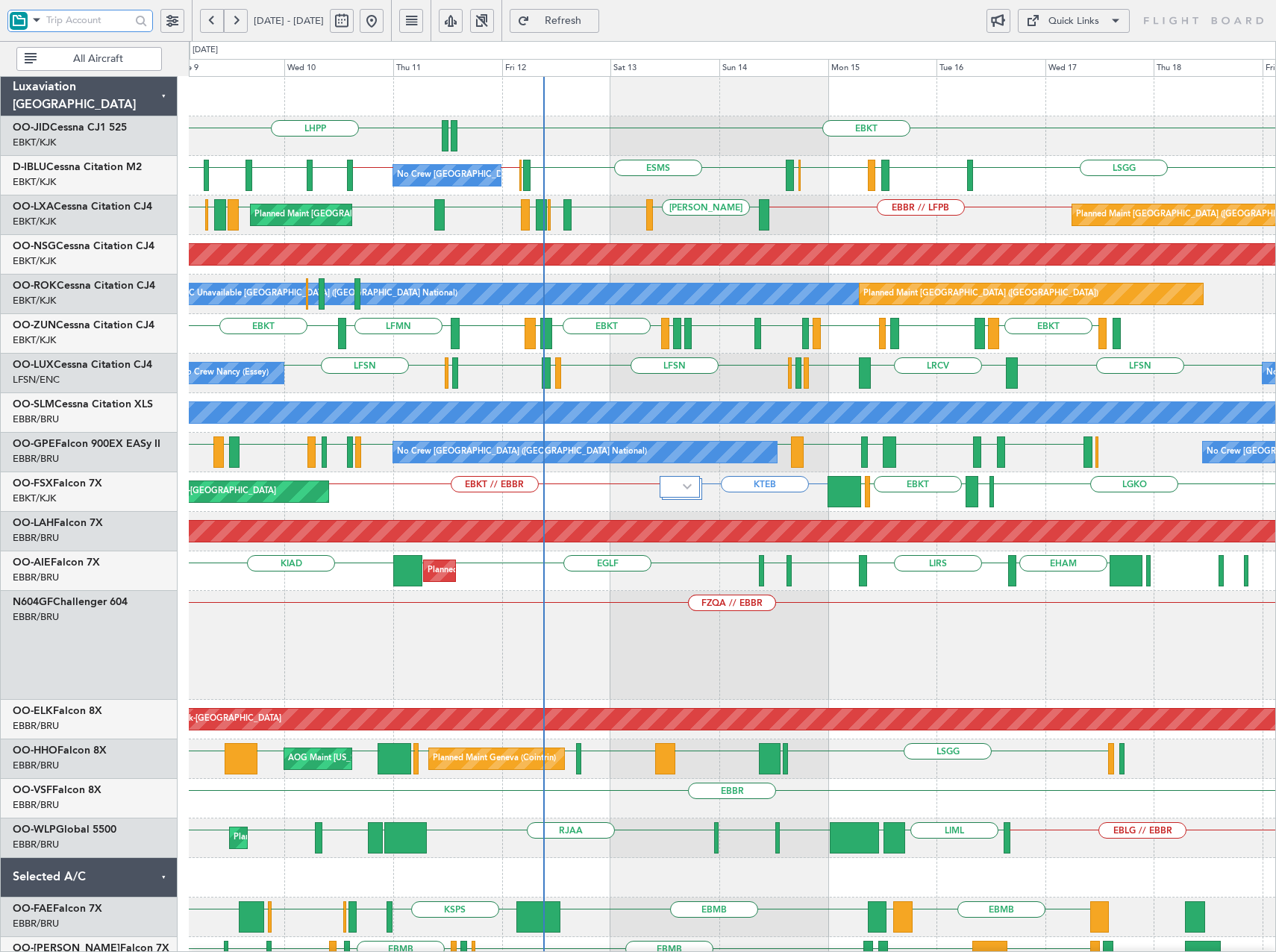
click at [870, 241] on div "EBKT EDDN LHPP ESMS EBOS EBBR // EBKT EBKT // EBBR LSZH EBKT EGNJ EBKT LSGG EBK…" at bounding box center [732, 645] width 1086 height 1137
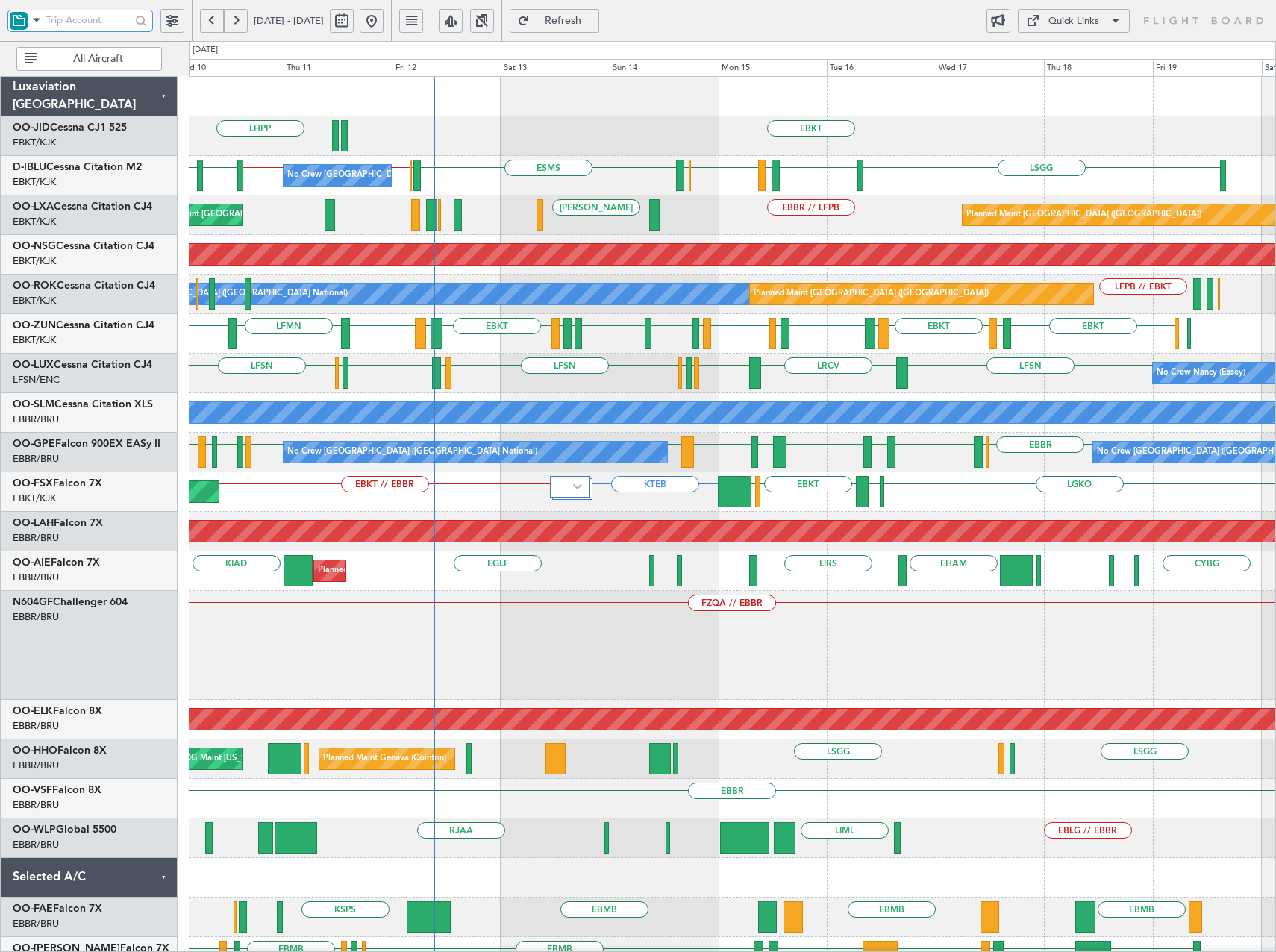
click at [961, 360] on div "EBKT EDDN LHPP No Crew Brussels (Brussels National) ESMS EBOS EBBR // EBKT EBKT…" at bounding box center [732, 665] width 1086 height 1177
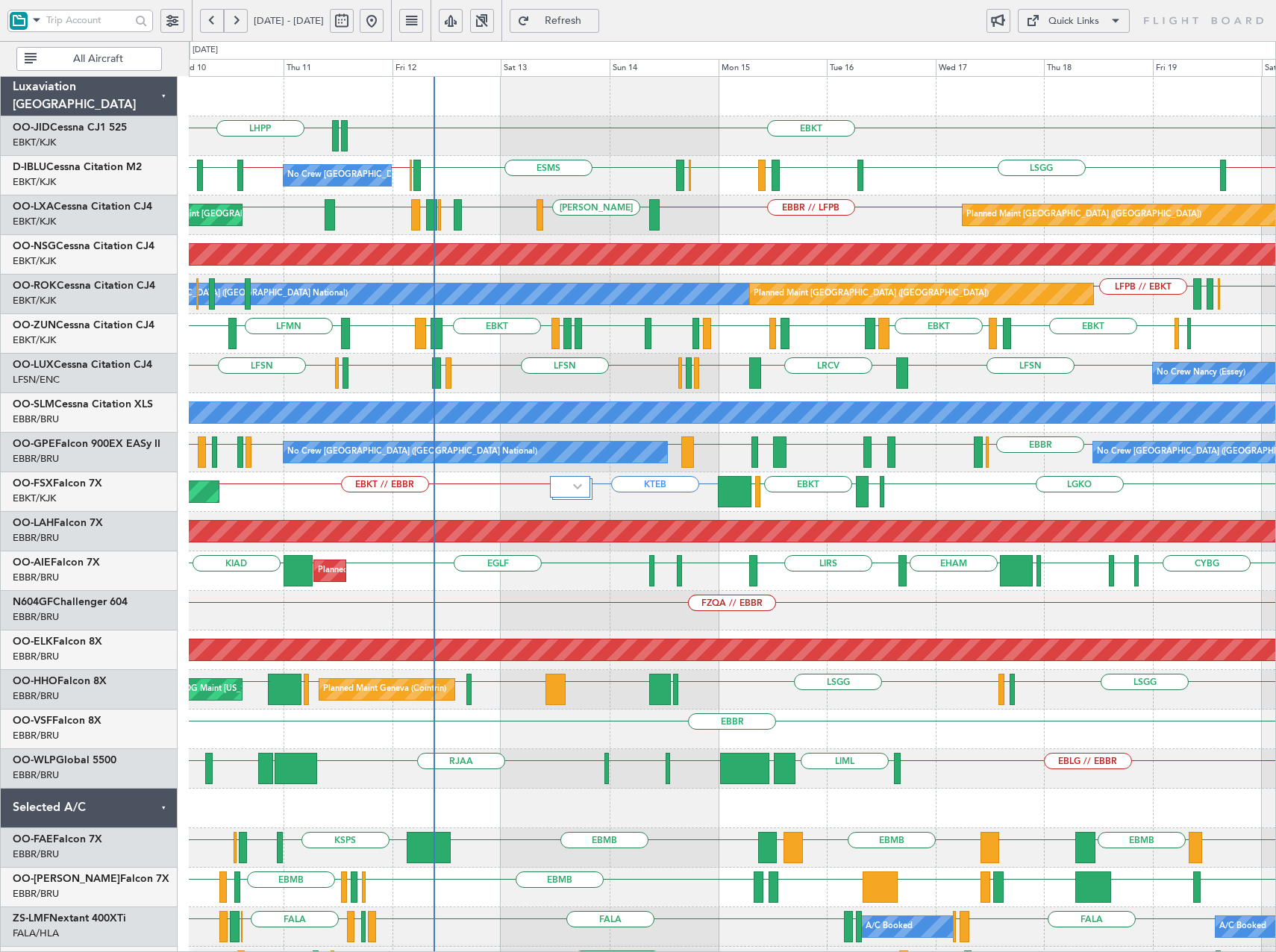
click at [1094, 23] on div "Quick Links" at bounding box center [1074, 22] width 51 height 15
click at [1050, 96] on button "Crew Board" at bounding box center [1074, 92] width 112 height 36
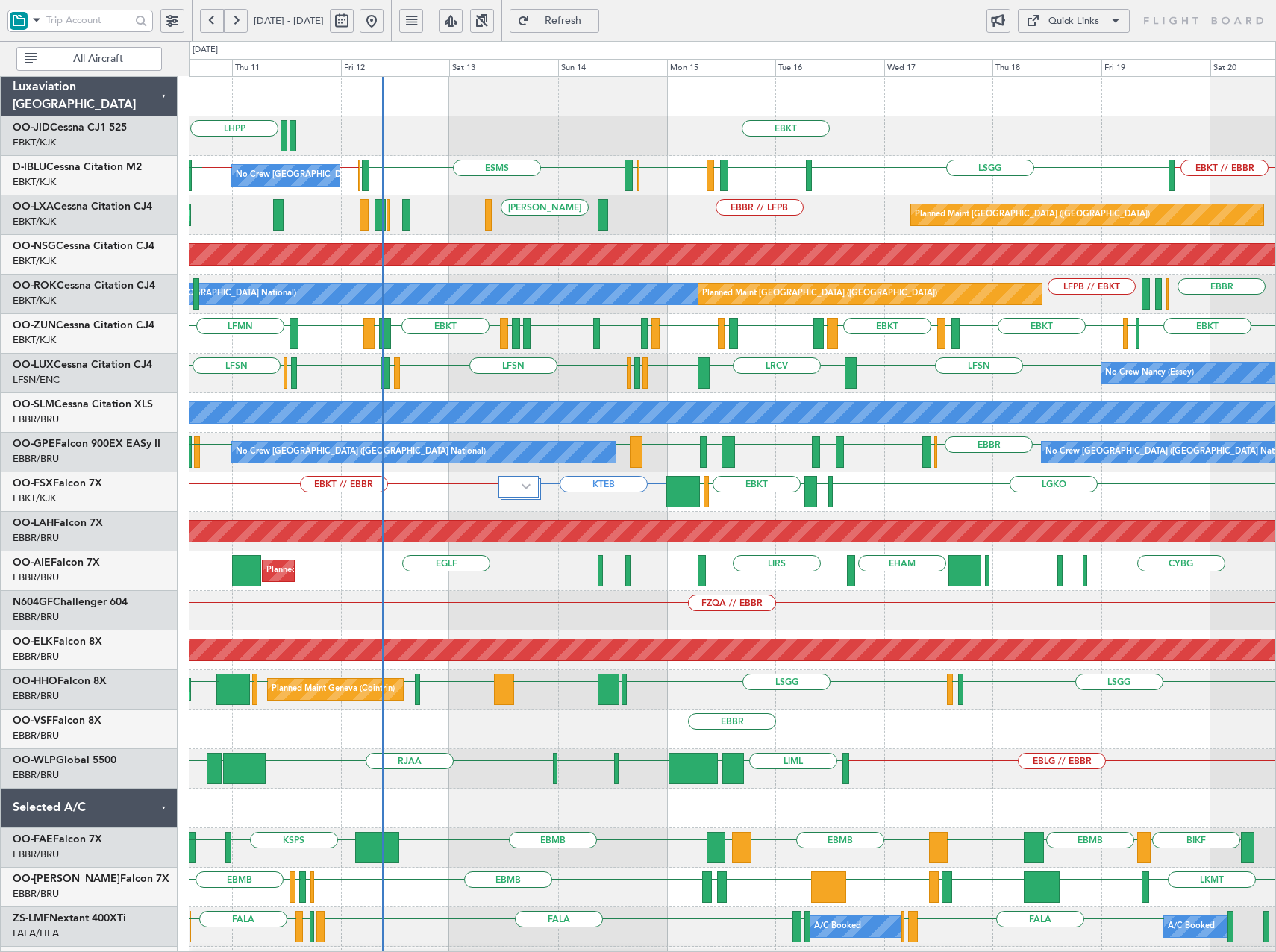
click at [673, 236] on div "EBKT EDDN LHPP EBKT // EBBR ESMS EBOS EBBR // EBKT EBKT // EBBR LSGG EBKT LFMD …" at bounding box center [732, 631] width 1086 height 1107
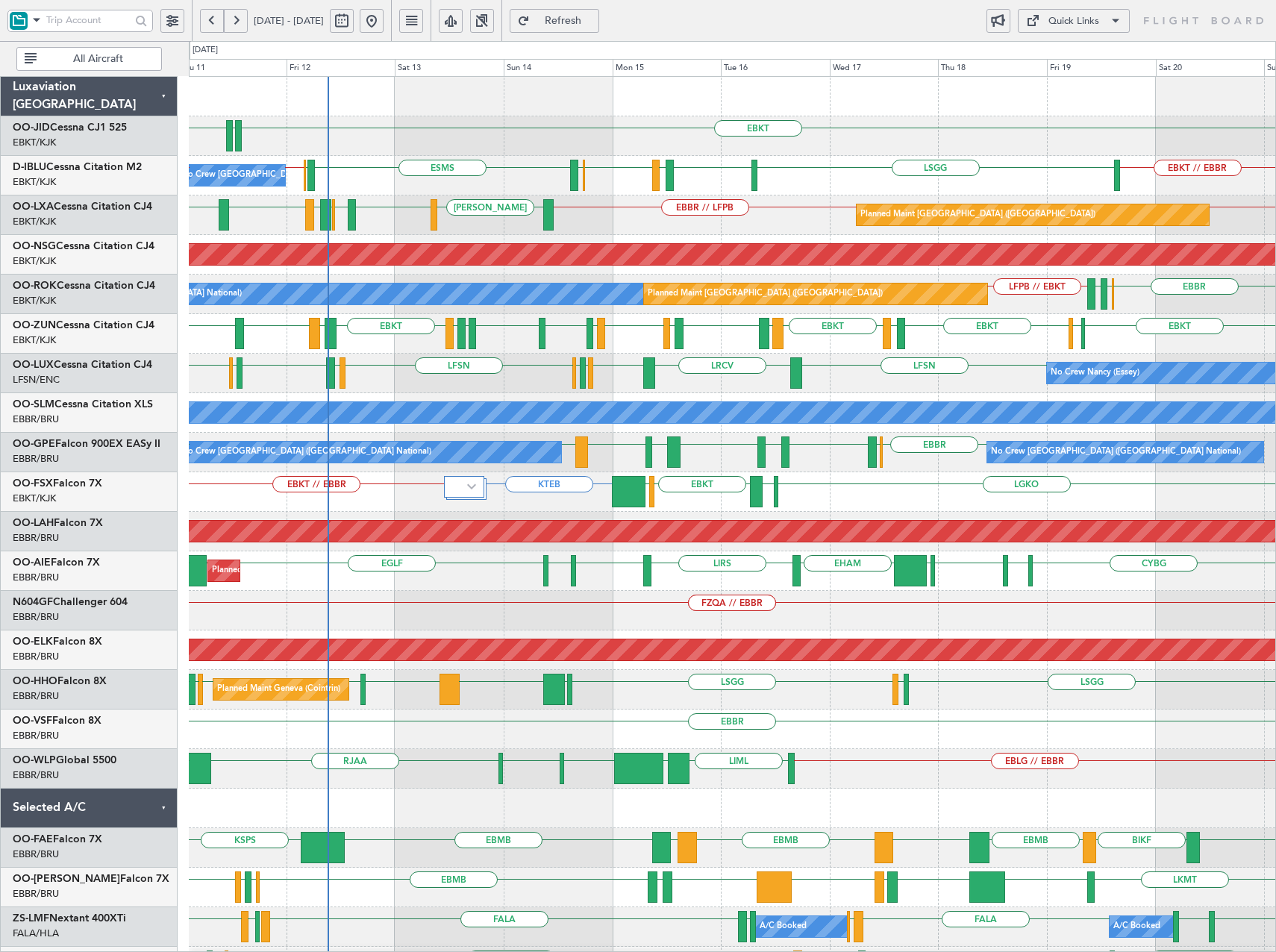
click at [581, 236] on div "EBKT EDDN LHPP No Crew Brussels (Brussels National) EBKT // EBBR ESMS EBOS EBBR…" at bounding box center [732, 631] width 1086 height 1107
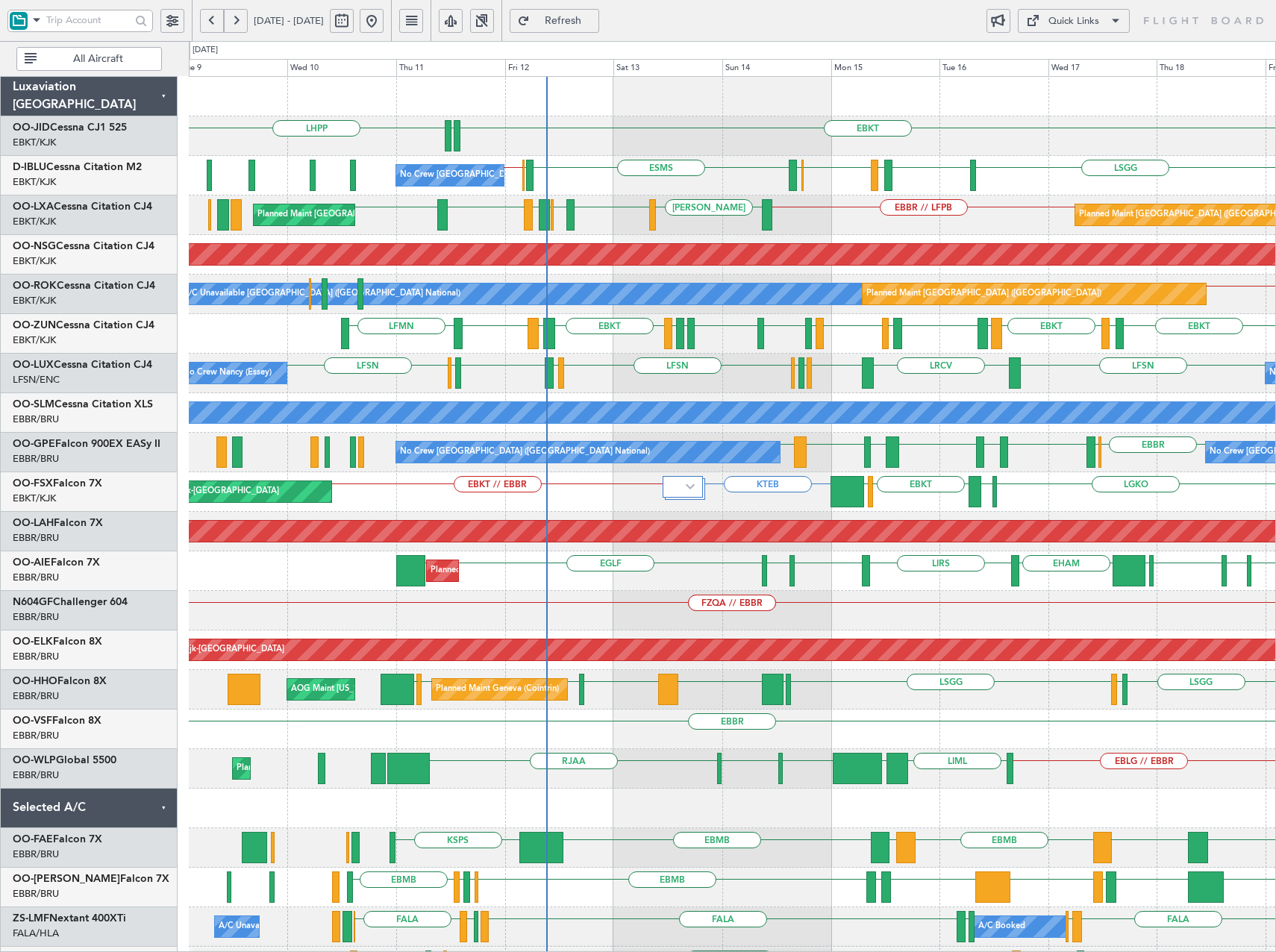
click at [600, 279] on div "EBKT EDDN LHPP No Crew Brussels (Brussels National) ESMS EBOS EBBR // EBKT LSGG…" at bounding box center [732, 611] width 1086 height 1068
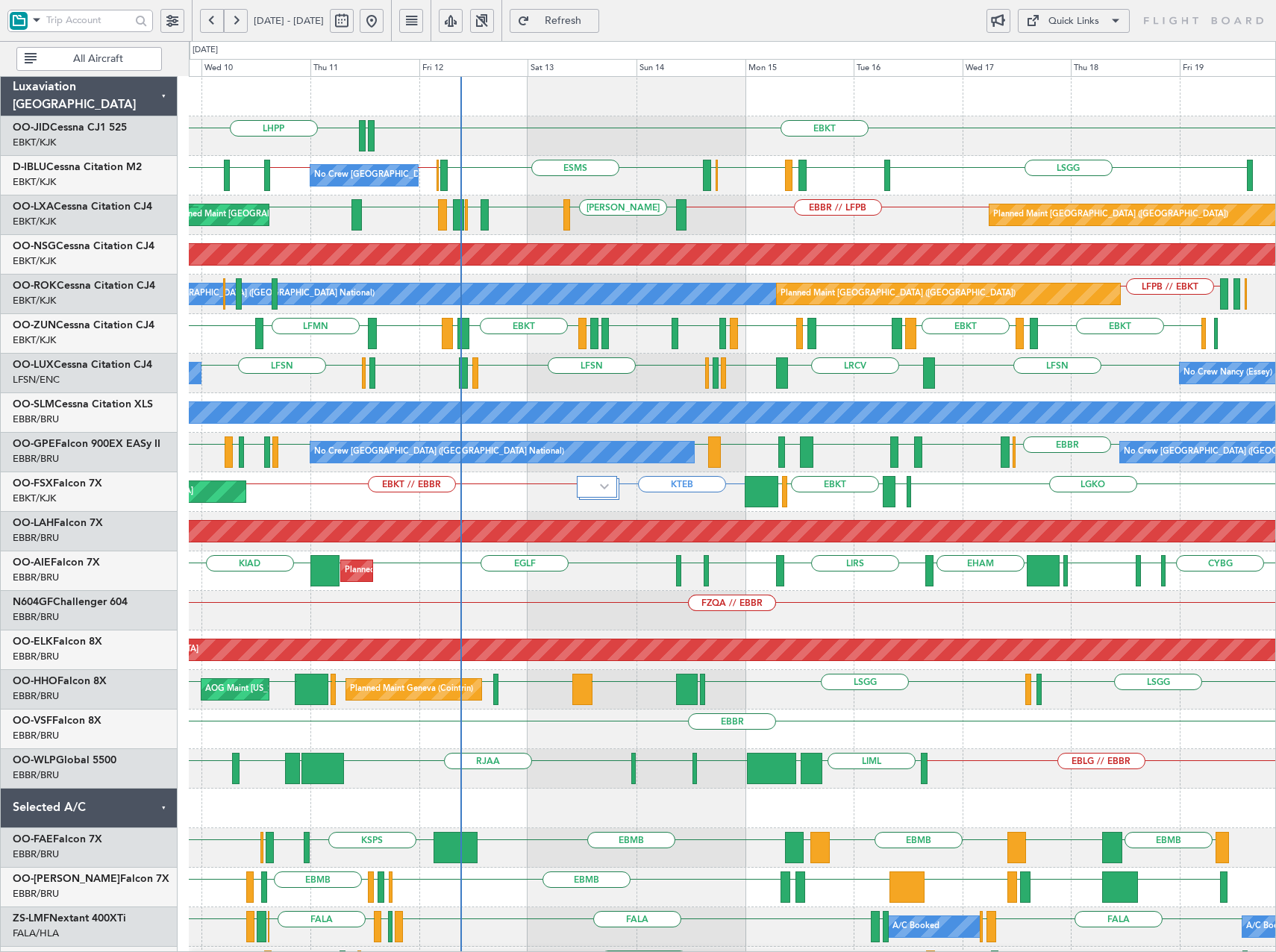
click at [784, 233] on div "Planned Maint Paris (Le Bourget) Planned Maint Brussels (Brussels National) LEI…" at bounding box center [732, 215] width 1086 height 39
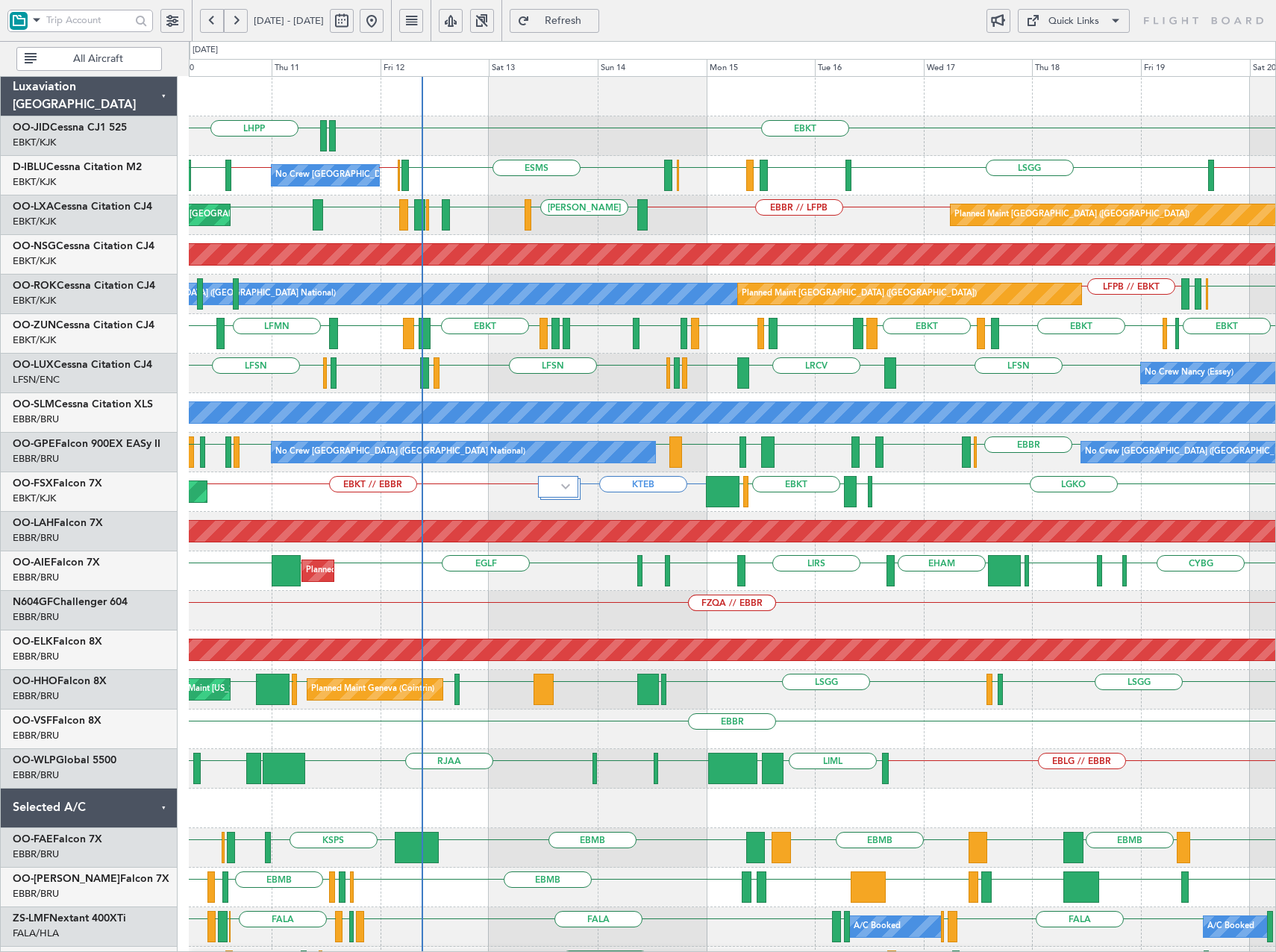
click at [691, 231] on div "Planned Maint Paris (Le Bourget) Planned Maint Brussels (Brussels National) LEI…" at bounding box center [732, 215] width 1086 height 39
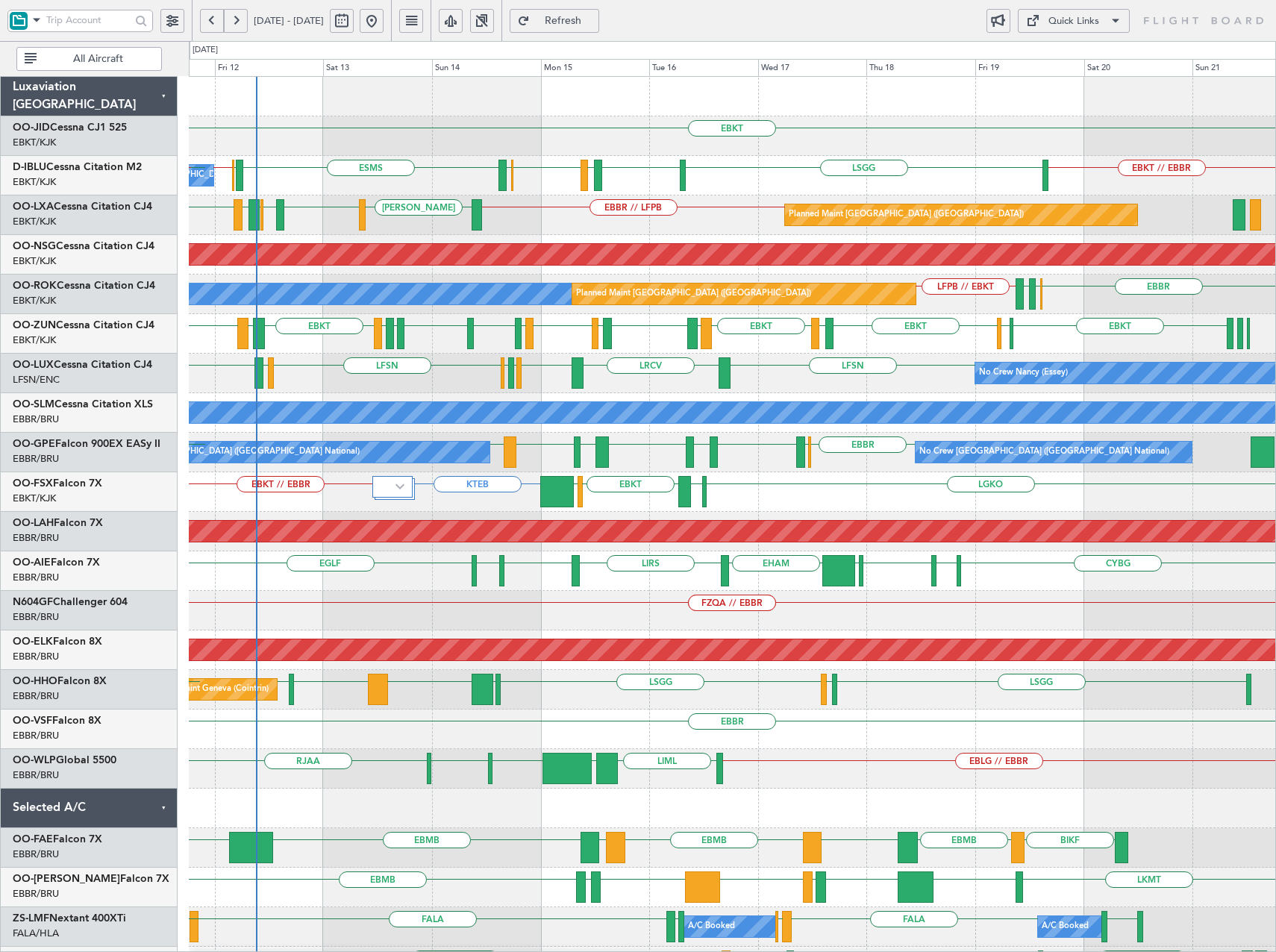
click at [665, 242] on div "EBKT EDDN LHPP No Crew Brussels (Brussels National) EBKT // EBBR ESMS EBOS EBBR…" at bounding box center [732, 631] width 1086 height 1107
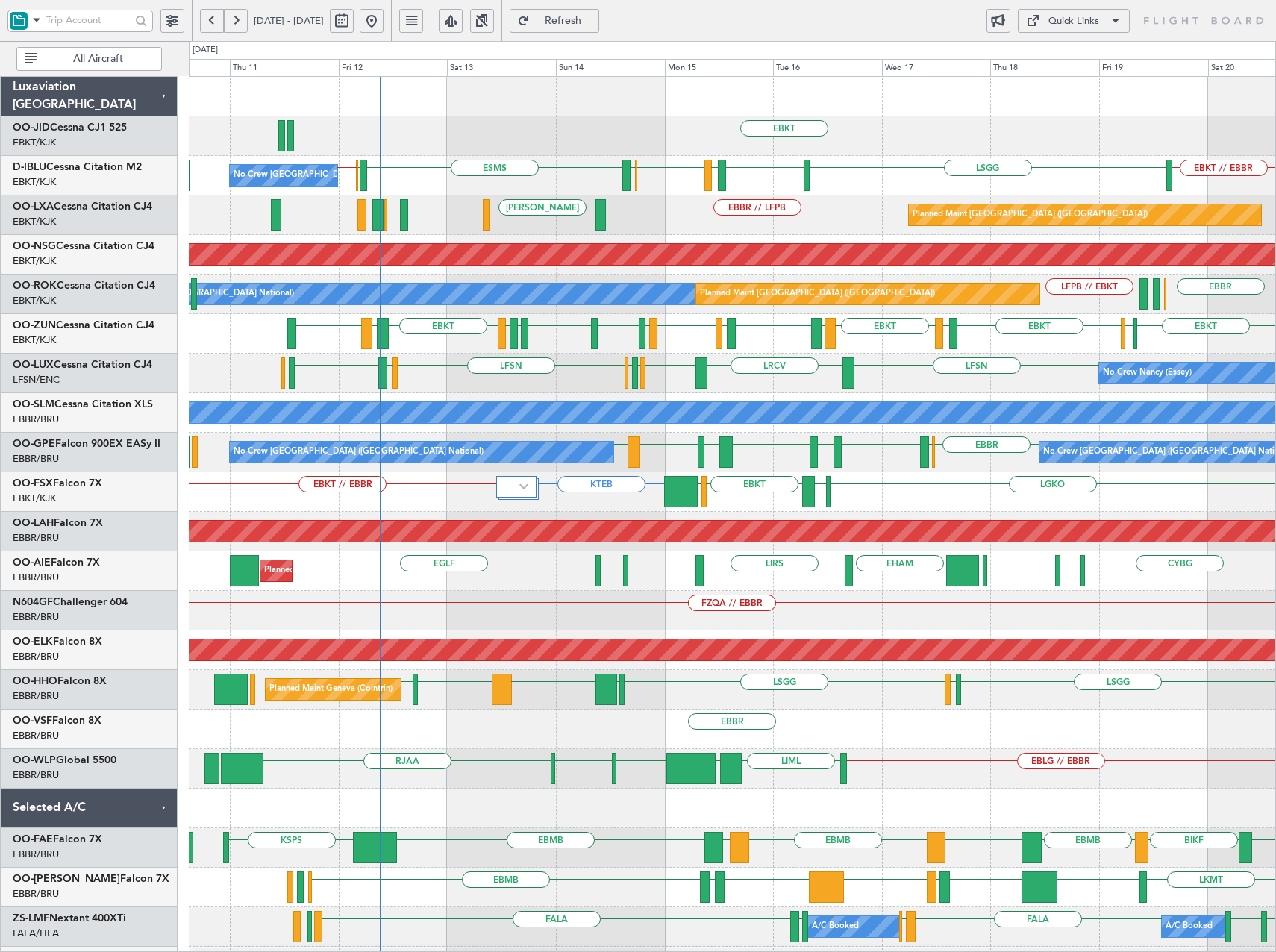
click at [1019, 406] on div "EBKT EBKT // EBBR ESMS EBOS EBBR // EBKT LSGG EBKT LFMD EBKT EBOS No Crew Bruss…" at bounding box center [732, 591] width 1086 height 1028
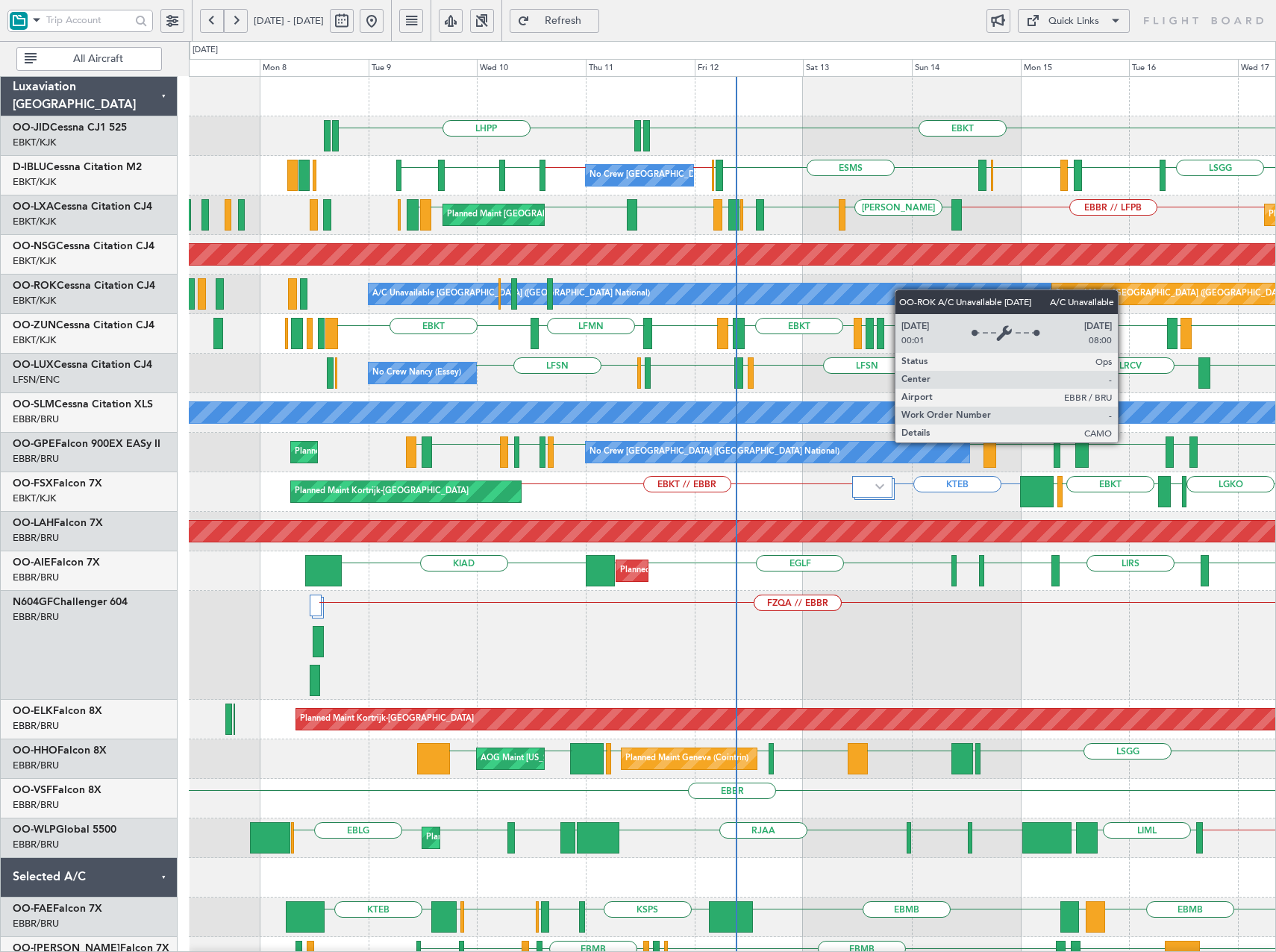
click at [960, 298] on div "EBKT EDDN LHPP No Crew Brussels (Brussels National) ESMS EBOS EBBR // EBKT EBKT…" at bounding box center [732, 665] width 1086 height 1177
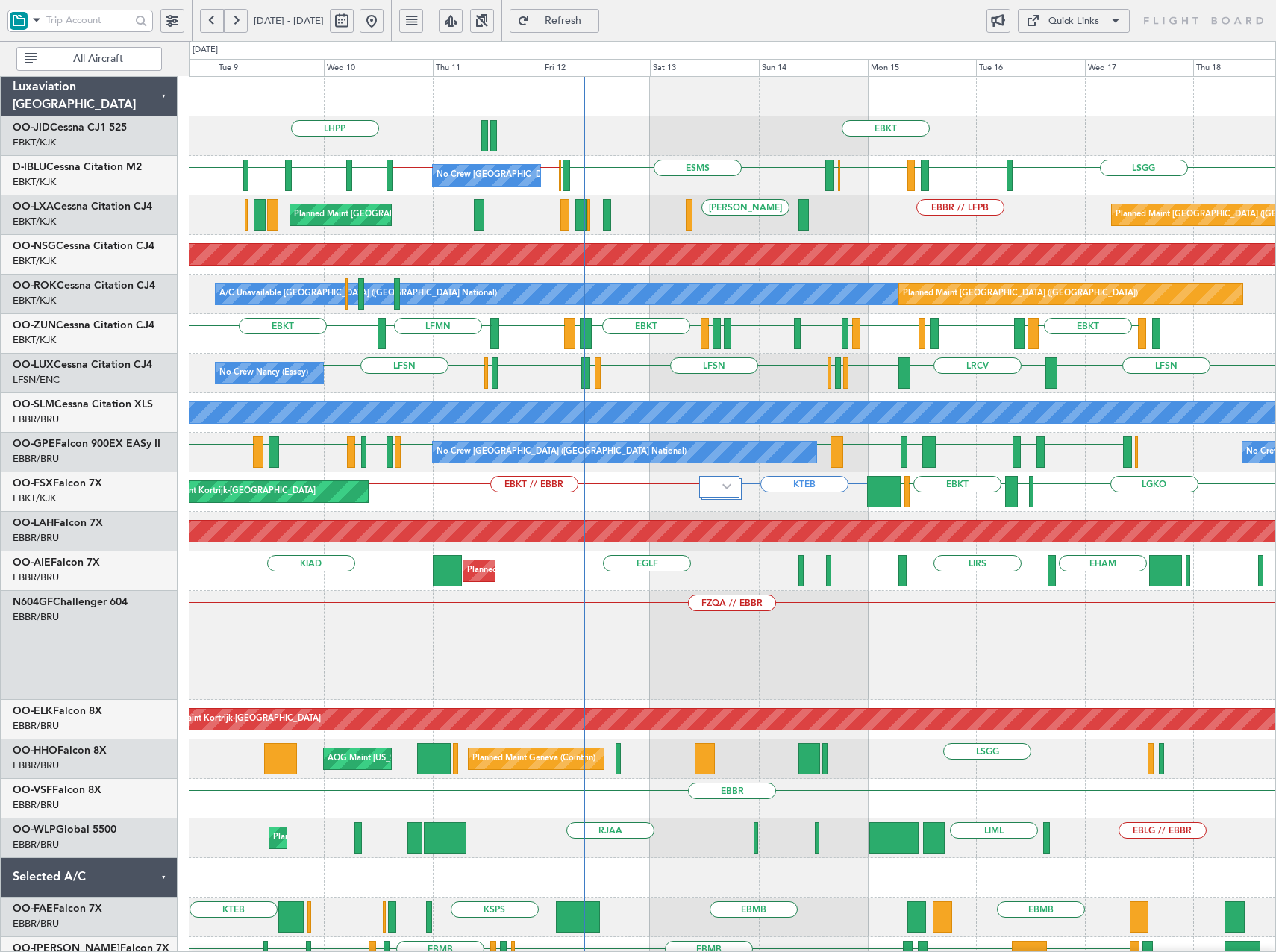
click at [811, 354] on div "LHPP EBKT EDDN EBKT ESMS EBOS EBBR // EBKT EBKT // EBBR LSZH EBKT EGNJ LSGG EBK…" at bounding box center [732, 645] width 1086 height 1137
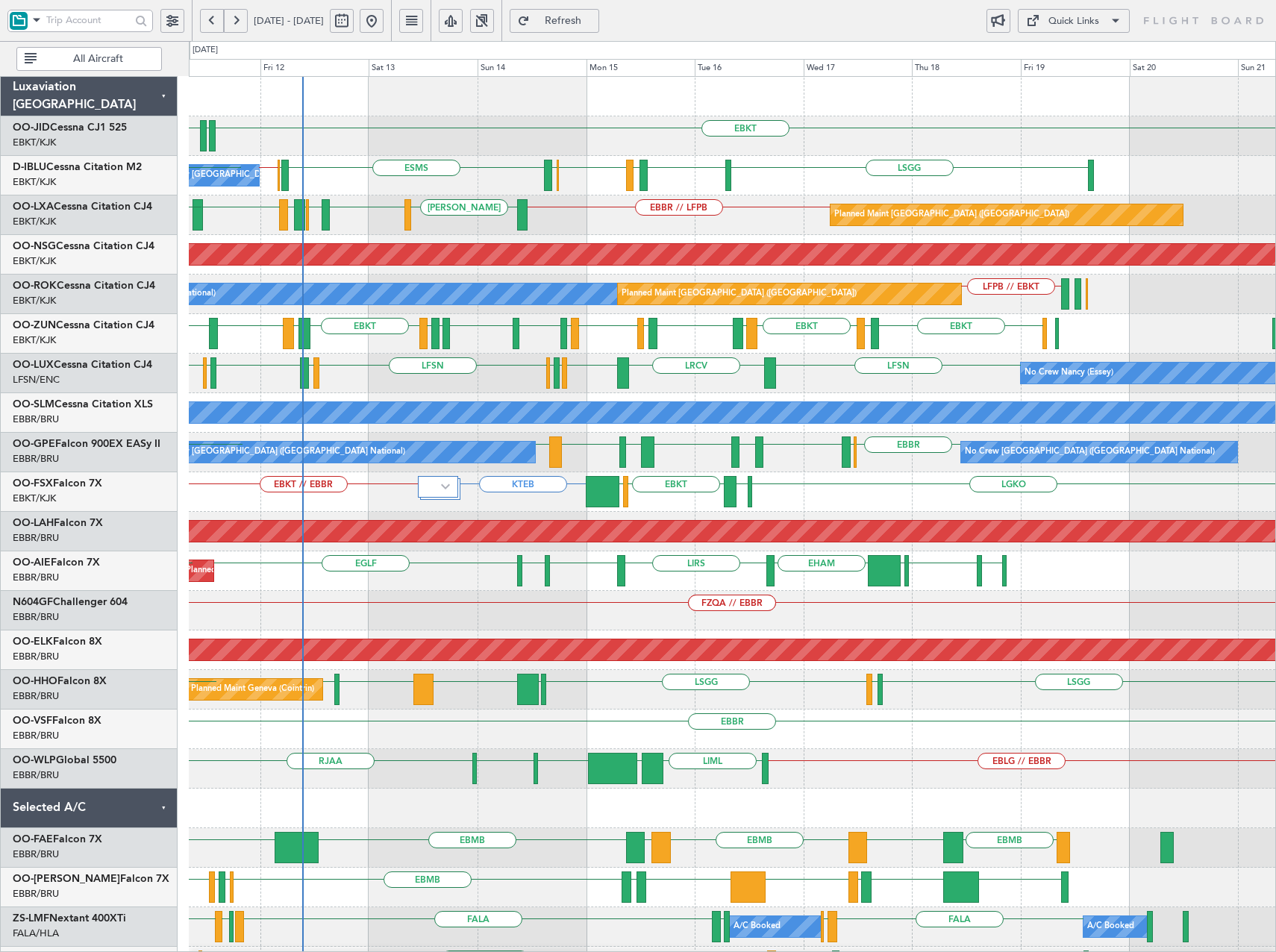
click at [824, 488] on div "LHPP EBKT EDDN No Crew Brussels (Brussels National) ESMS EBOS EBBR // EBKT LSGG…" at bounding box center [732, 631] width 1086 height 1107
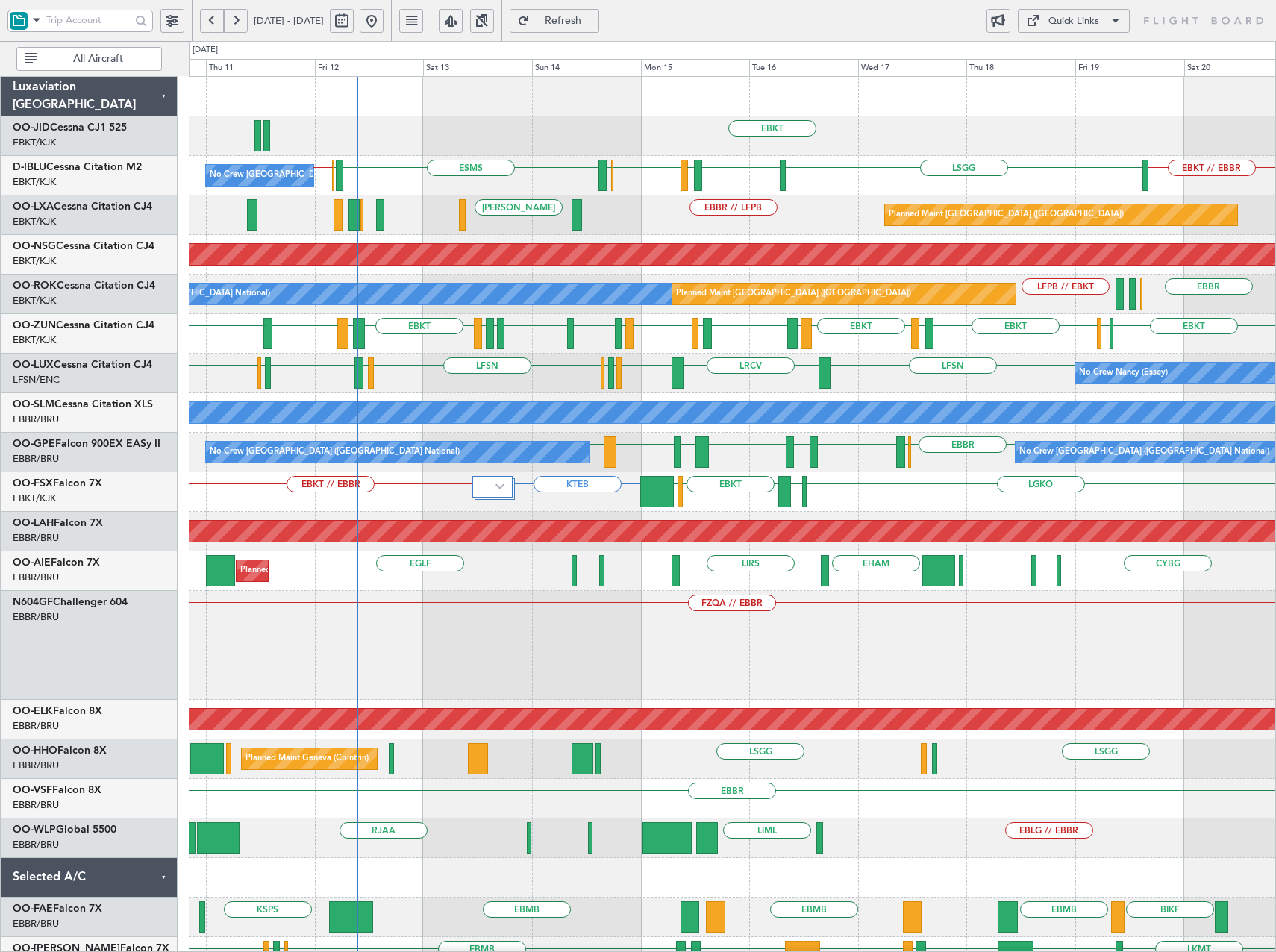
click at [875, 380] on div "No Crew Nancy (Essey) LFSN LFMD EBKT LSZH LFSN LFSN LRCV LFSN LFMN LFPB No Crew…" at bounding box center [732, 373] width 1086 height 39
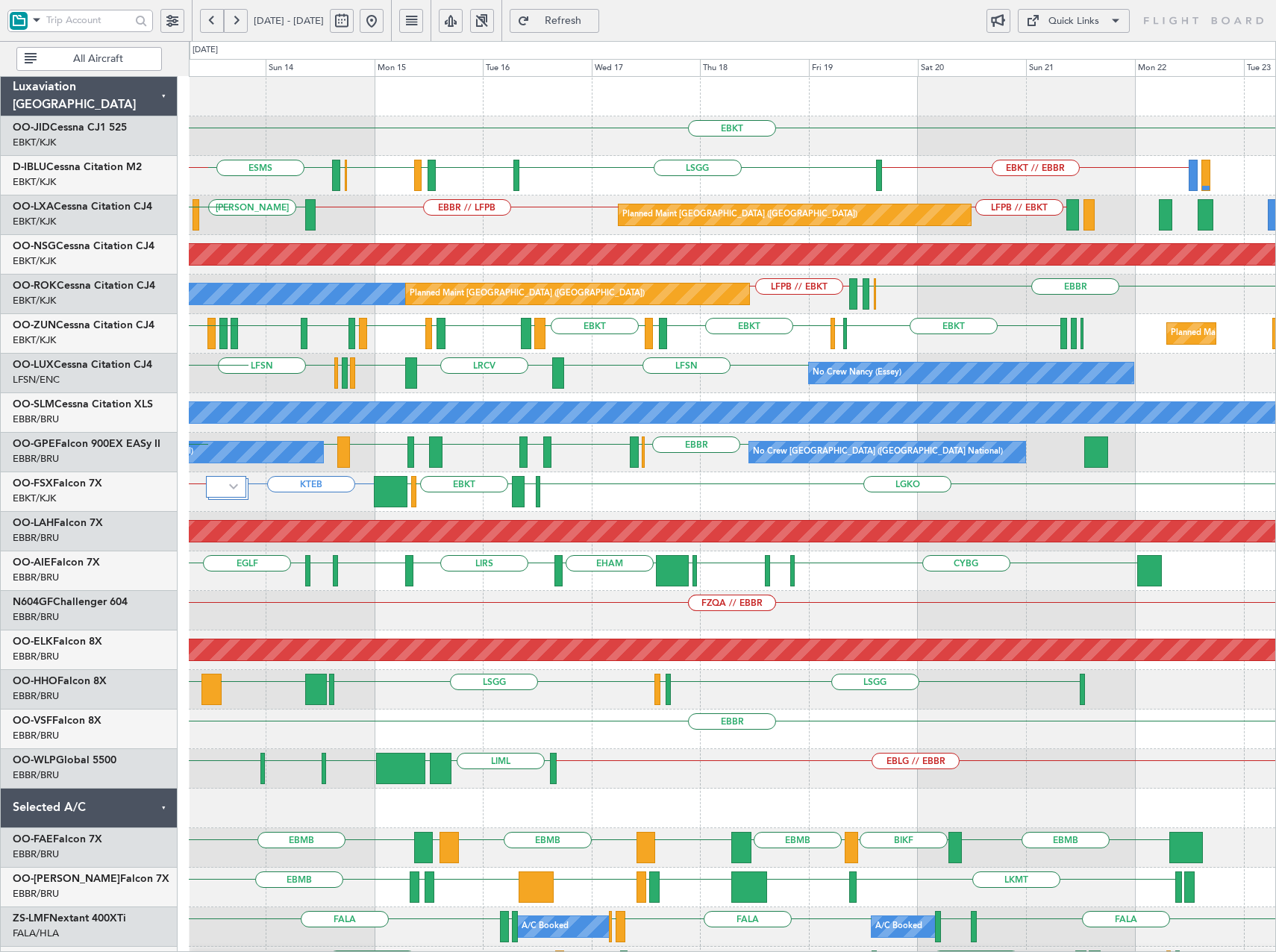
click at [505, 225] on div "EBBR // LFPB LEIB LFMD LFPB // EBKT Planned Maint Paris (Le Bourget) EBKT EBBR …" at bounding box center [732, 215] width 1086 height 39
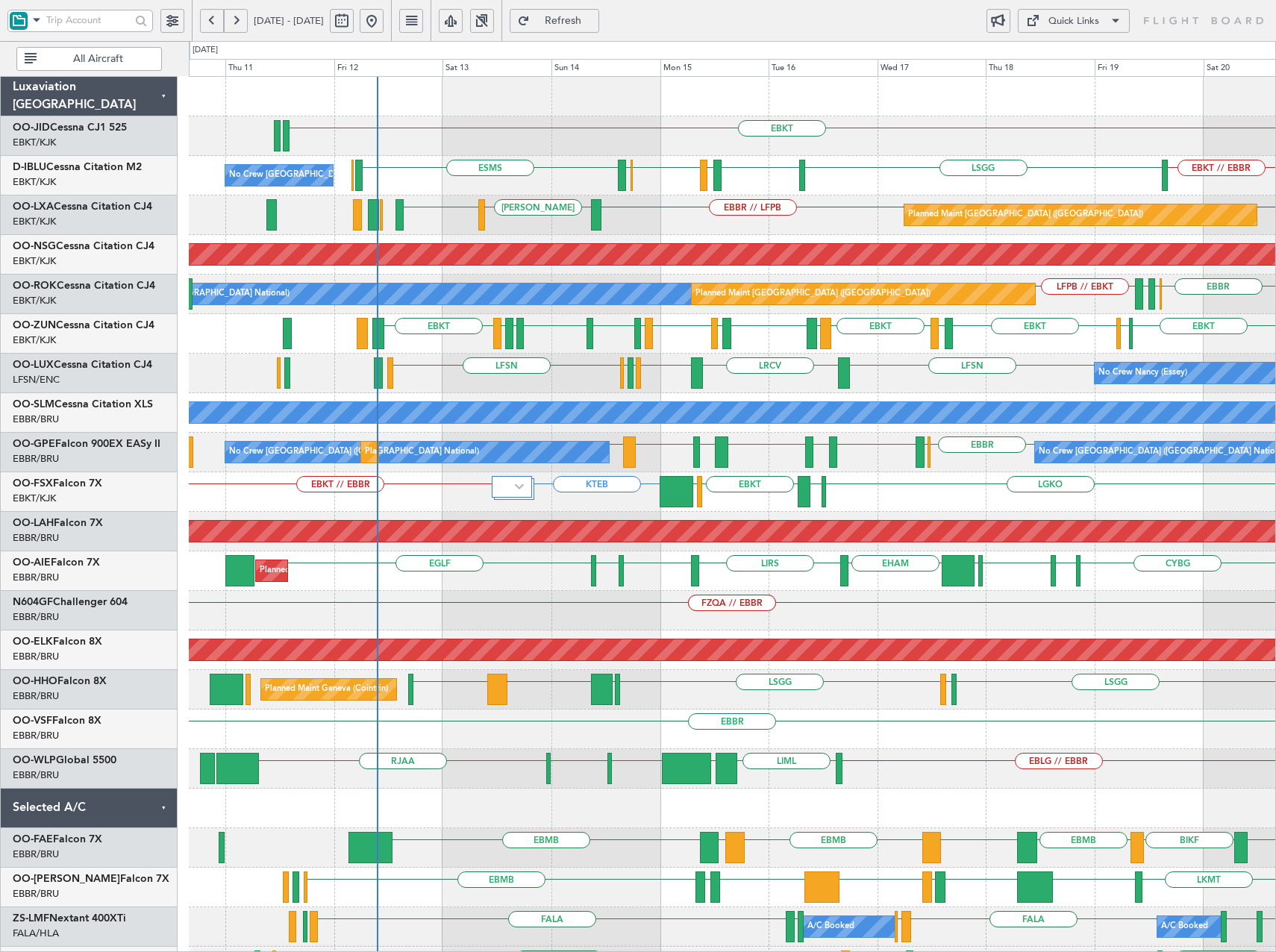
click at [793, 243] on div "EBKT EBKT // EBBR LSGG EBKT LFMD EBKT EBOS ESMS No Crew Brussels (Brussels Nati…" at bounding box center [732, 591] width 1086 height 1028
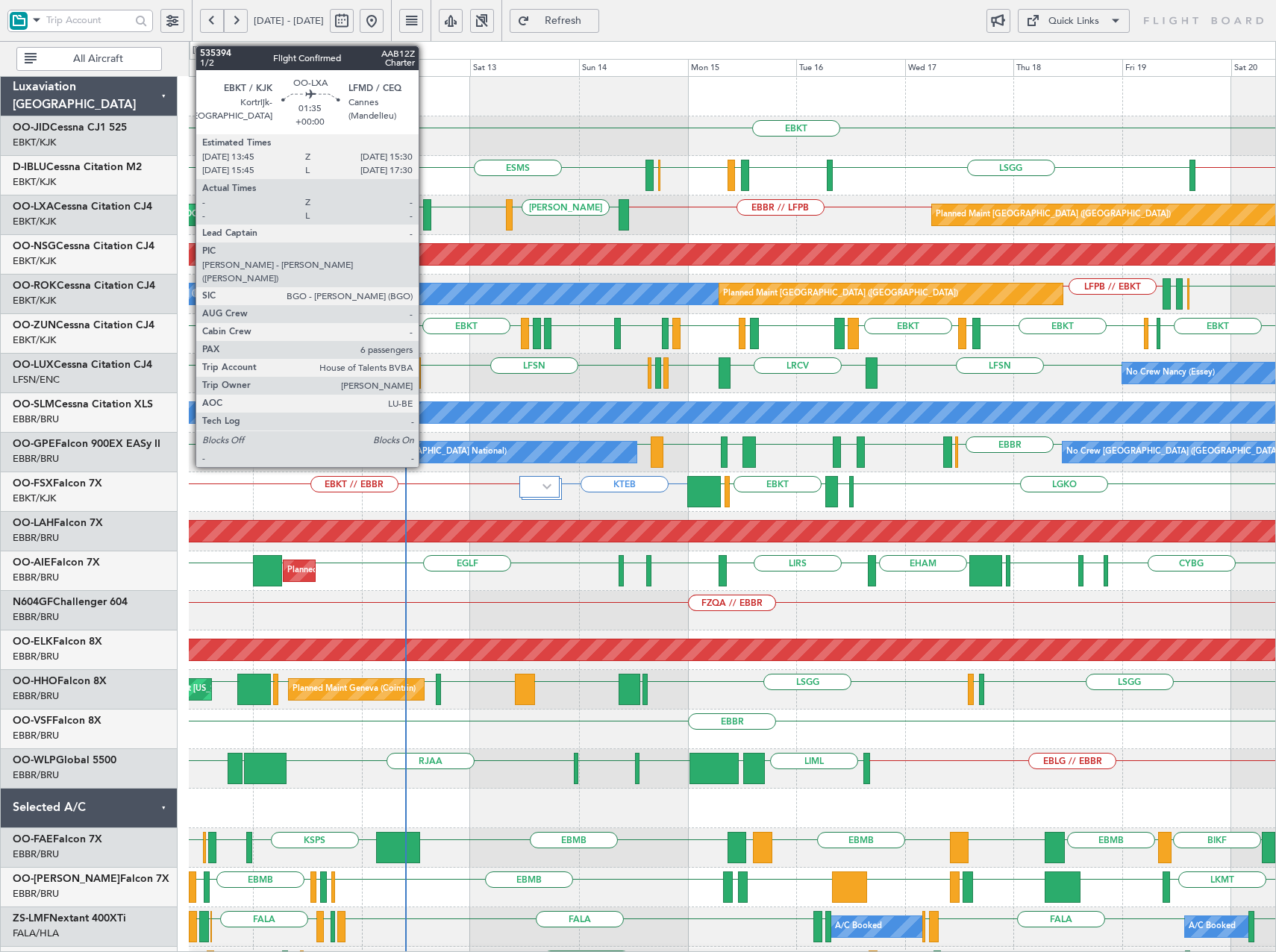
click at [425, 215] on div at bounding box center [427, 215] width 8 height 31
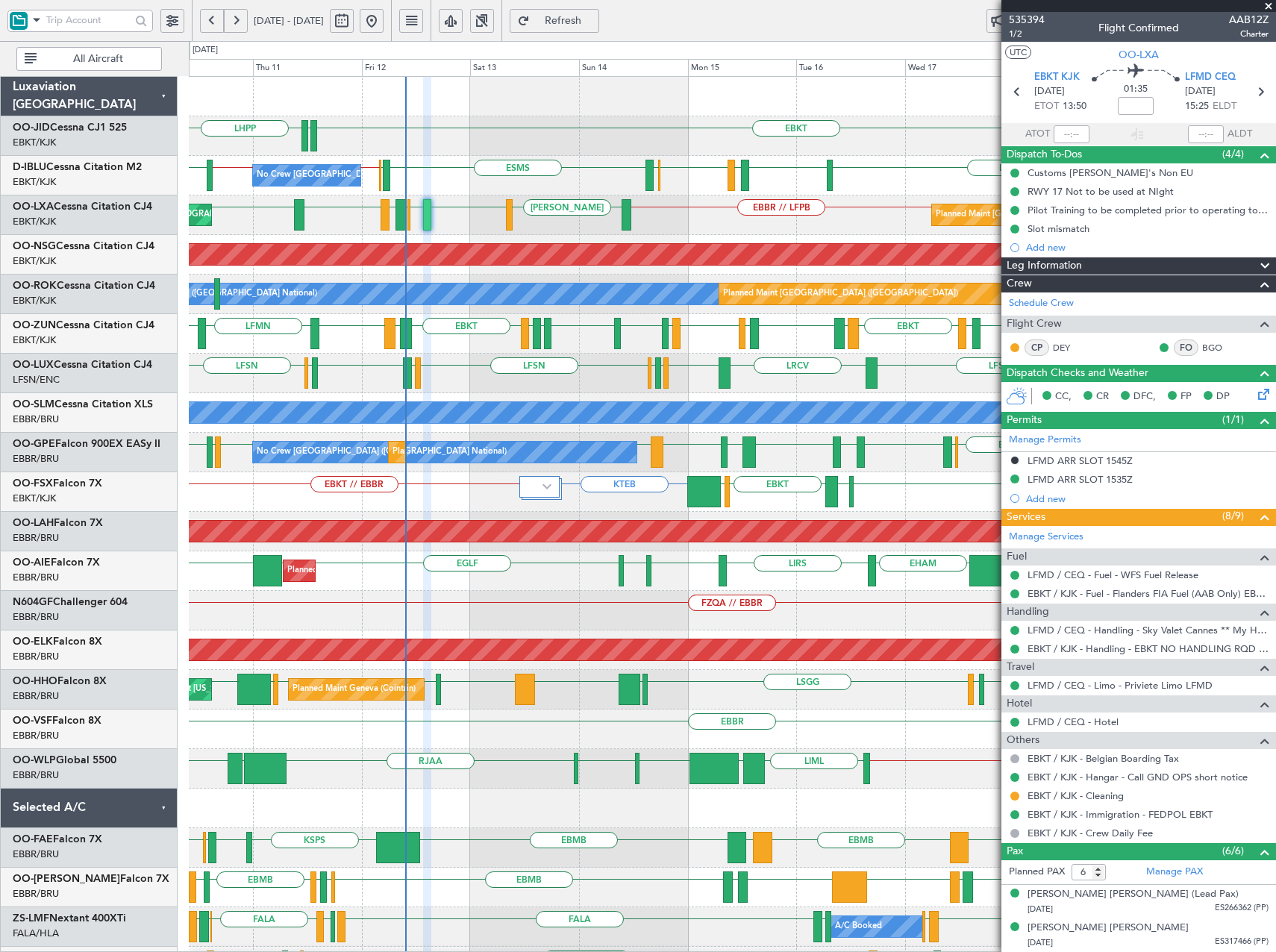
click at [594, 27] on span "Refresh" at bounding box center [563, 21] width 61 height 10
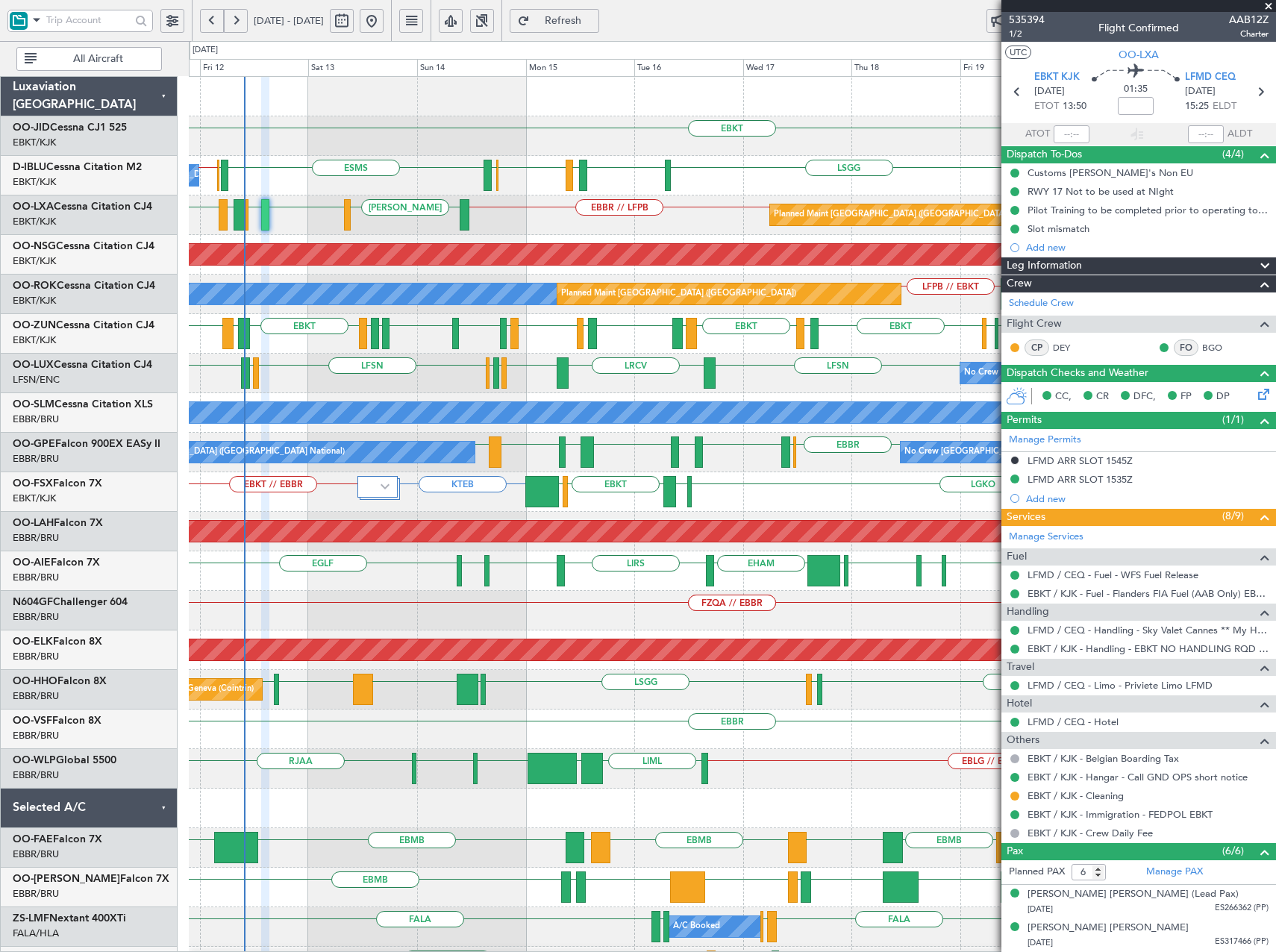
click at [537, 394] on div "EBKT No Crew Brussels (Brussels National) EBKT // EBBR ESMS EBOS EBBR // EBKT L…" at bounding box center [732, 591] width 1086 height 1028
click at [594, 23] on span "Refresh" at bounding box center [563, 21] width 61 height 10
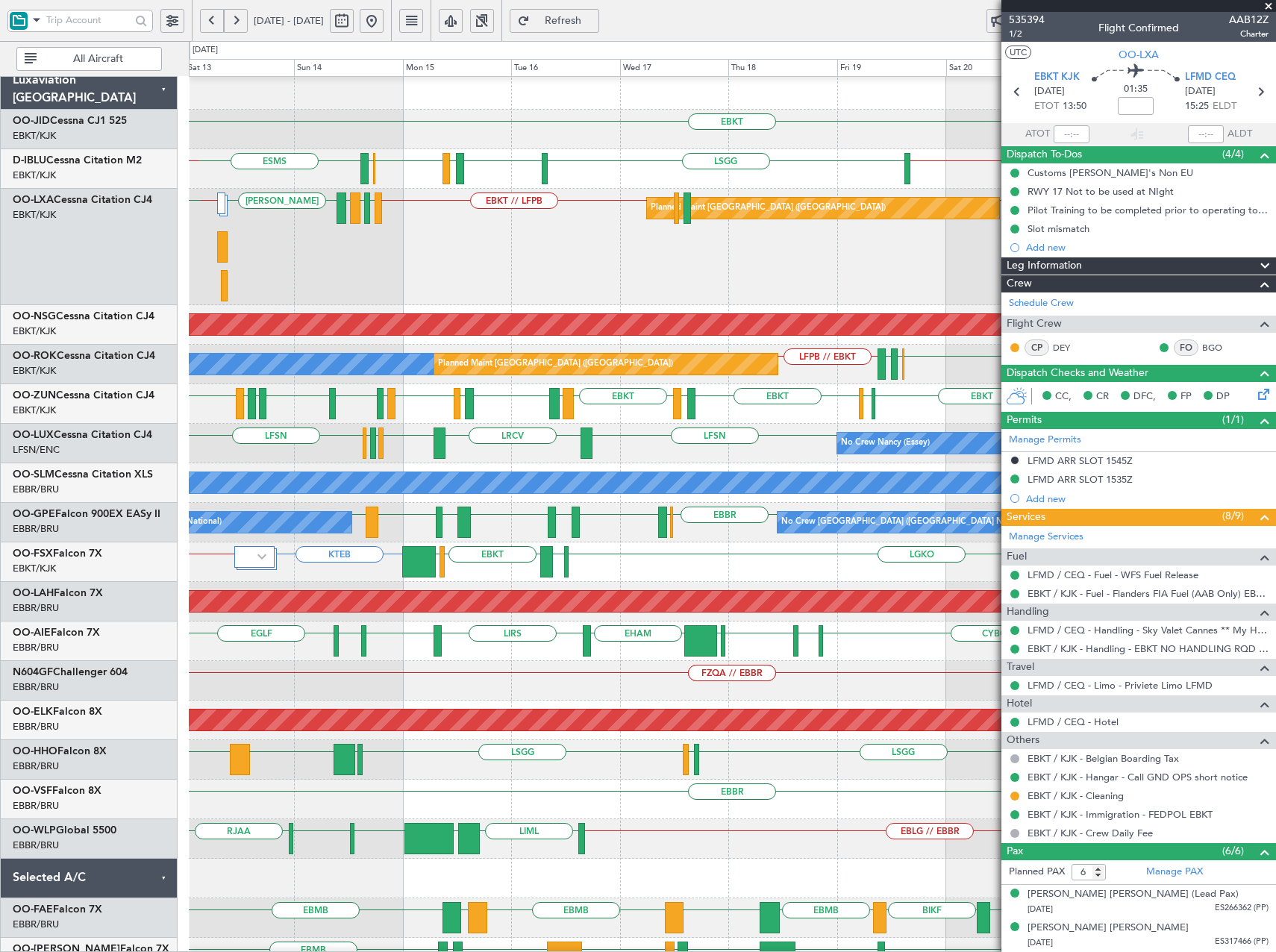
click at [564, 289] on div "EBKT // LFPB LFMD LEIB EBBR LEIB LFMD // EBKT EBKT LEMG LFPB // EBKT Planned Ma…" at bounding box center [732, 247] width 1086 height 116
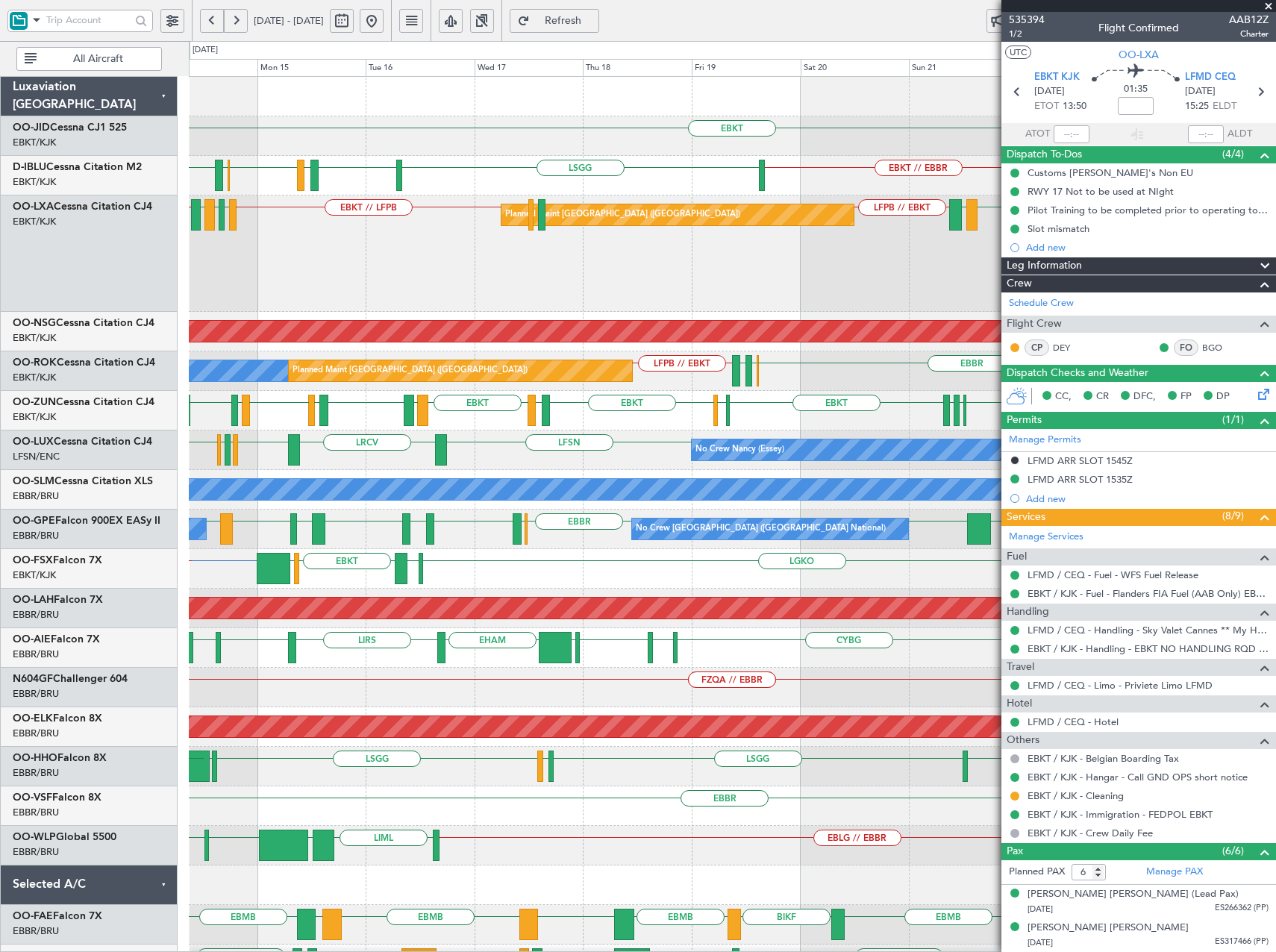
click at [634, 270] on div "Planned Maint Paris (Le Bourget) EBKT EBKT // LFPB LFMD LEIB EBBR LEIB LRIA EBK…" at bounding box center [732, 253] width 1086 height 116
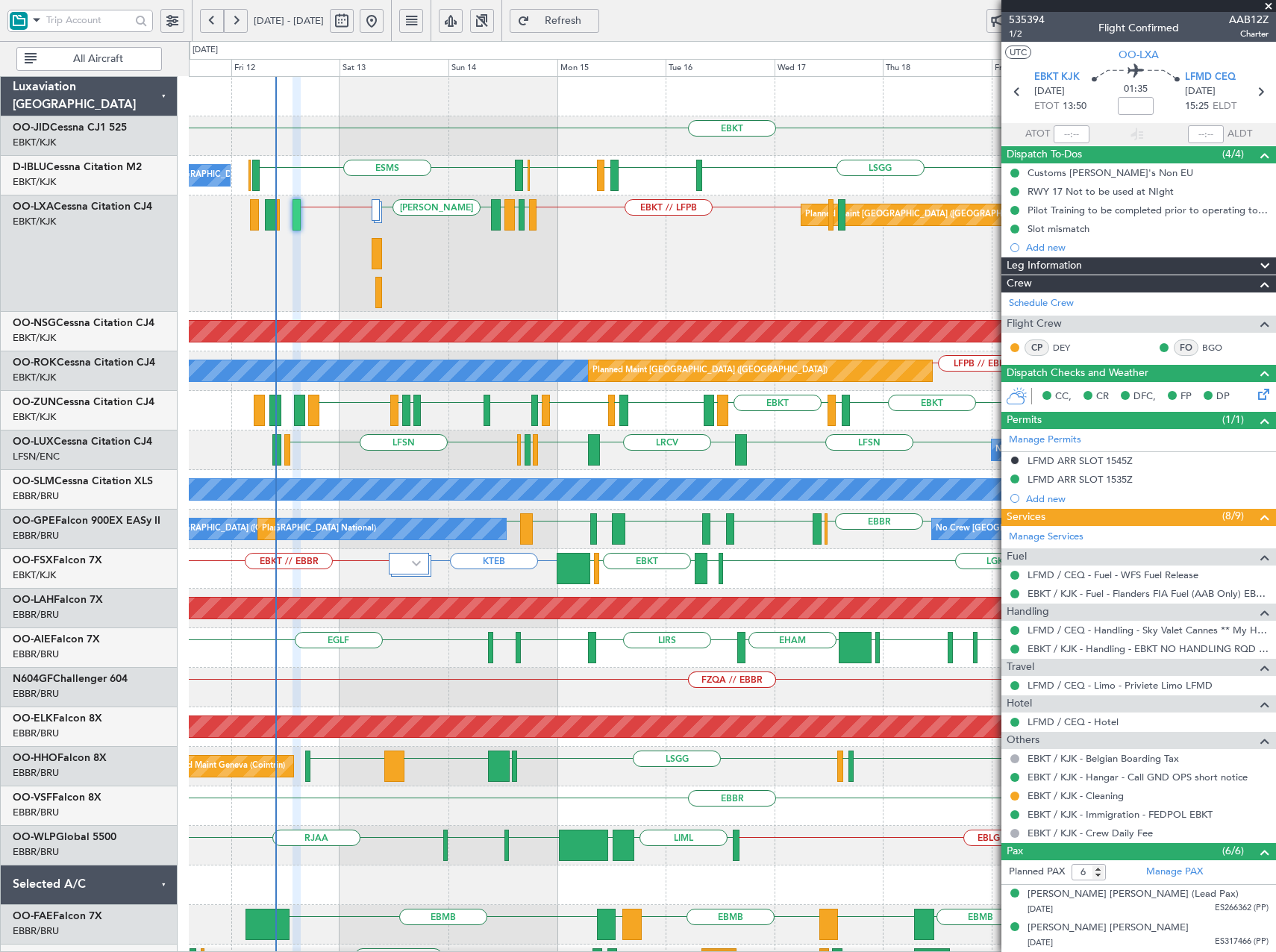
click at [791, 289] on div "Planned Maint Paris (Le Bourget) EBKT // LFPB LFMD LEIB EBBR LEIB LFMD // EBKT …" at bounding box center [732, 253] width 1086 height 116
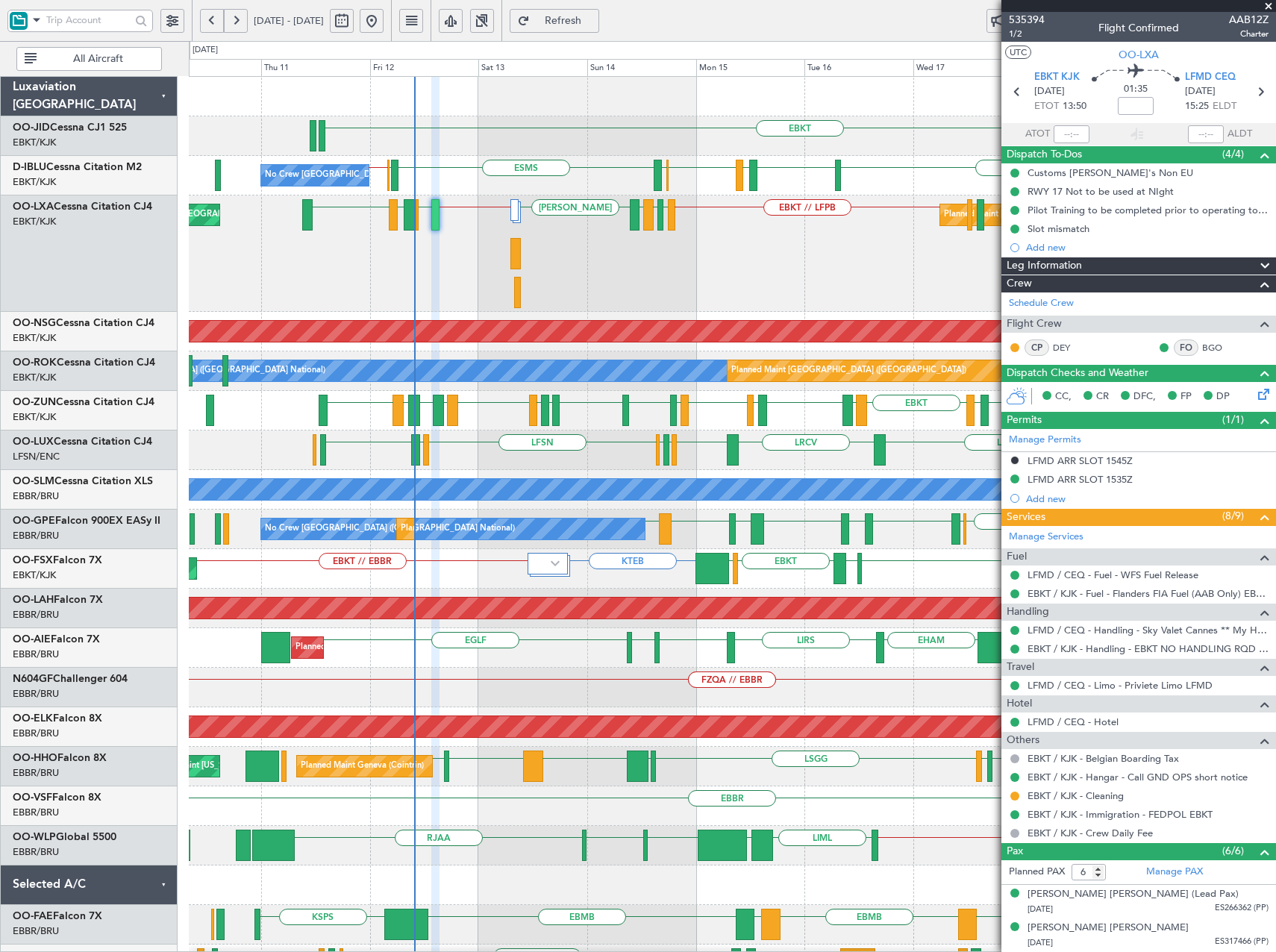
click at [590, 287] on div "Planned Maint Paris (Le Bourget) EBKT // LFPB LFMD LEIB EBBR LEIB LFMD // EBKT …" at bounding box center [732, 253] width 1086 height 116
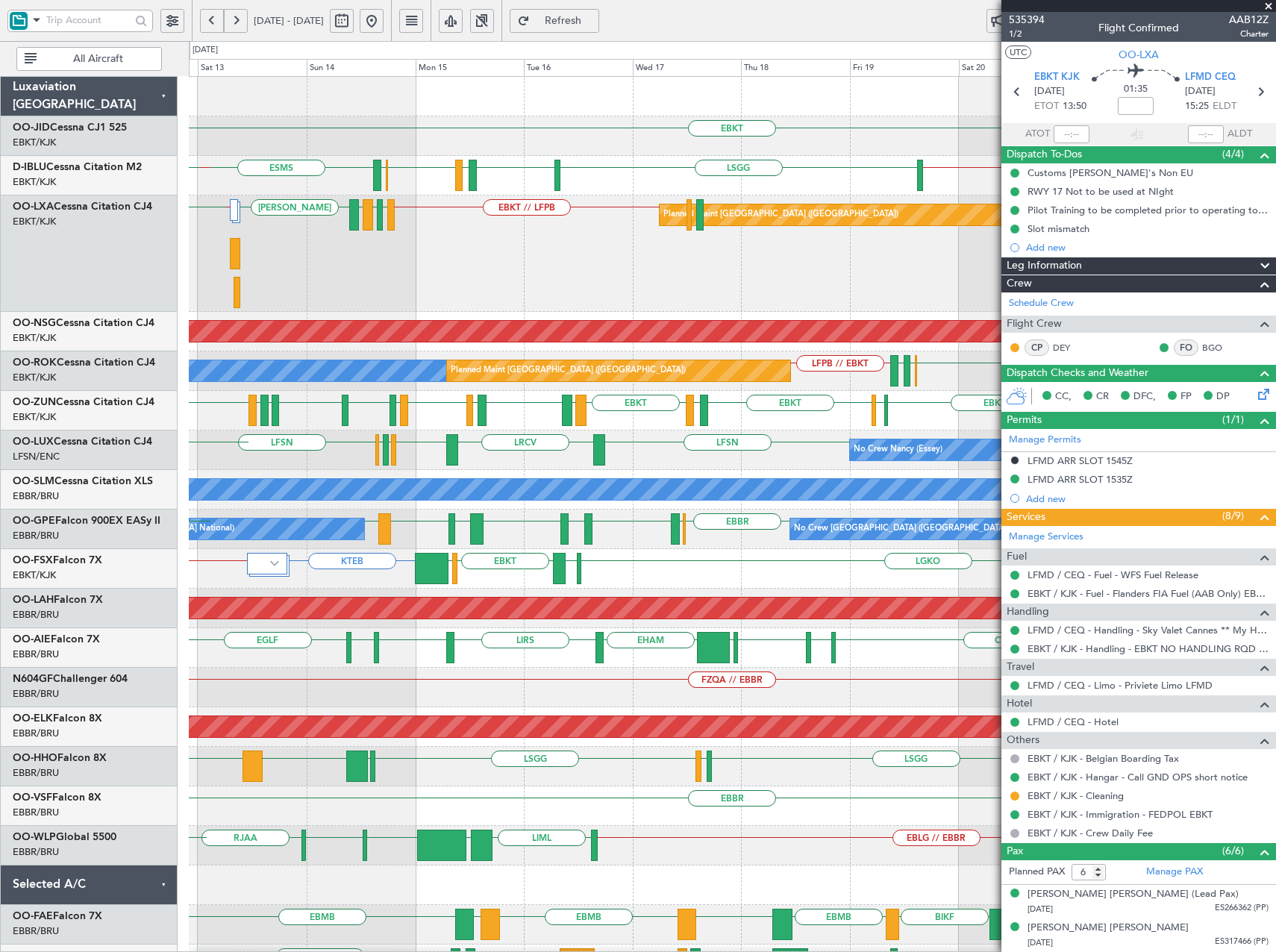
click at [557, 318] on div "EBKT EDDN LHPP EBKT // EBBR LSGG EBKT LFMD EBKT EBOS ESMS EBKT // EBBR No Crew …" at bounding box center [732, 669] width 1086 height 1184
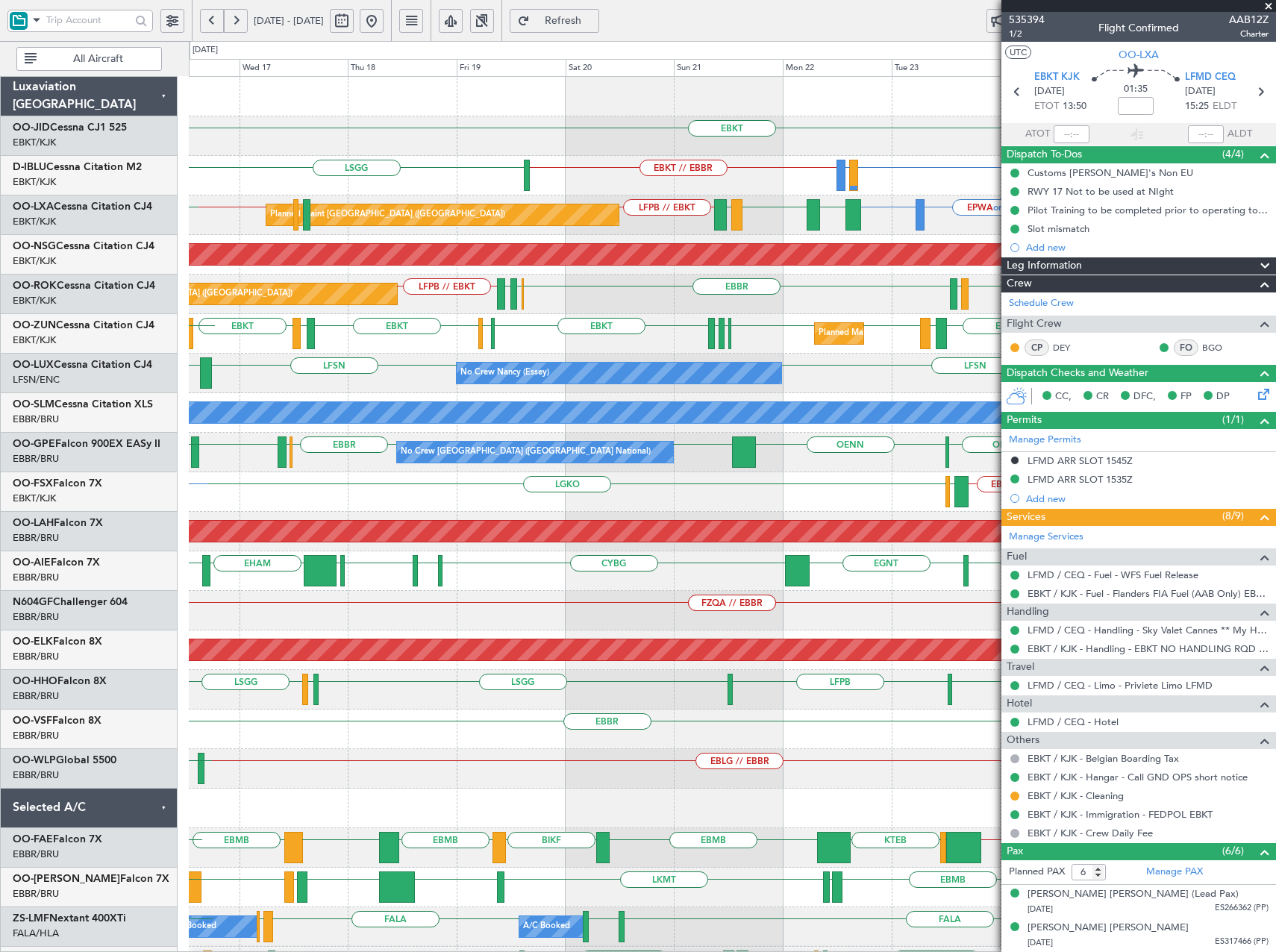
click at [612, 292] on div "EBKT EBKT LIRQ or EBKT EBKT // EBBR LSGG A/C Unavailable Brussels (Brussels Nat…" at bounding box center [732, 591] width 1086 height 1028
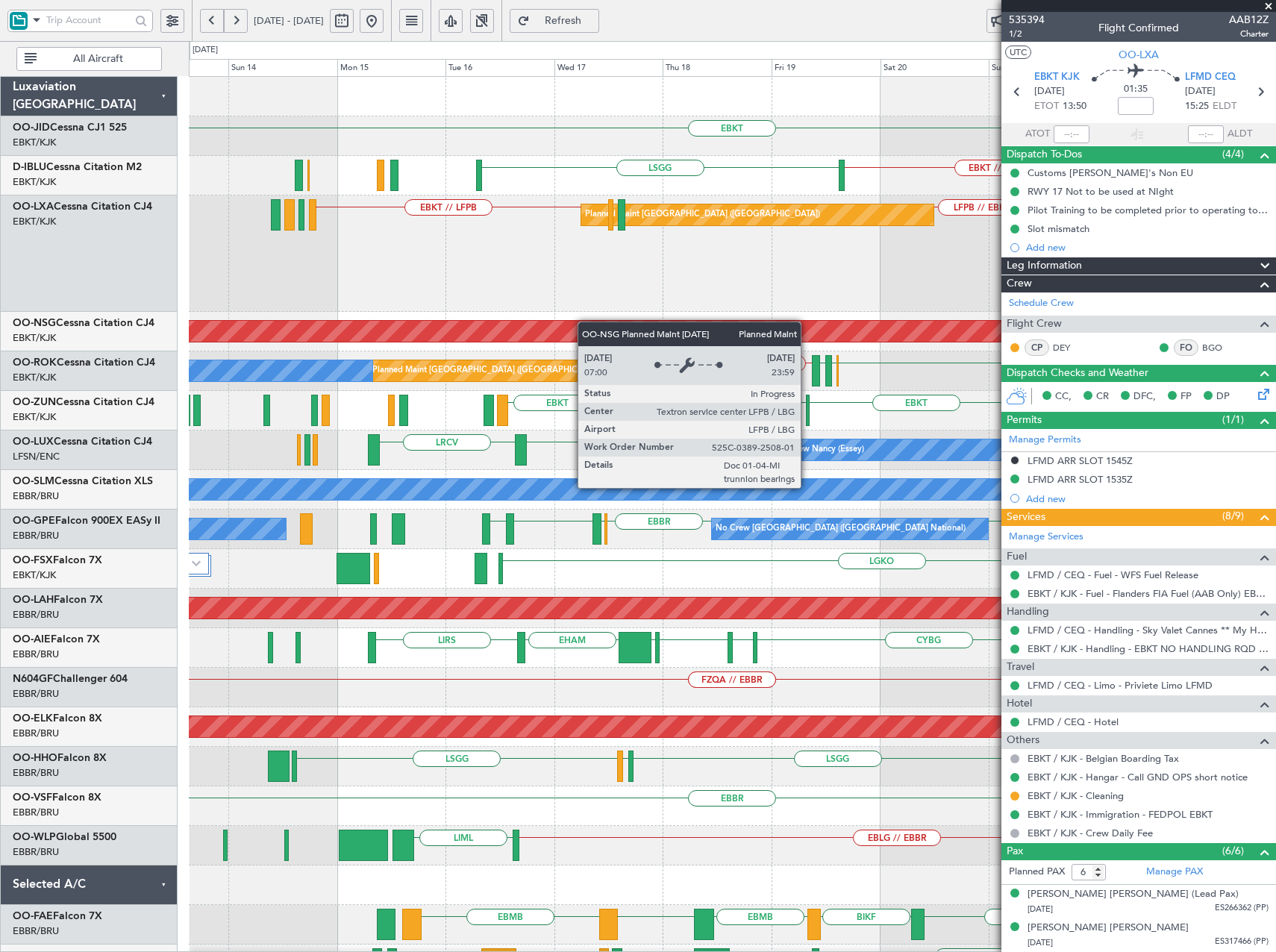
click at [801, 333] on div "EBKT EBKT LIRQ or EBKT EBKT // EBBR LSGG No Crew Brussels (Brussels National) P…" at bounding box center [732, 629] width 1086 height 1105
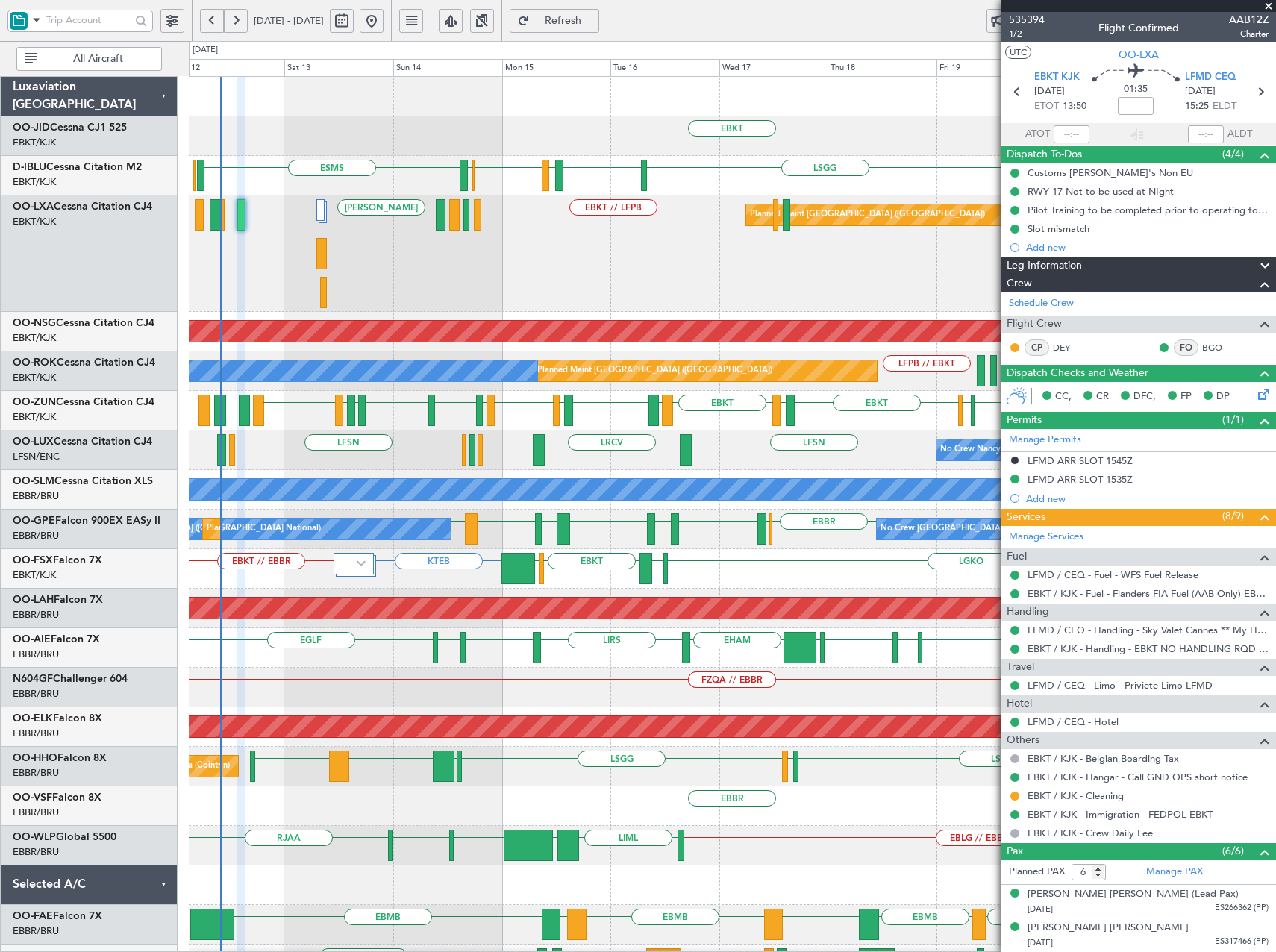
click at [501, 291] on div "Planned Maint Paris (Le Bourget) EBKT // LFPB LFMD LEIB EBBR LEIB LFMD // EBKT …" at bounding box center [732, 253] width 1086 height 116
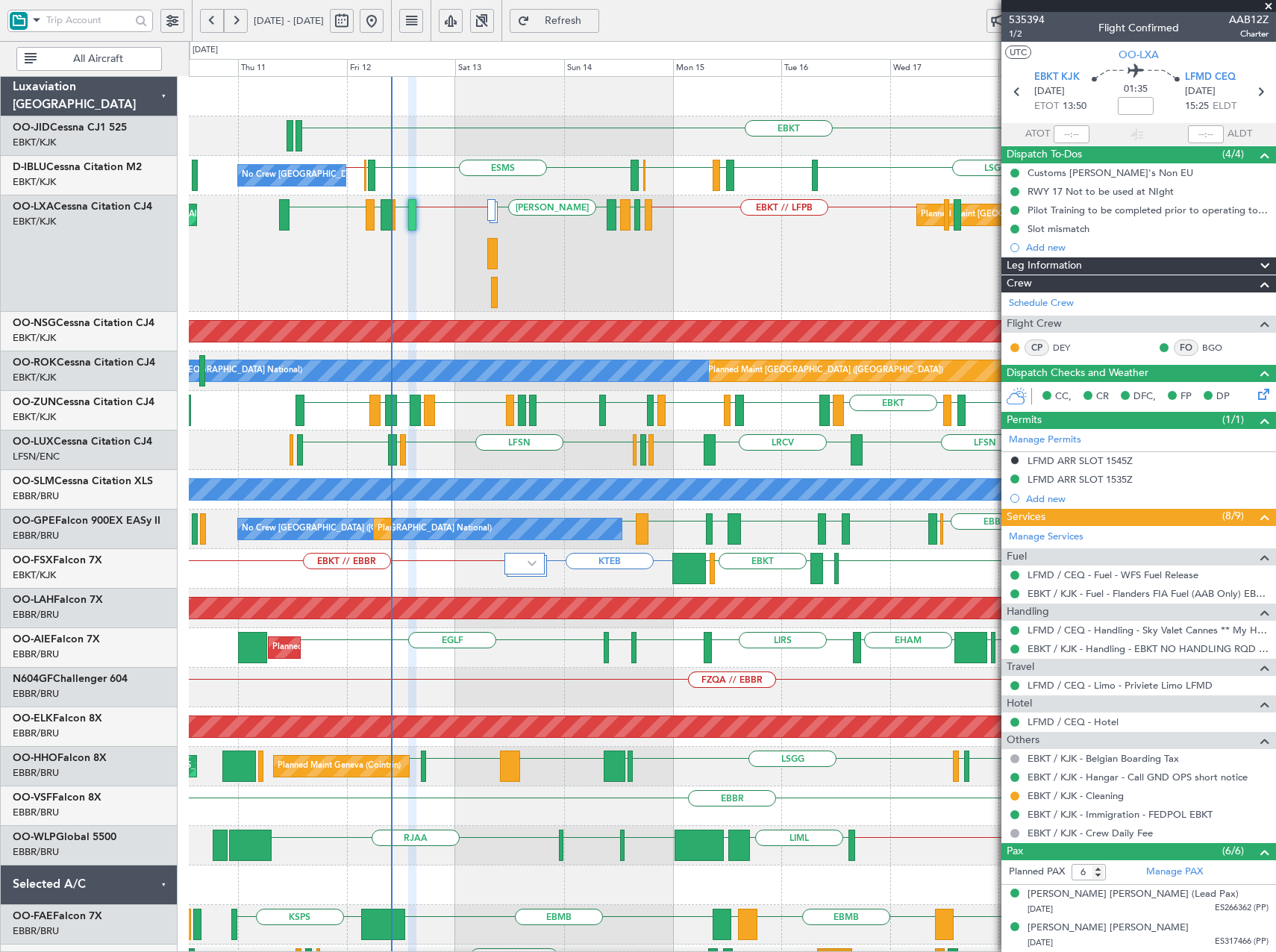
click at [800, 306] on div "Planned Maint Paris (Le Bourget) EBKT // LFPB LFMD LEIB EBBR LEIB LFMD // EBKT …" at bounding box center [732, 253] width 1086 height 116
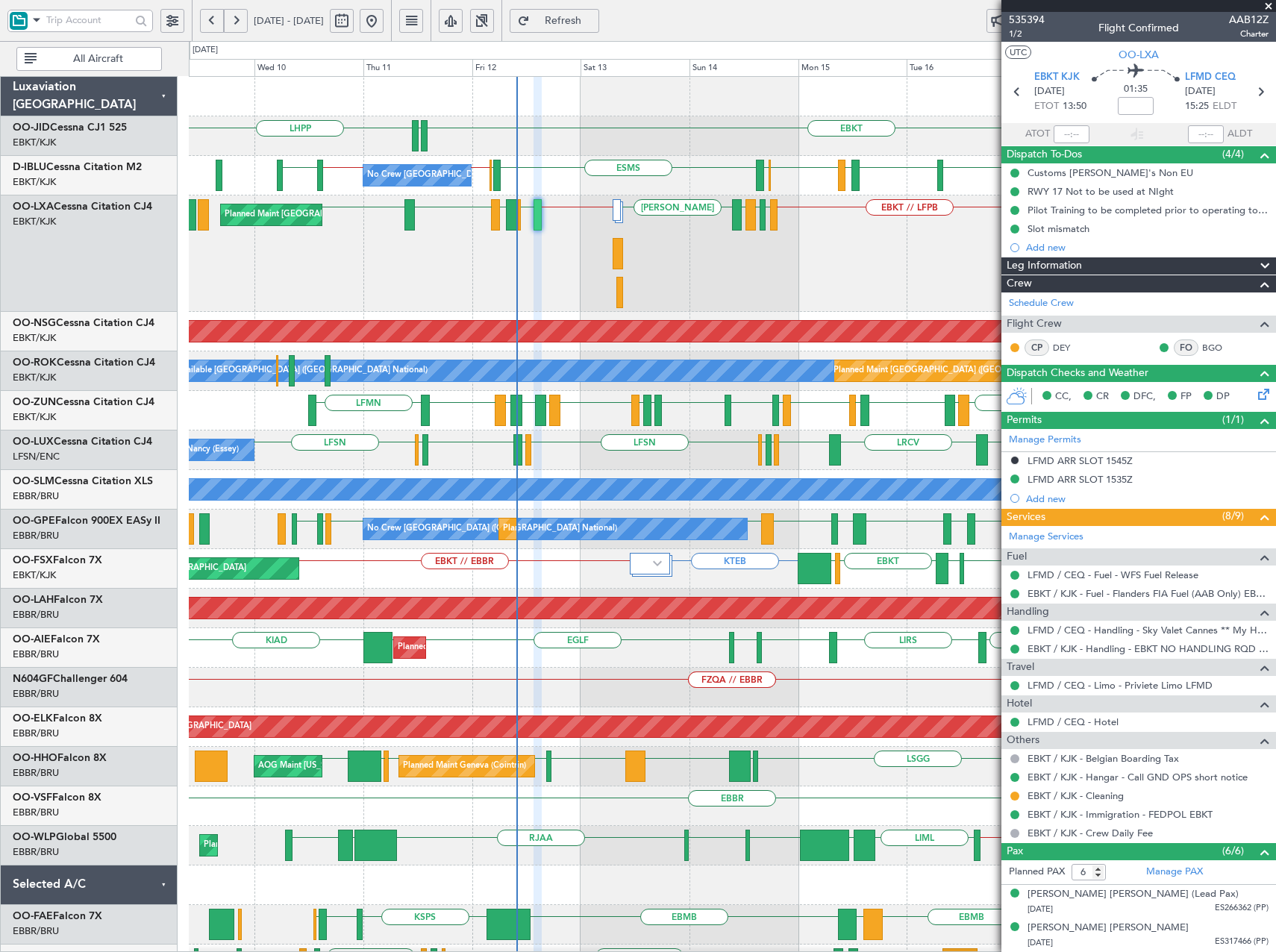
click at [513, 275] on div "Planned Maint Paris (Le Bourget) Planned Maint Brussels (Brussels National) EBK…" at bounding box center [732, 253] width 1086 height 116
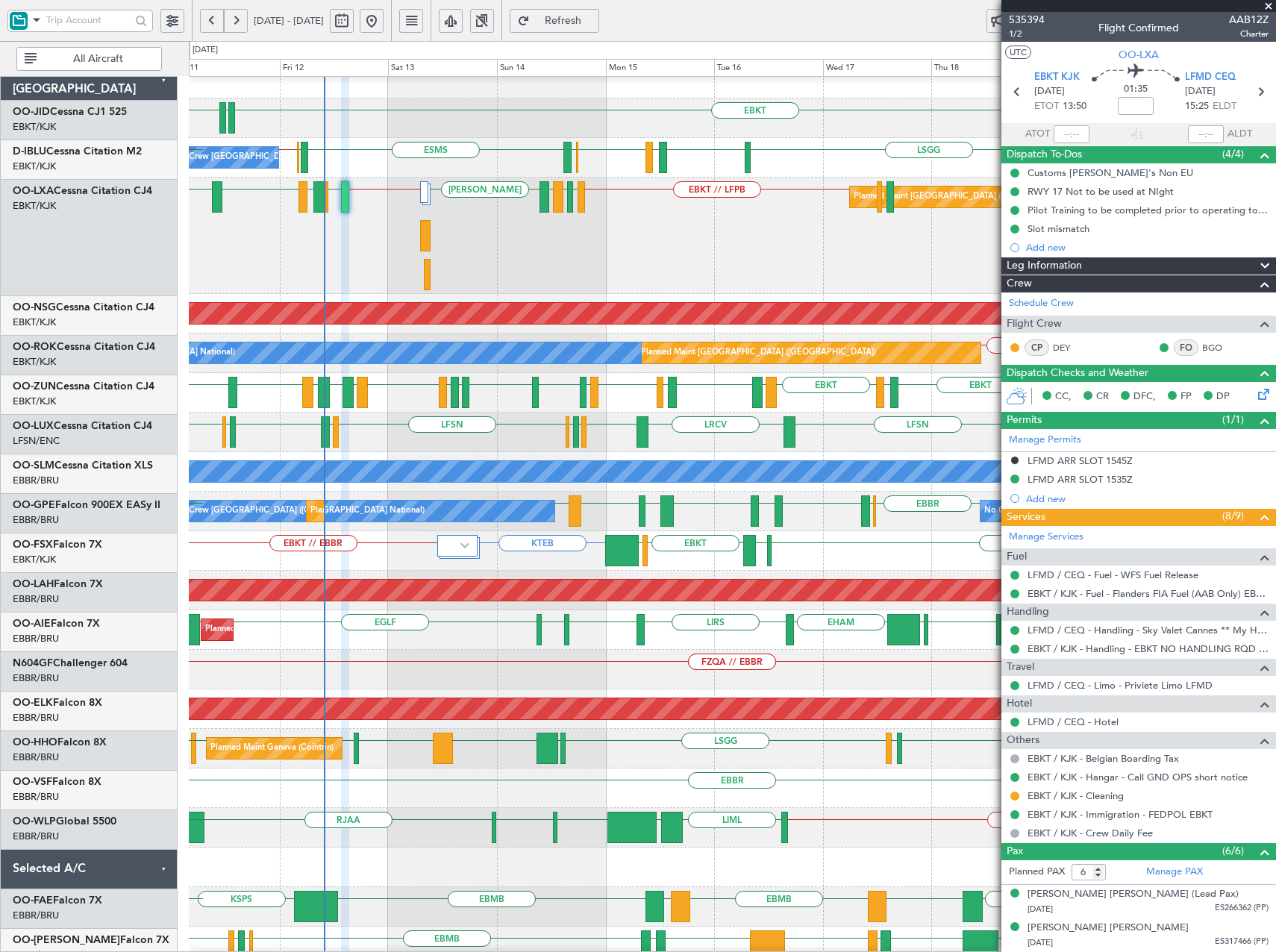
scroll to position [18, 0]
click at [699, 398] on div "EDDF EBKT LFMD EBKT LEPA EBKT LFMD EBBR LFMT LFSN LFMT EBCI EGPE EBKT LEIB EBKT…" at bounding box center [732, 392] width 1086 height 39
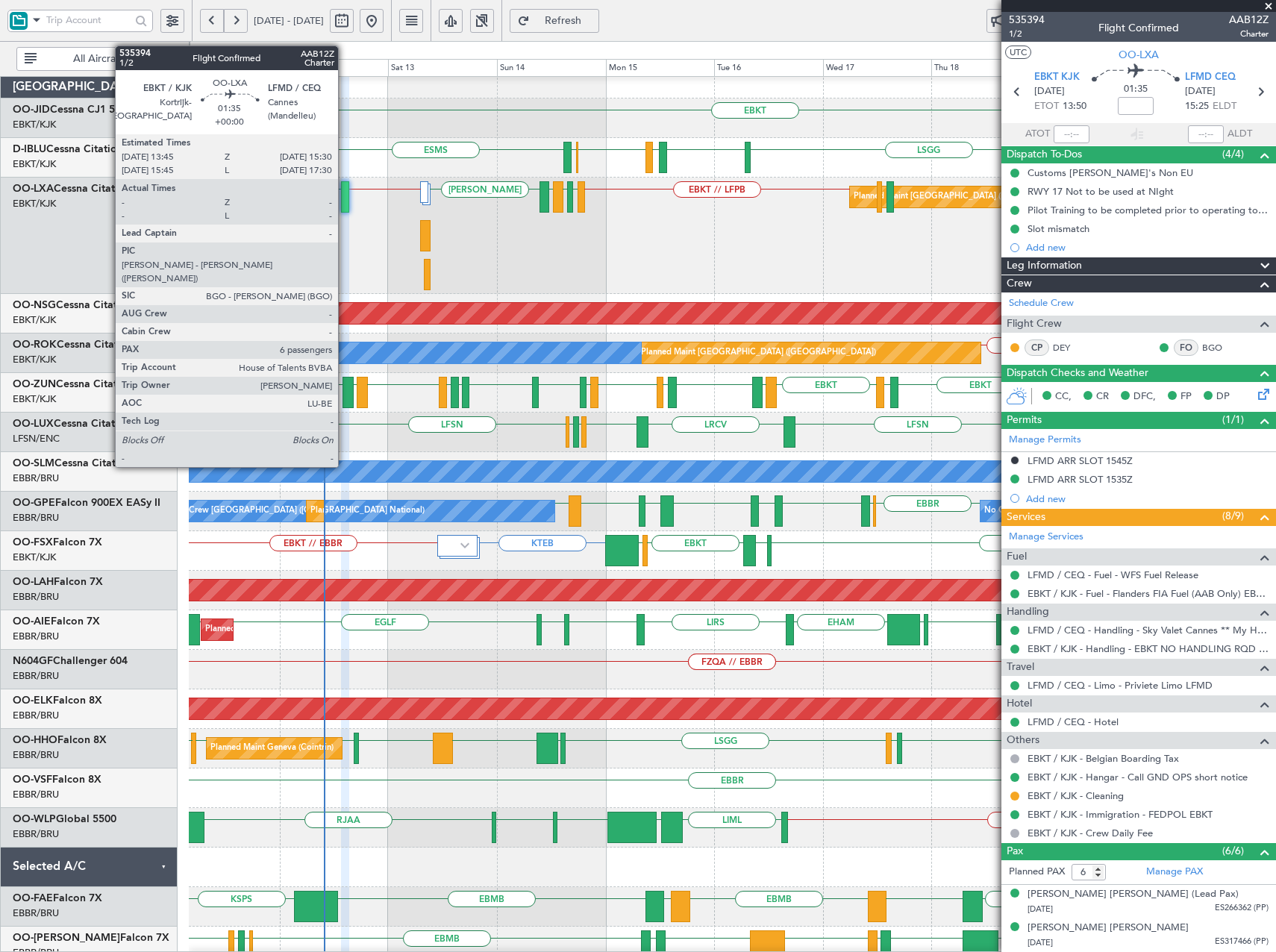
click at [345, 197] on div at bounding box center [345, 197] width 8 height 31
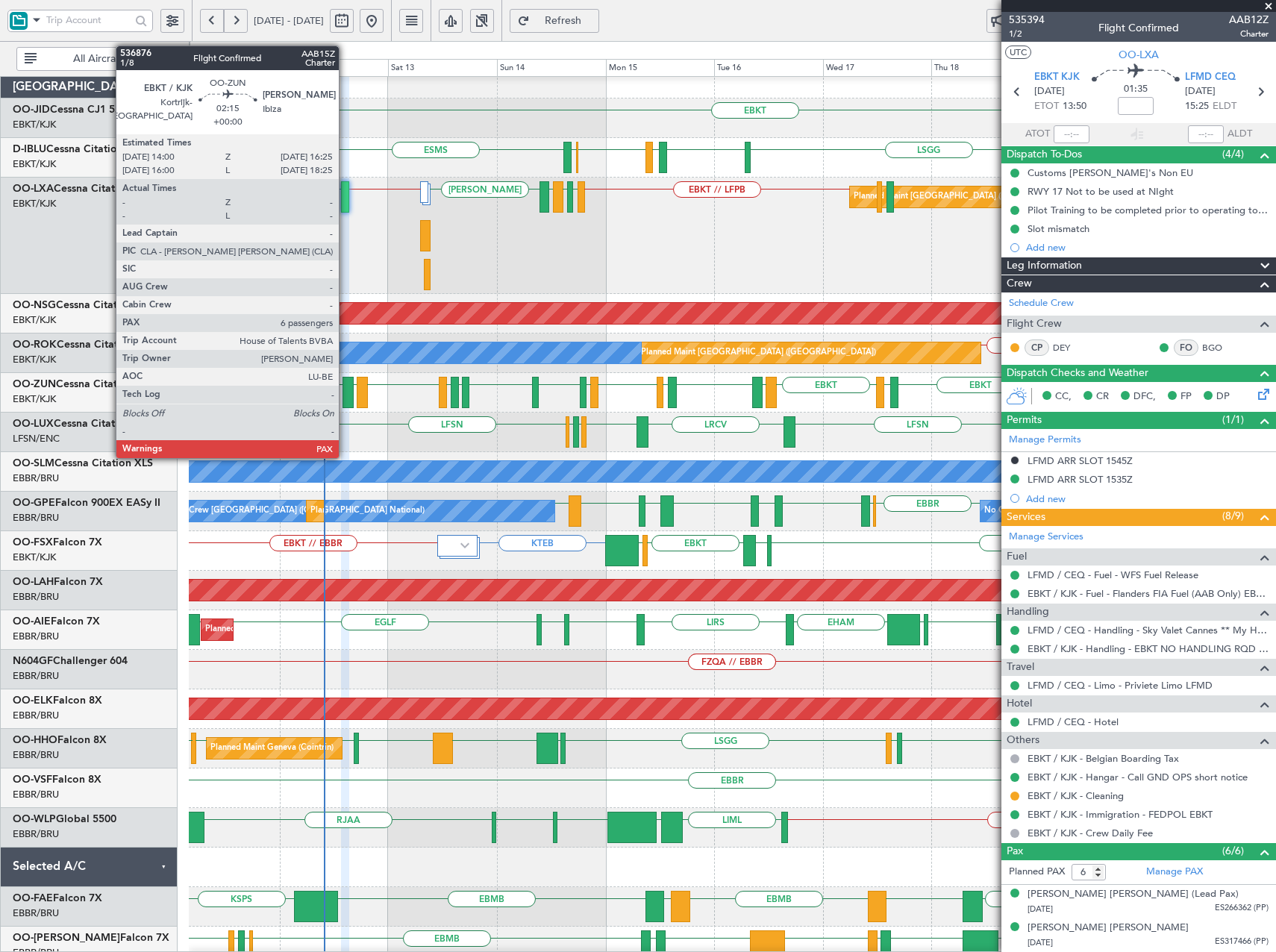
click at [346, 394] on div at bounding box center [348, 392] width 11 height 31
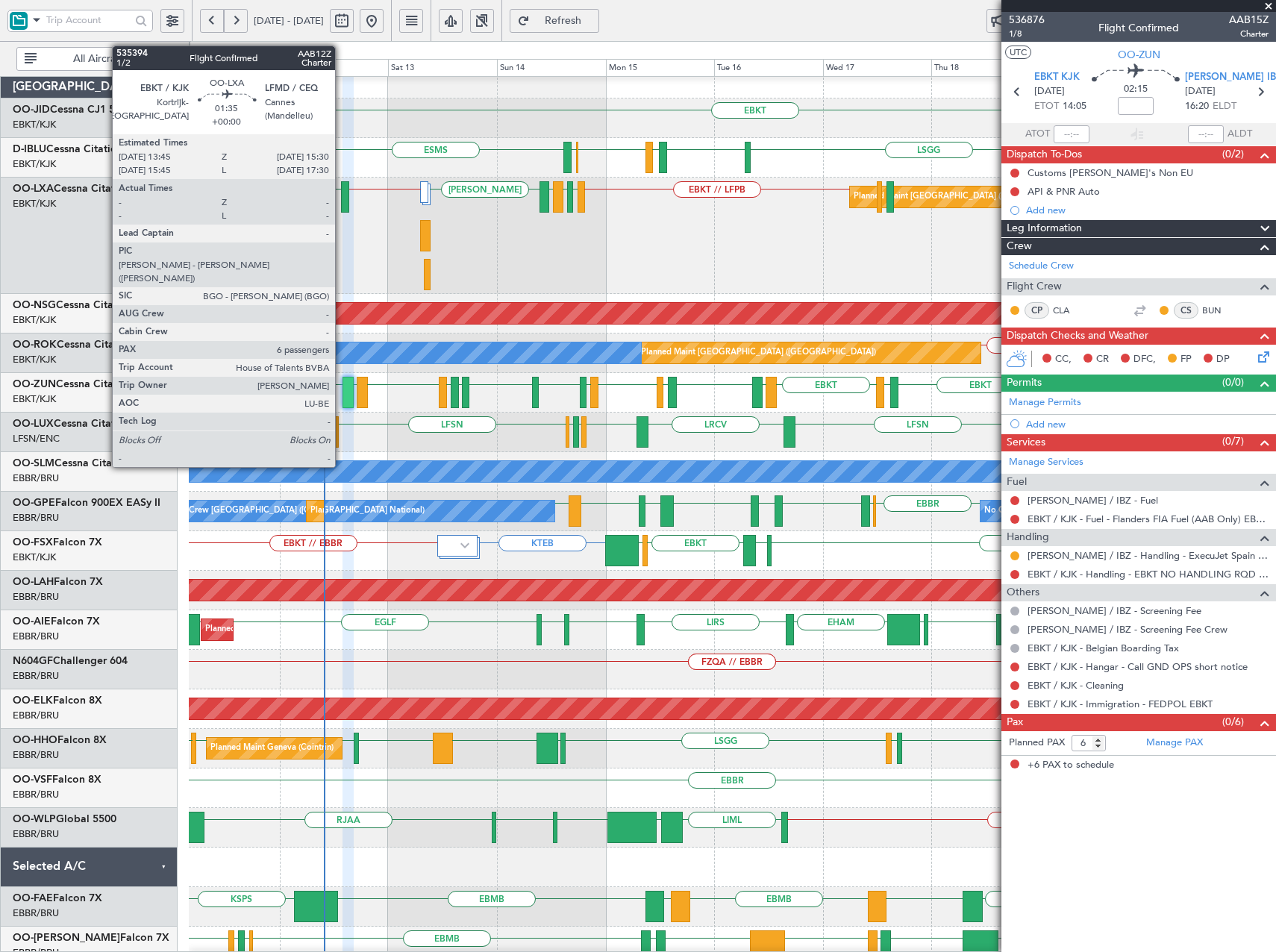
click at [341, 194] on div at bounding box center [345, 197] width 8 height 31
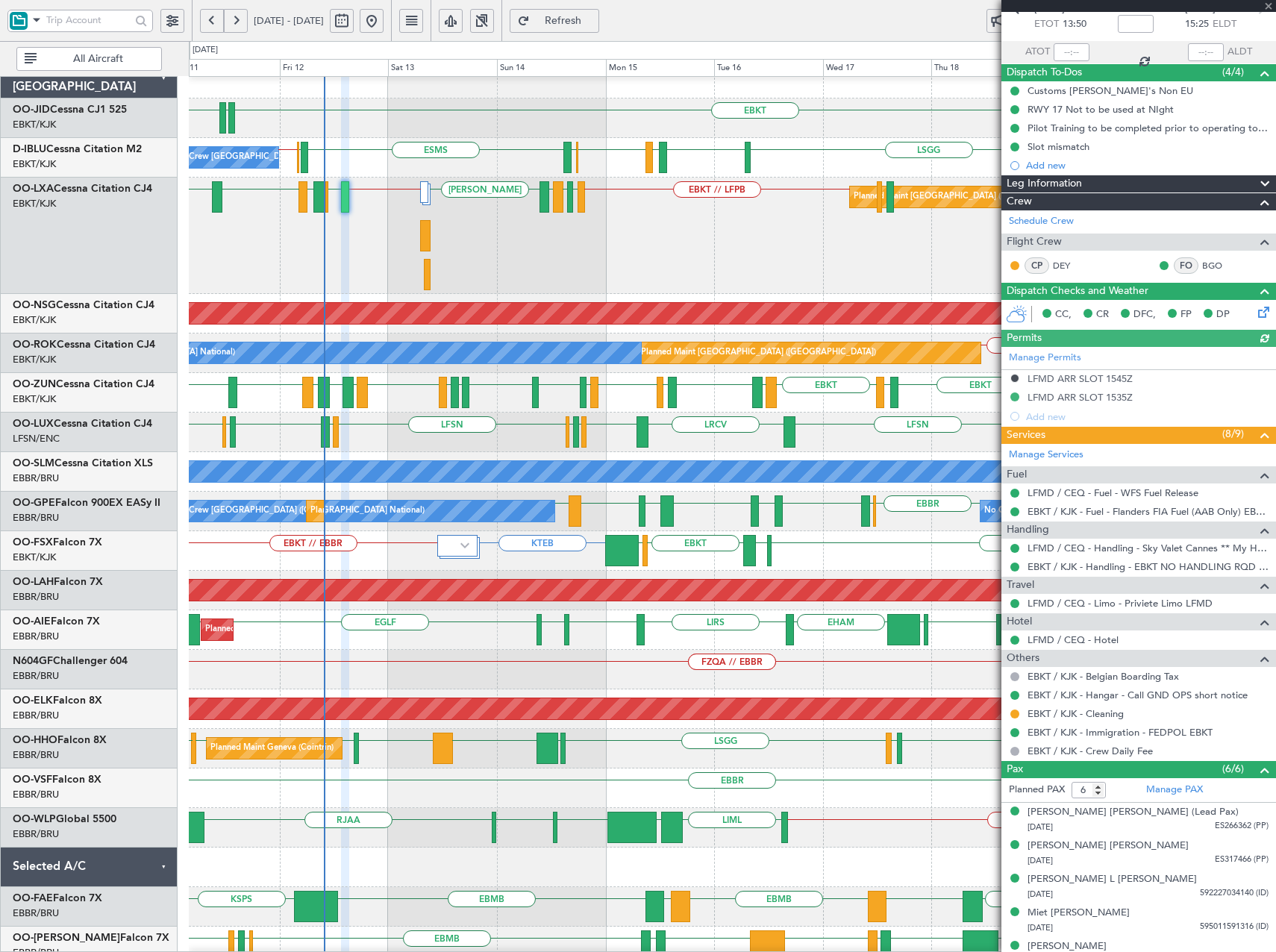
scroll to position [133, 0]
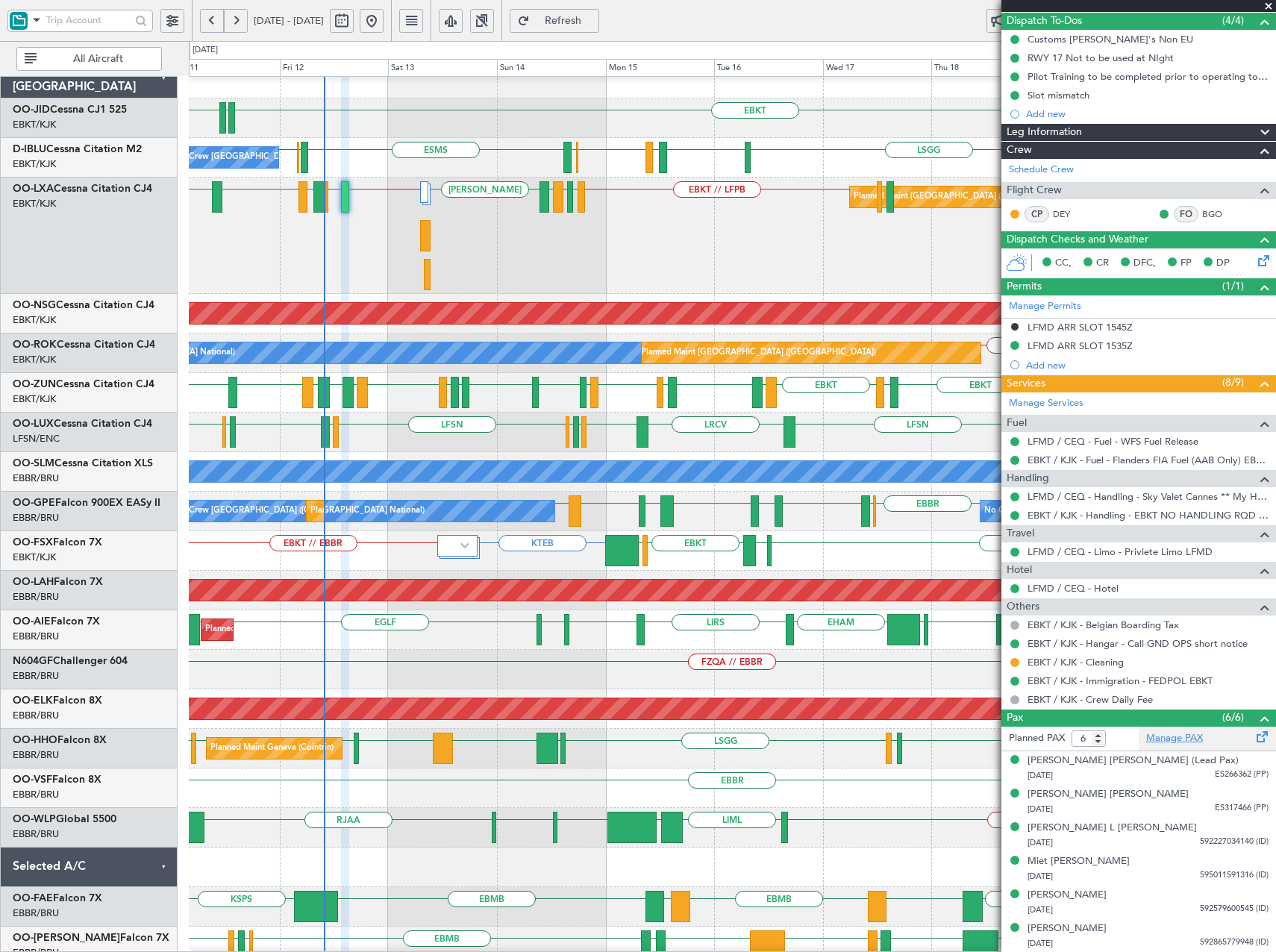
click at [1178, 736] on link "Manage PAX" at bounding box center [1175, 738] width 57 height 15
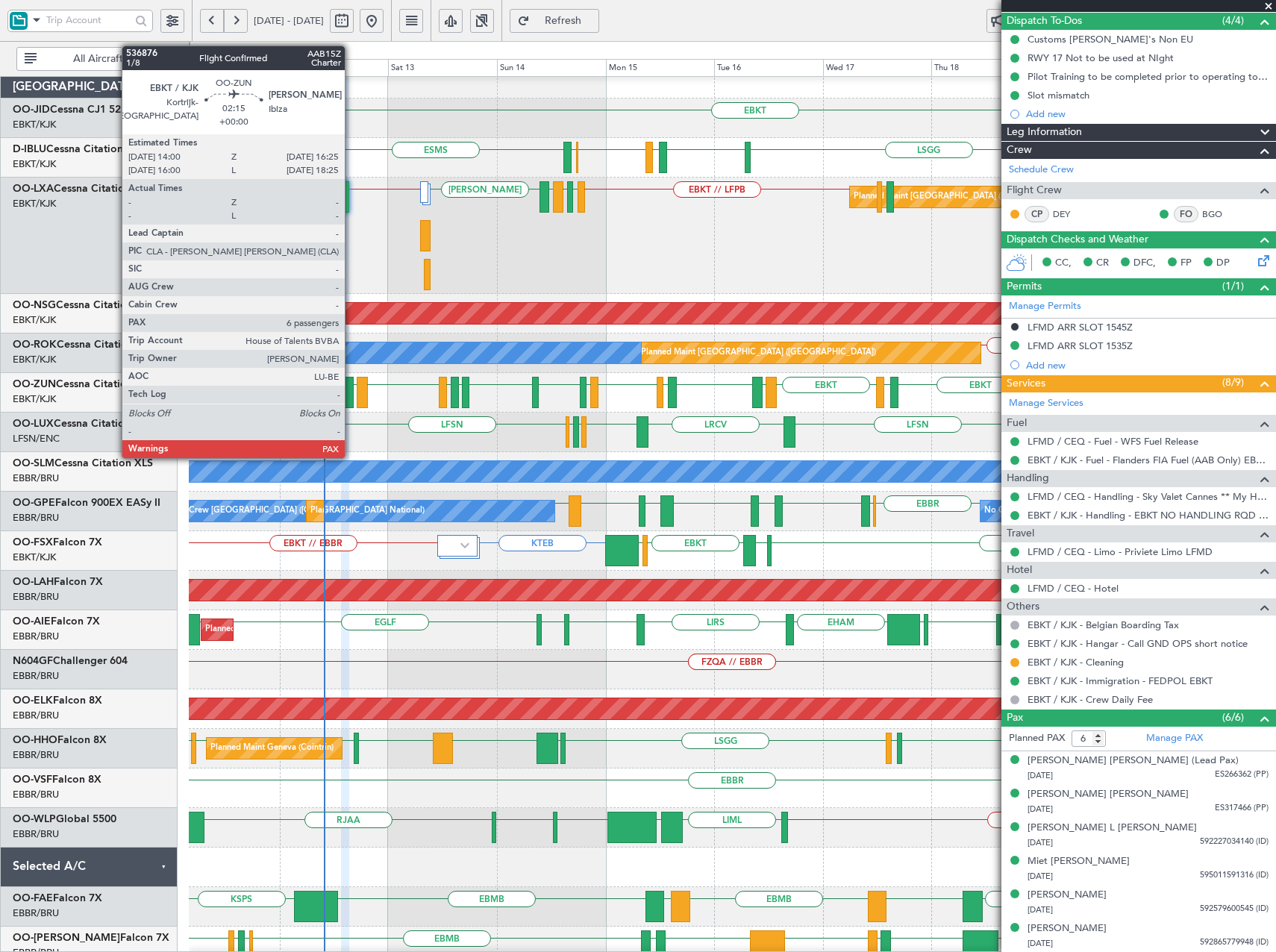
click at [351, 388] on div at bounding box center [348, 392] width 11 height 31
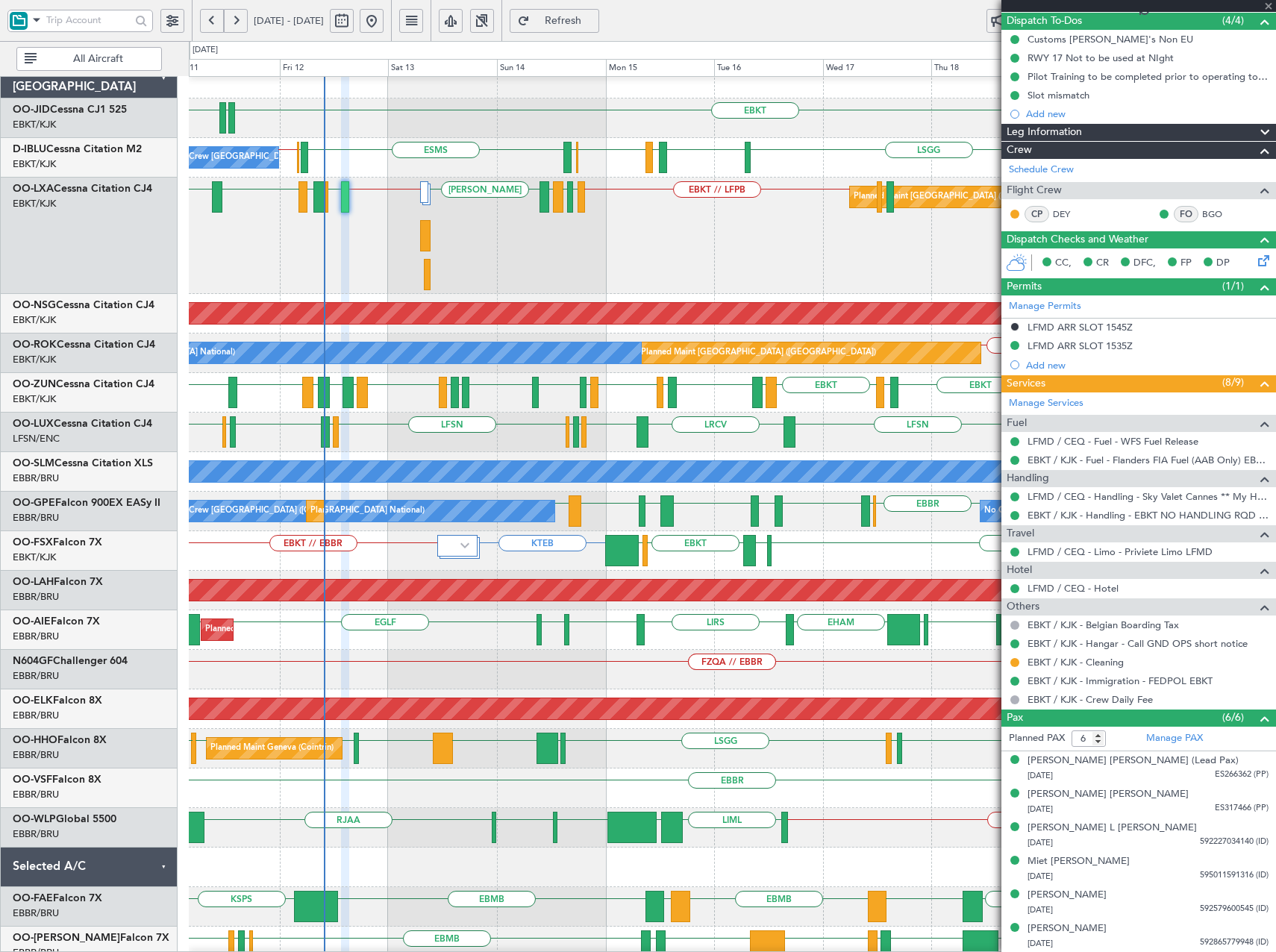
scroll to position [0, 0]
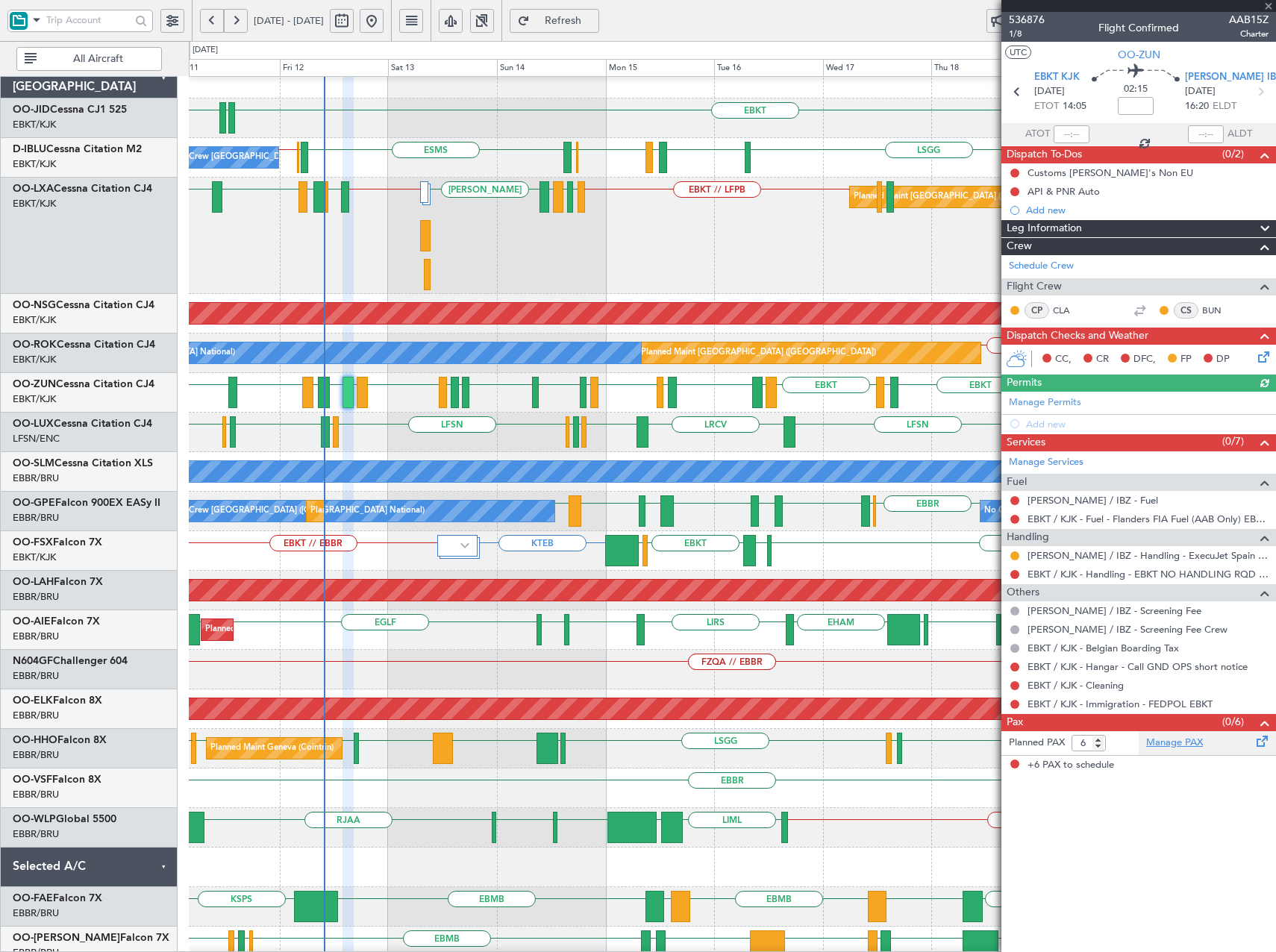
click at [1178, 741] on link "Manage PAX" at bounding box center [1175, 743] width 57 height 15
click at [1026, 16] on span "536876" at bounding box center [1027, 20] width 36 height 16
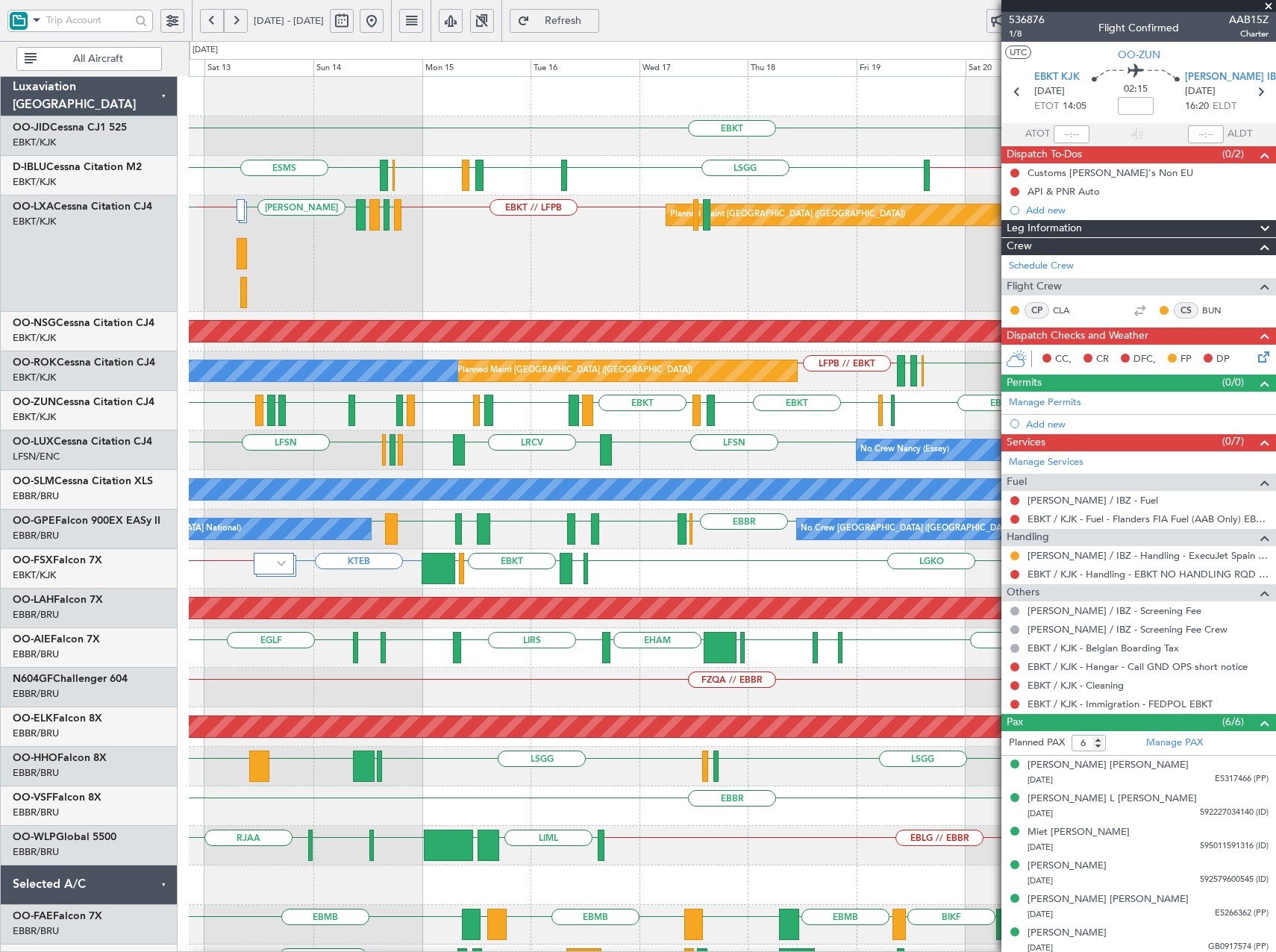
click at [626, 284] on div "EBKT // LFPB LFMD LEIB EBBR LEIB LFMD // EBKT LFPB // EBKT Planned Maint Paris …" at bounding box center [732, 253] width 1086 height 116
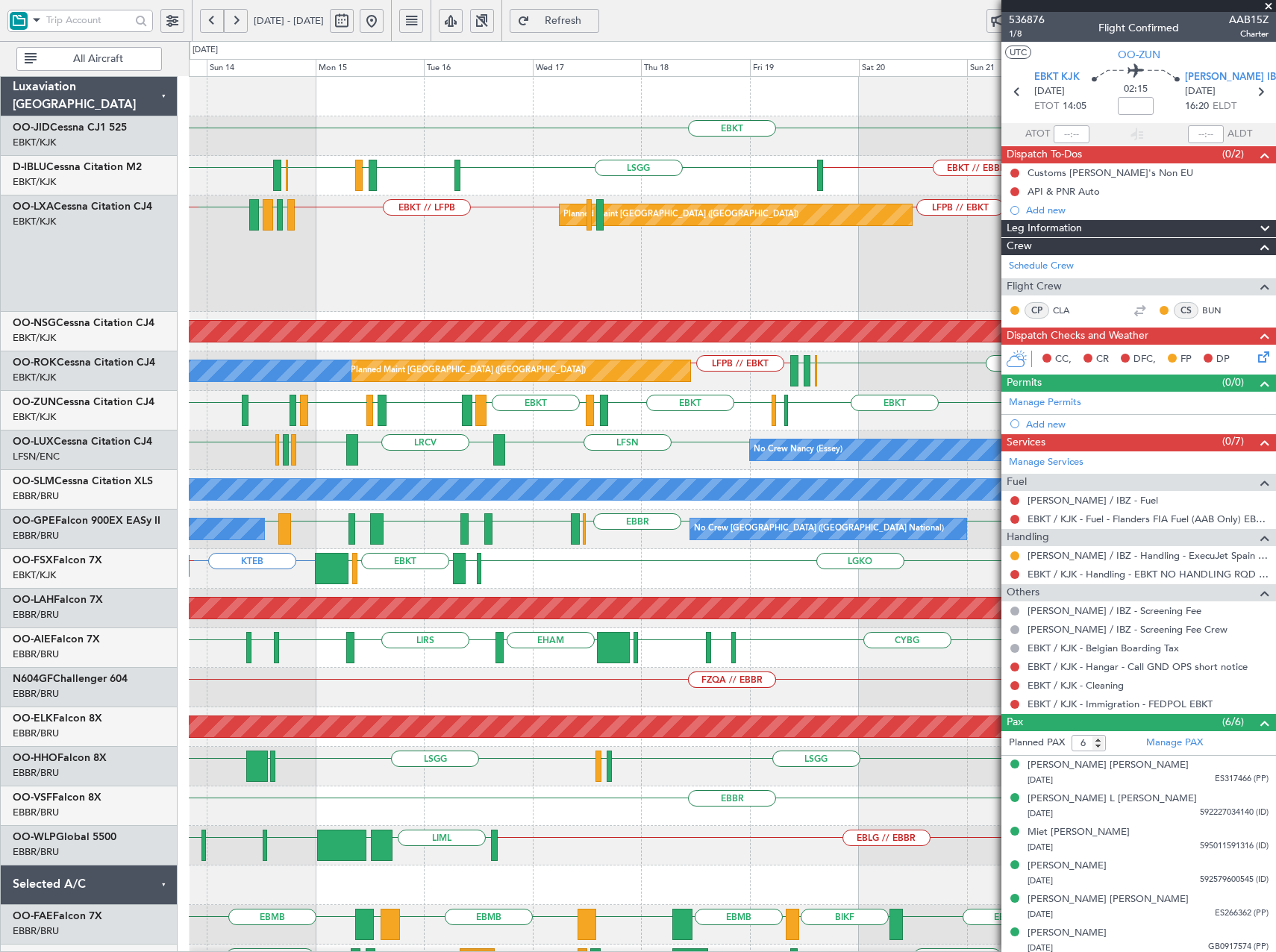
click at [707, 316] on div "EBKT EBKT LIRQ or EBKT EBKT // EBBR LSGG EBKT LFMD EBKT EBOS ESMS A/C Unavailab…" at bounding box center [732, 629] width 1086 height 1105
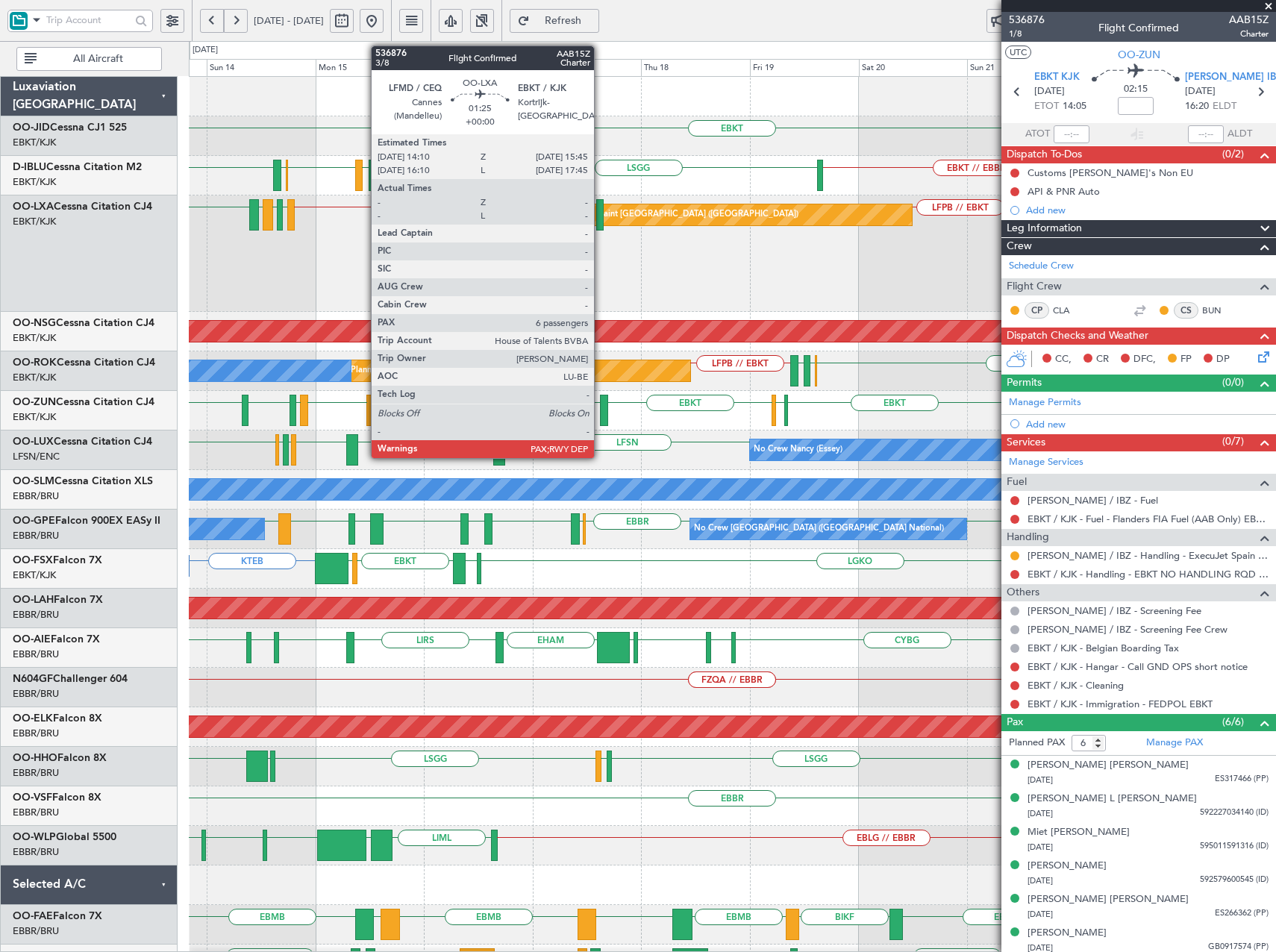
click at [601, 219] on div at bounding box center [599, 215] width 7 height 31
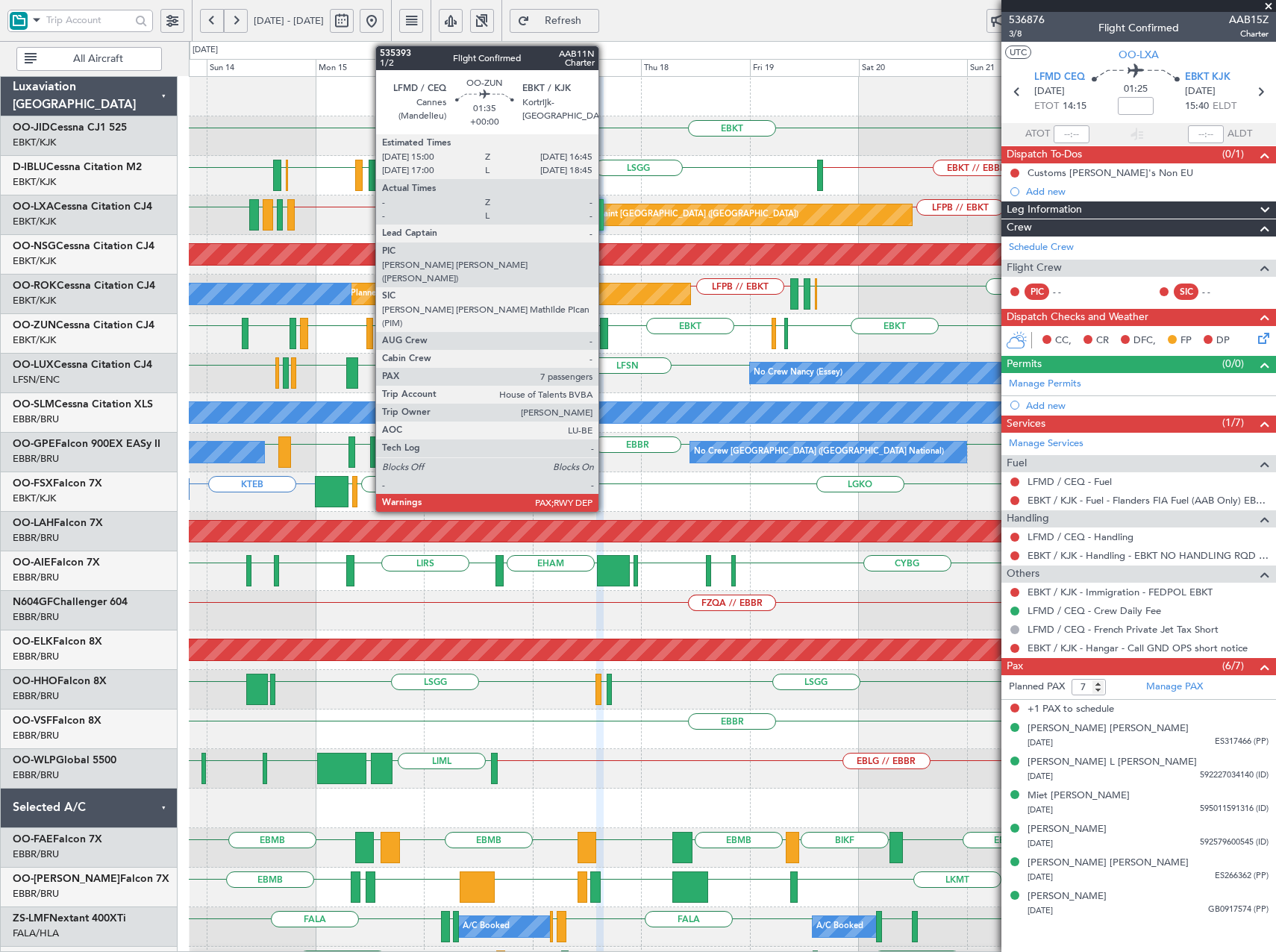
click at [605, 329] on div at bounding box center [604, 333] width 8 height 31
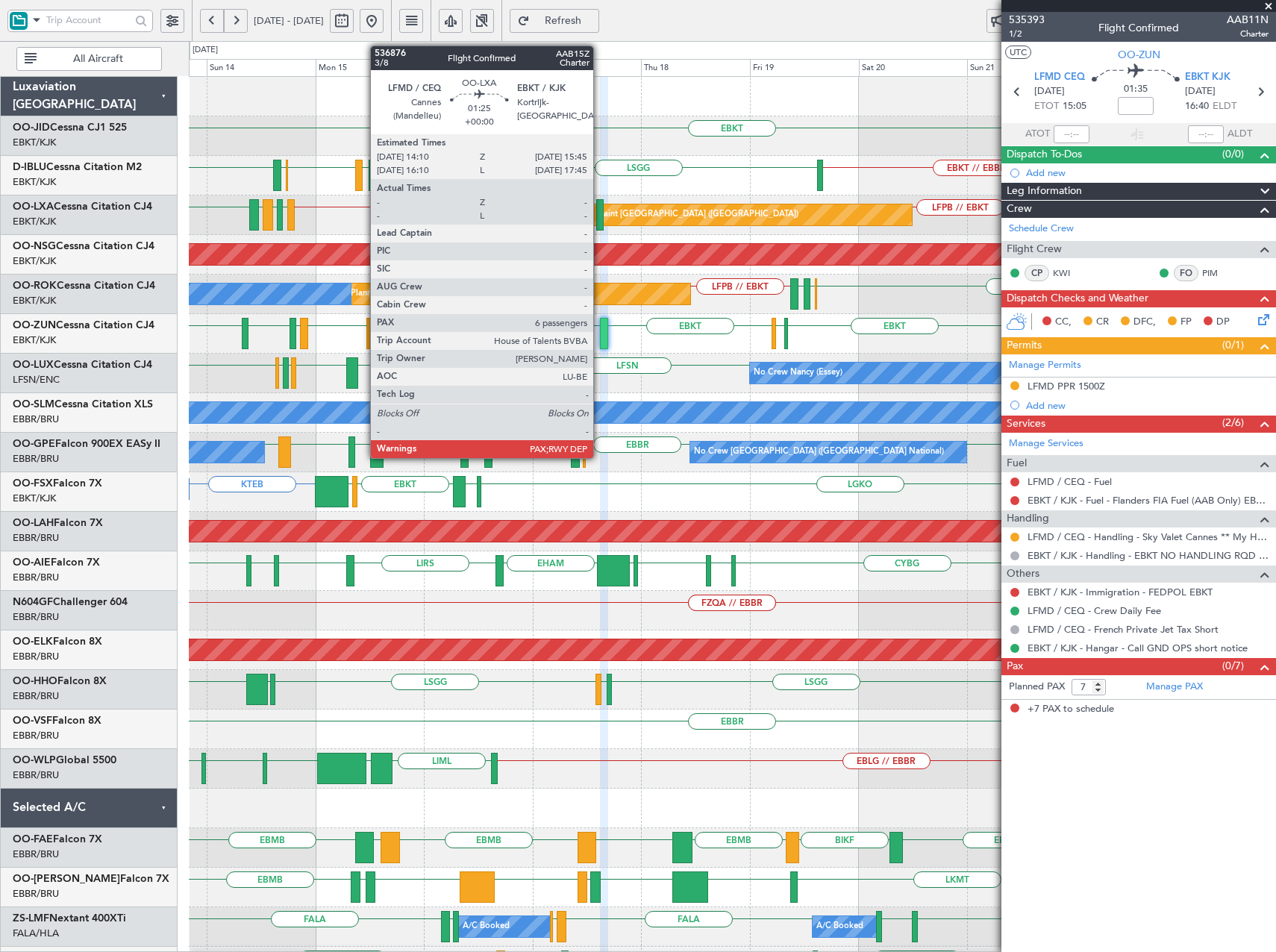
click at [600, 215] on div at bounding box center [599, 215] width 7 height 31
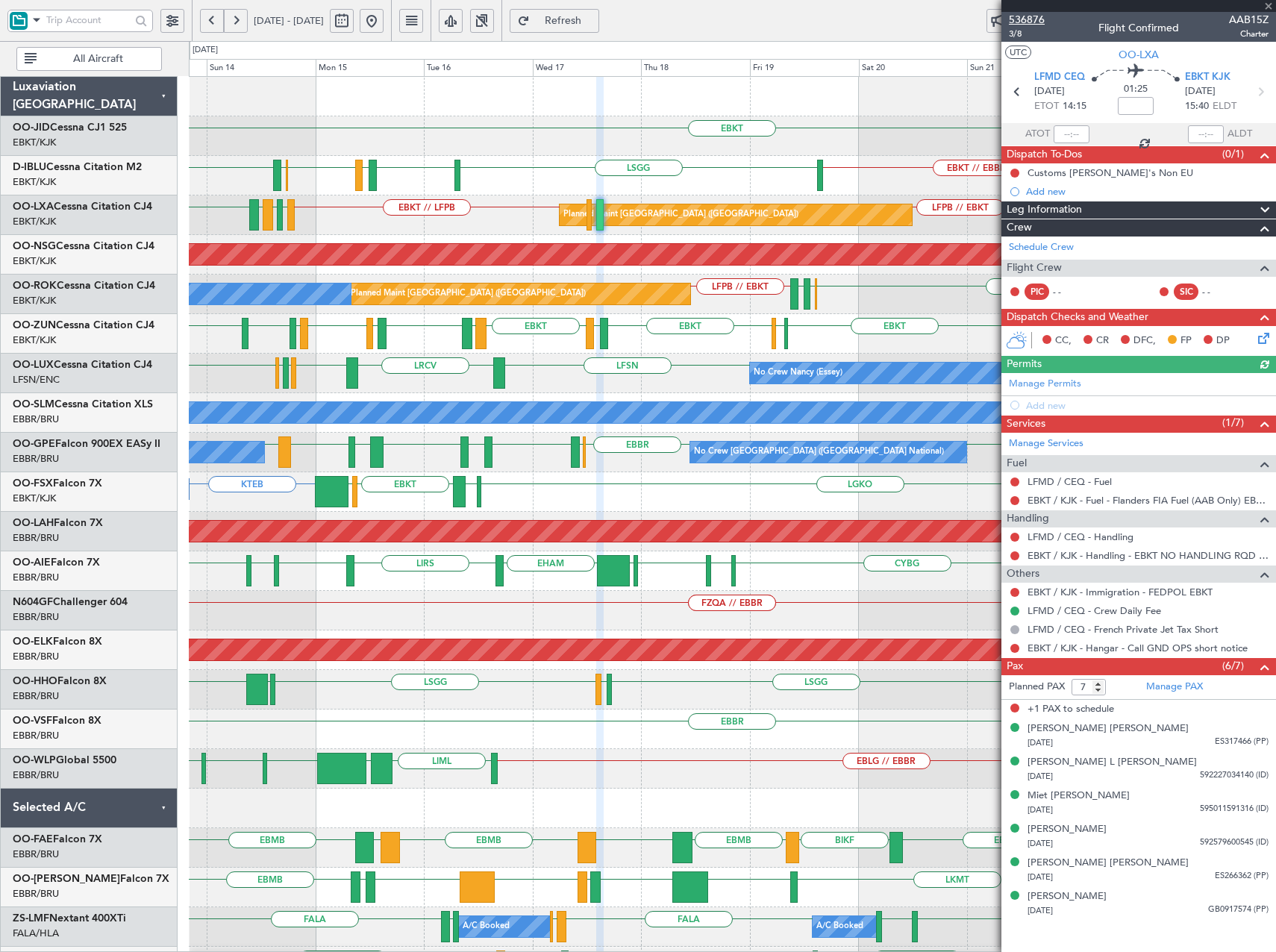
click at [1018, 19] on span "536876" at bounding box center [1027, 20] width 36 height 16
click at [1017, 15] on span "536876" at bounding box center [1027, 20] width 36 height 16
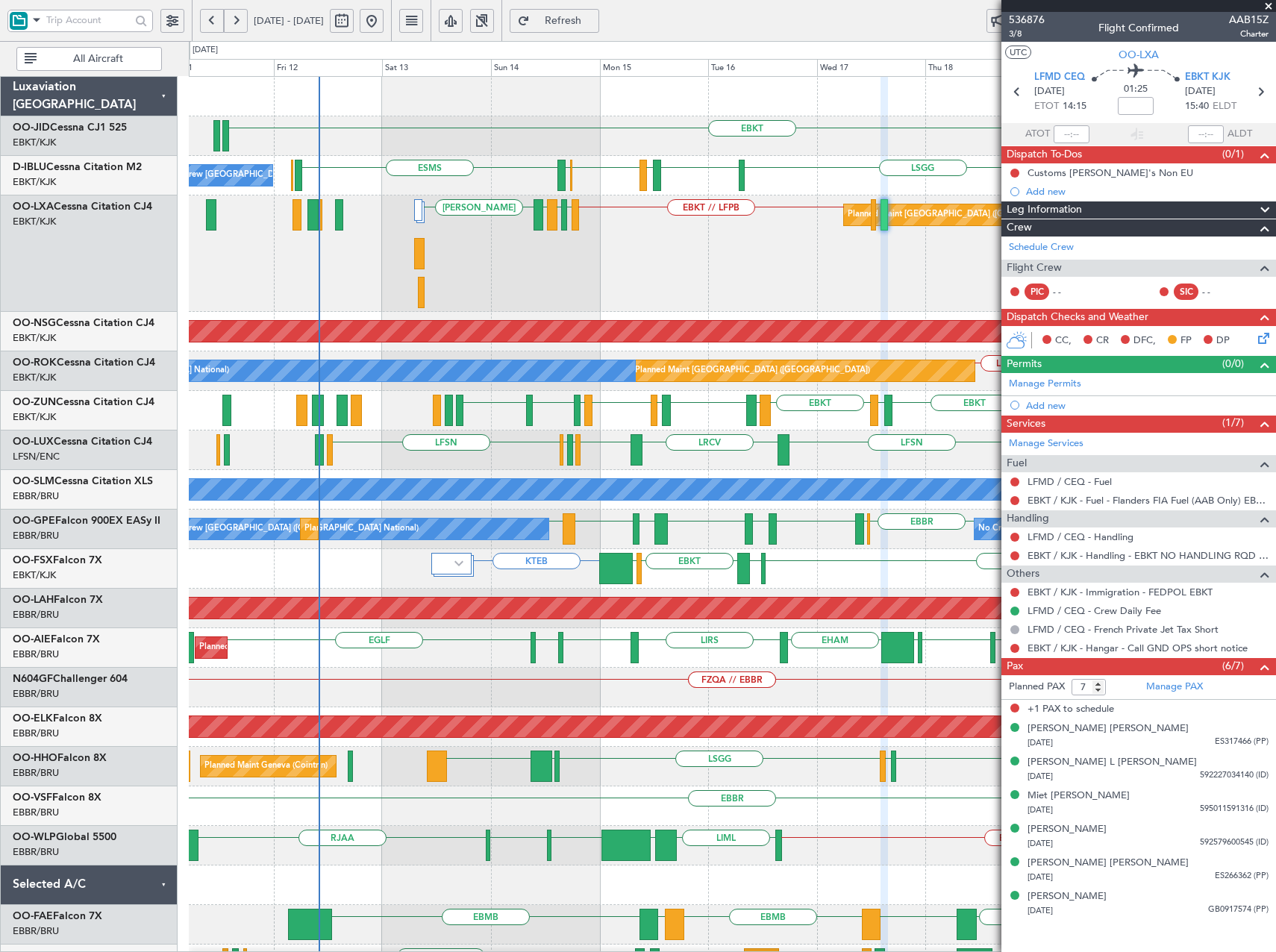
click at [764, 272] on div "EBKT // LFPB LFMD LEIB EBBR LEIB LFPB // EBKT Planned Maint Paris (Le Bourget) …" at bounding box center [732, 253] width 1086 height 116
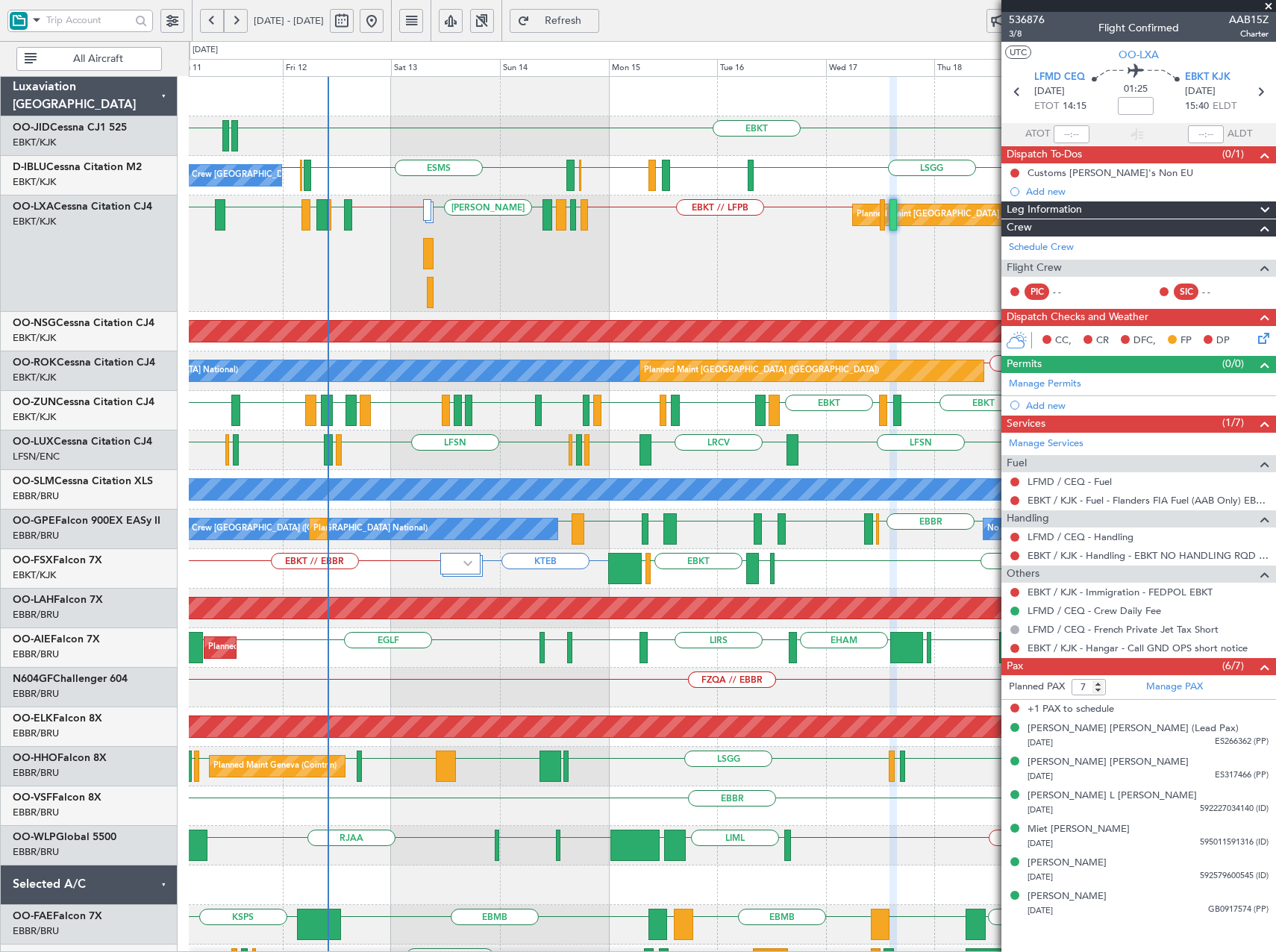
click at [594, 21] on span "Refresh" at bounding box center [563, 21] width 61 height 10
click at [599, 27] on button "Refresh" at bounding box center [554, 21] width 89 height 24
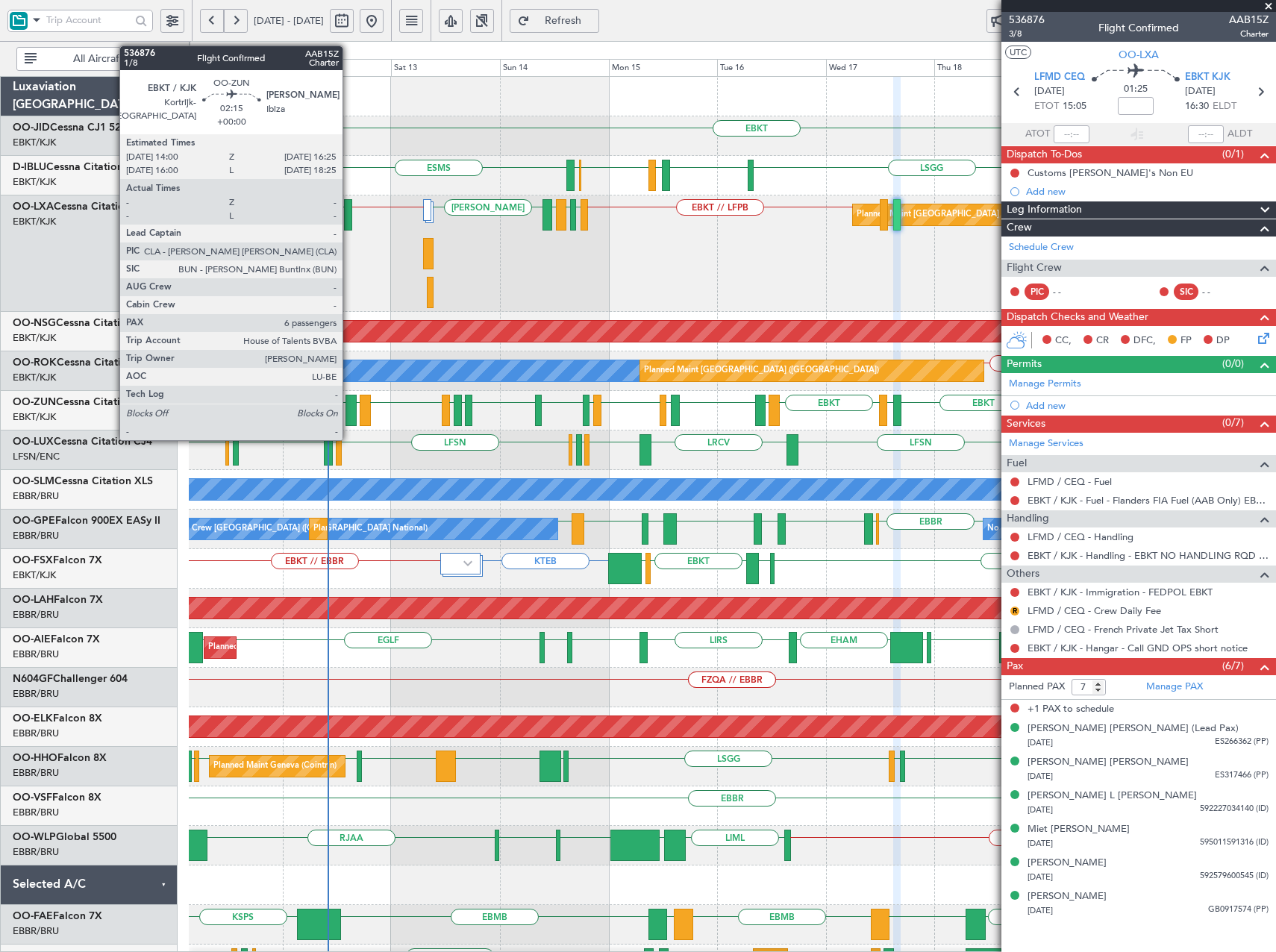
click at [350, 415] on div at bounding box center [351, 410] width 11 height 31
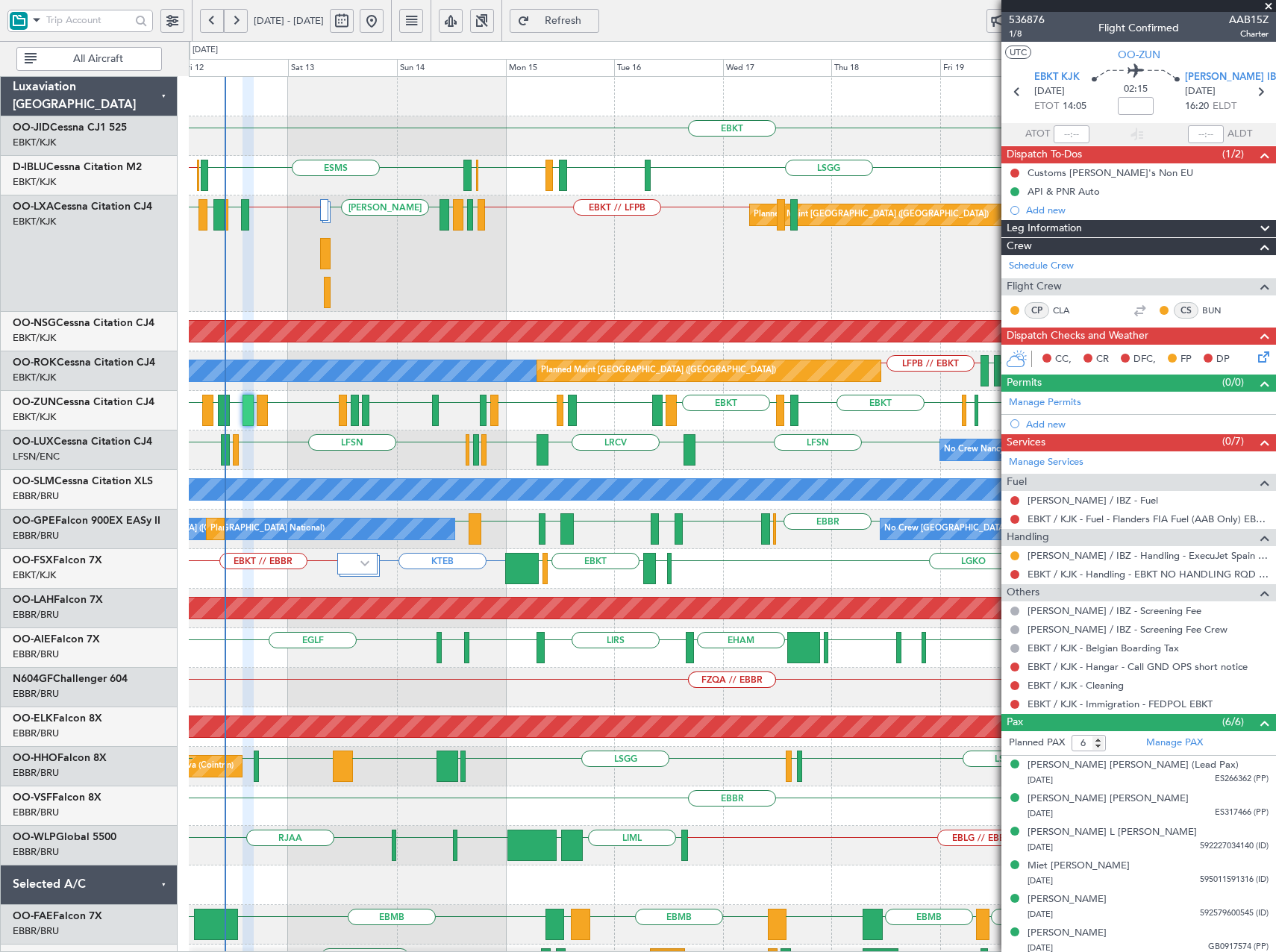
click at [696, 295] on div "EBKT // LFPB LFMD LEIB EBBR LEIB LFMD // EBKT EBKT EBKT EBBR LIRN LEIB LFPB // …" at bounding box center [732, 253] width 1086 height 116
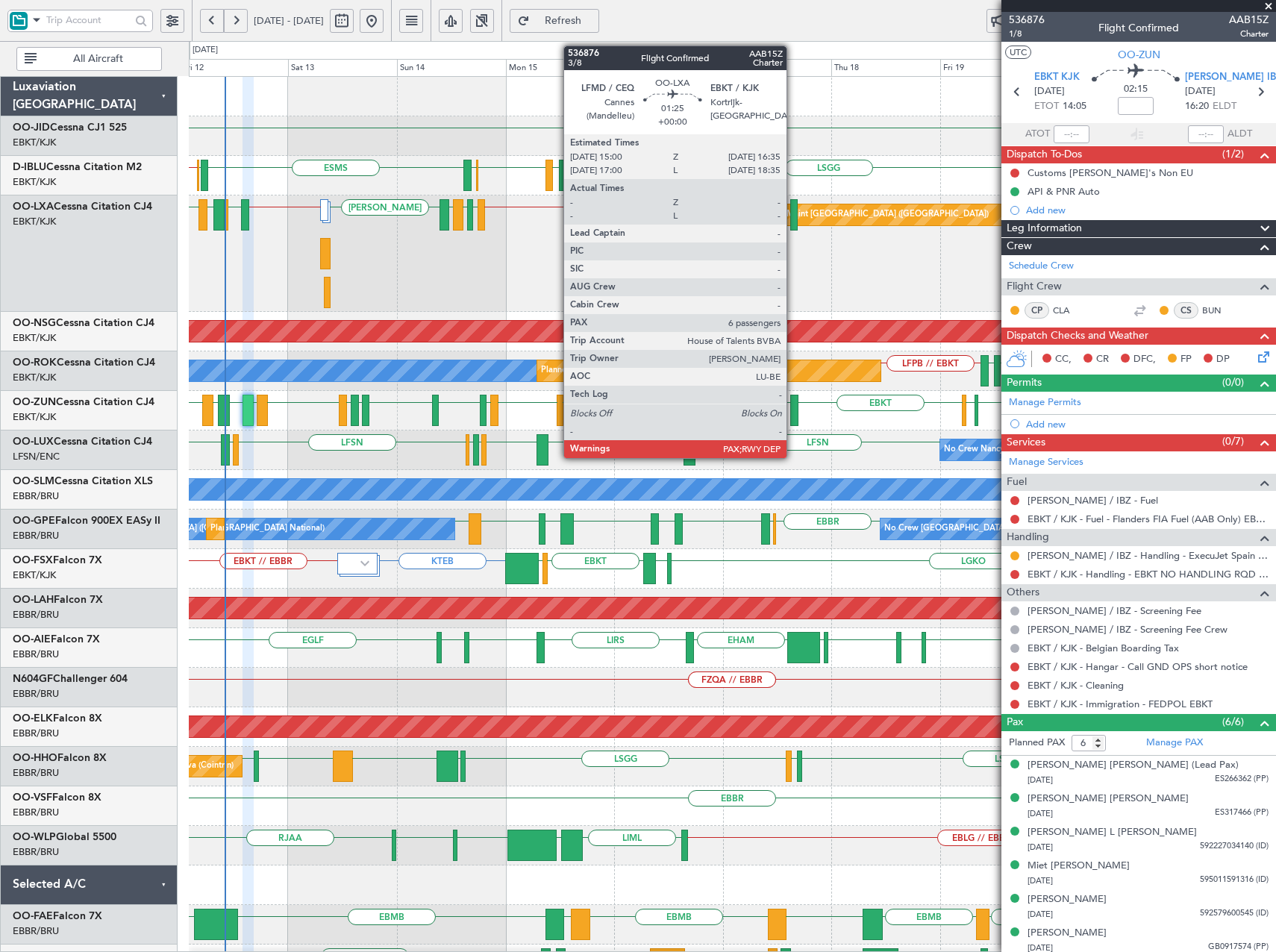
click at [794, 222] on div at bounding box center [794, 215] width 7 height 31
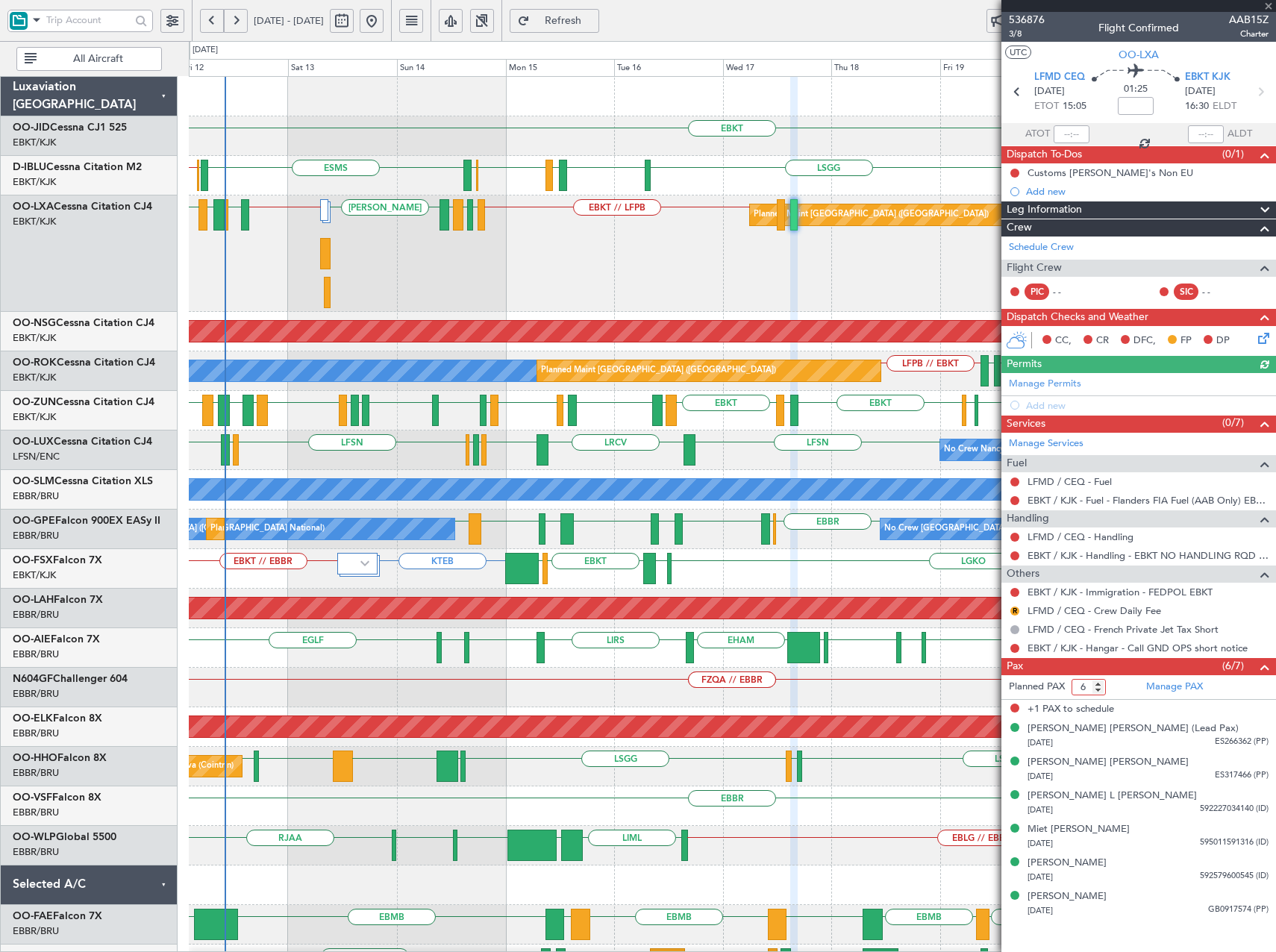
type input "6"
click at [1098, 689] on input "6" at bounding box center [1089, 687] width 35 height 16
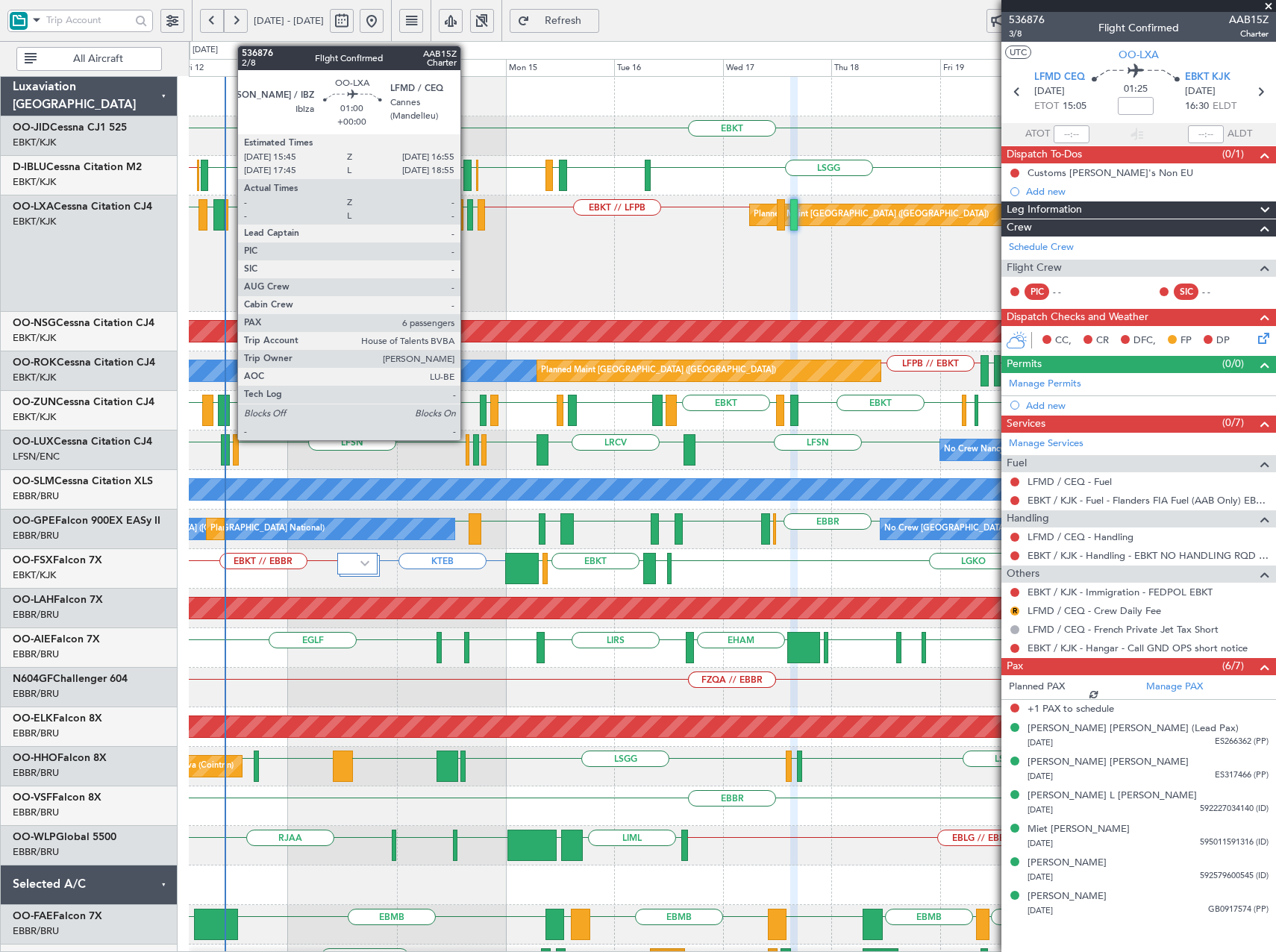
click at [467, 216] on div at bounding box center [469, 215] width 6 height 31
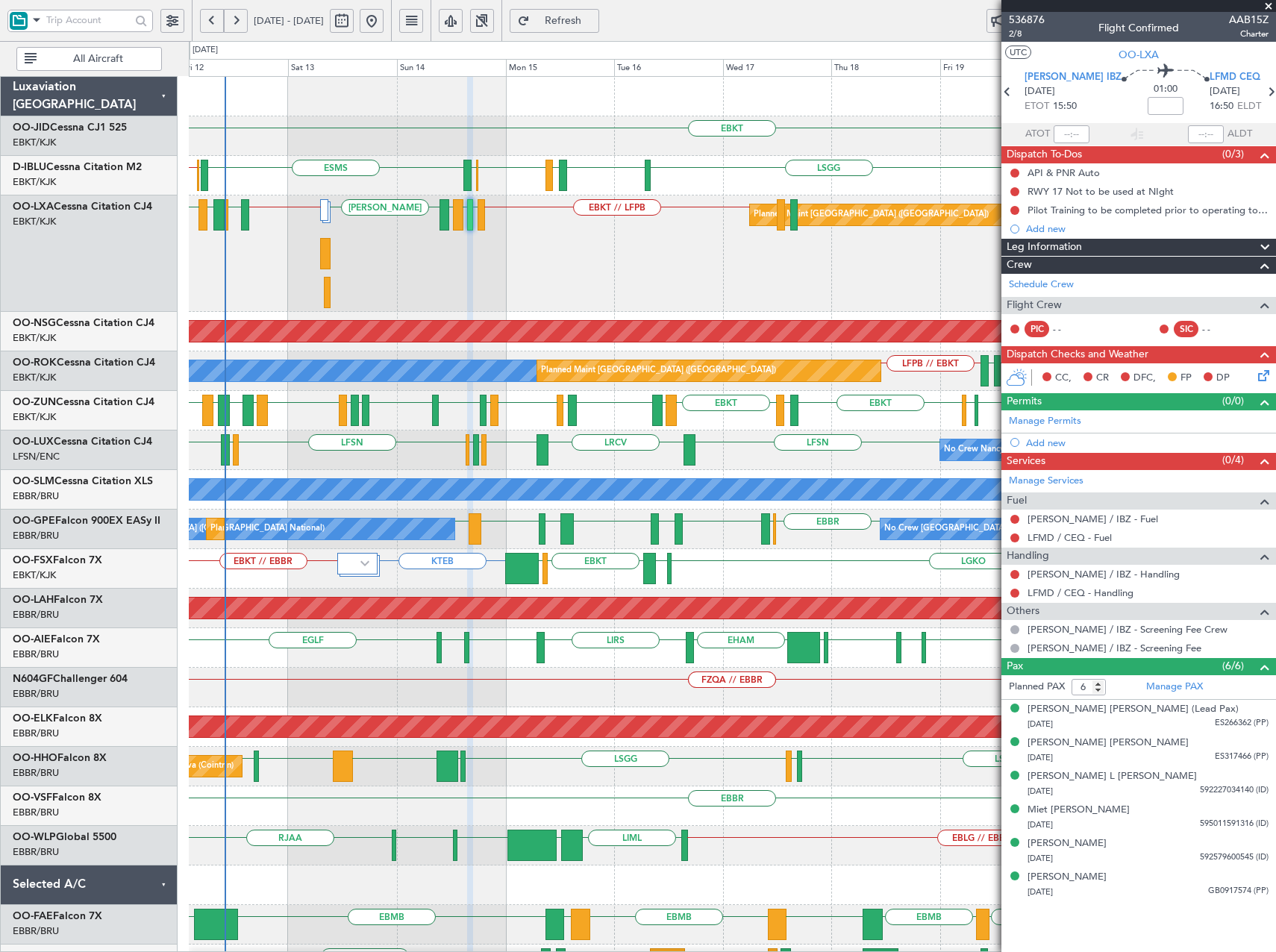
click at [743, 296] on div "EBKT // LFPB LFMD LEIB EBBR LEIB LFMD // EBKT EBKT EBKT EBBR LIRN LEIB EBKT LEM…" at bounding box center [732, 253] width 1086 height 116
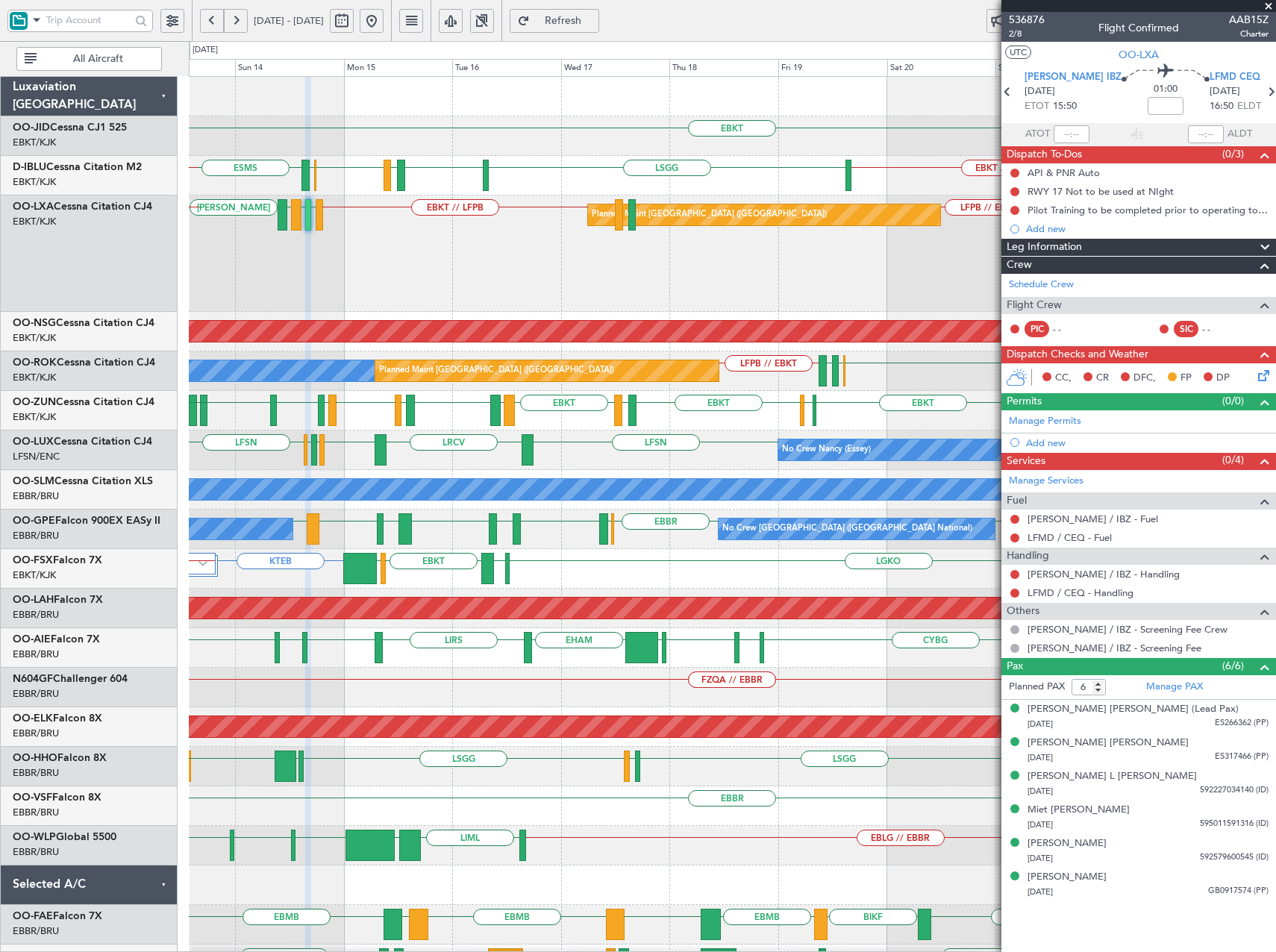
click at [724, 298] on div "EBKT // LFPB LFMD LEIB EBBR LEIB EBKT LEMG LFPB // EBKT Planned Maint Paris (Le…" at bounding box center [732, 253] width 1086 height 116
click at [579, 15] on button "Refresh" at bounding box center [554, 21] width 89 height 24
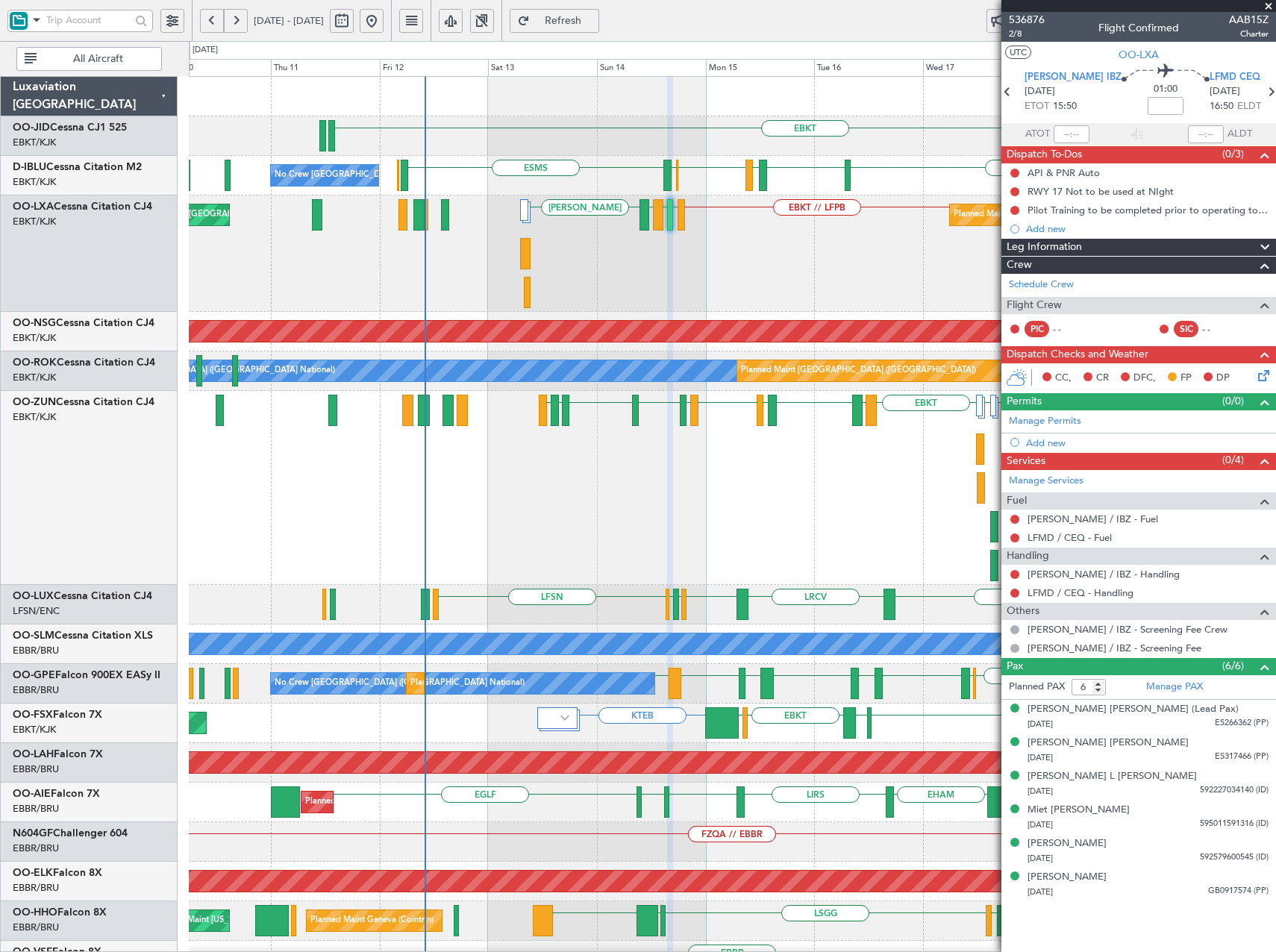
click at [735, 445] on div "EDDF EBKT LFMD EBKT LEPA EBKT LFMD EBBR LFMT LFSN LFMT EBCI EGPE EBKT LFMN LFPG…" at bounding box center [732, 488] width 1086 height 194
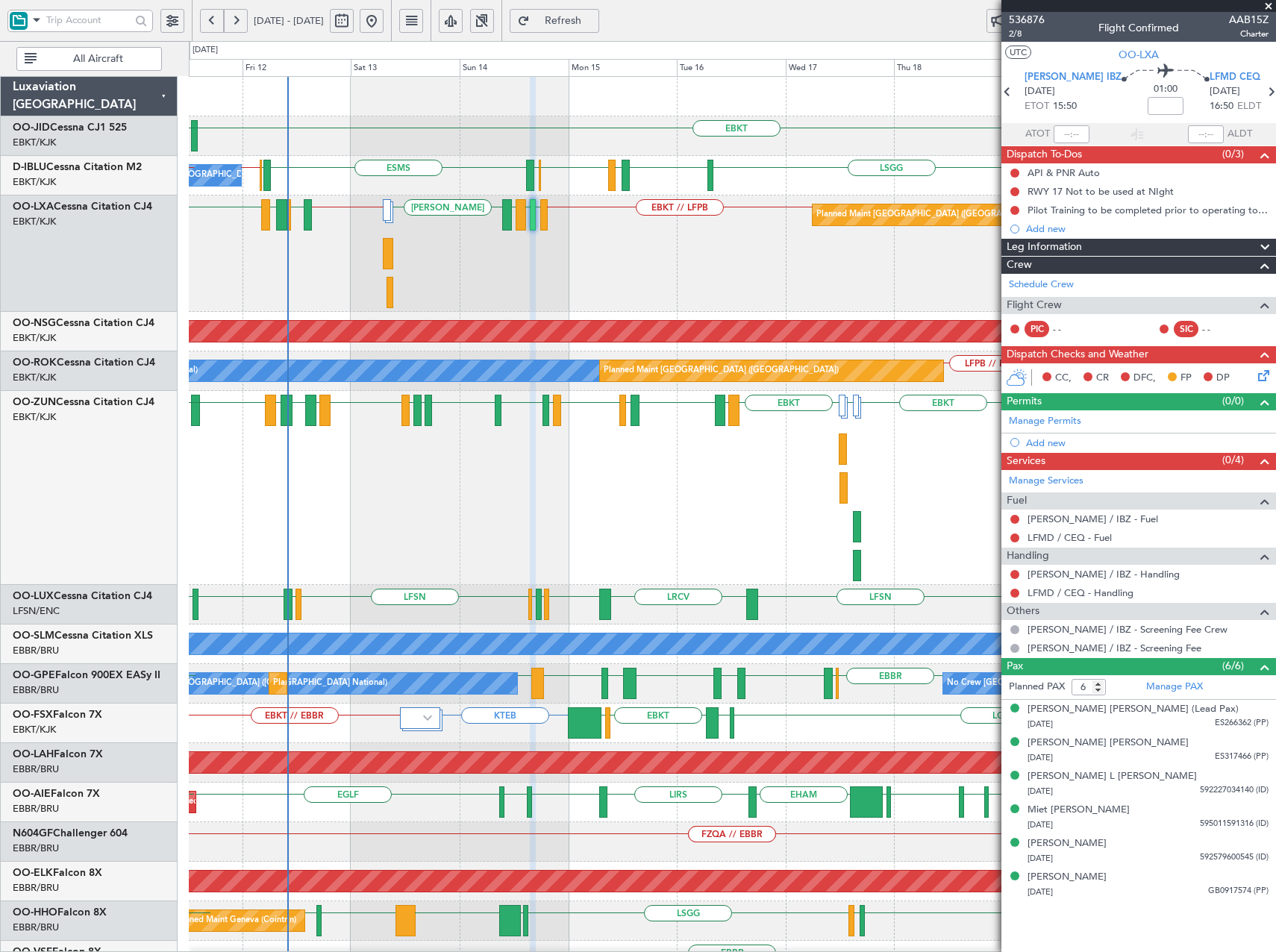
click at [656, 301] on div "Planned Maint Paris (Le Bourget) EBKT // LFPB LFMD LEIB EBBR LEIB LFMD // EBKT …" at bounding box center [732, 253] width 1086 height 116
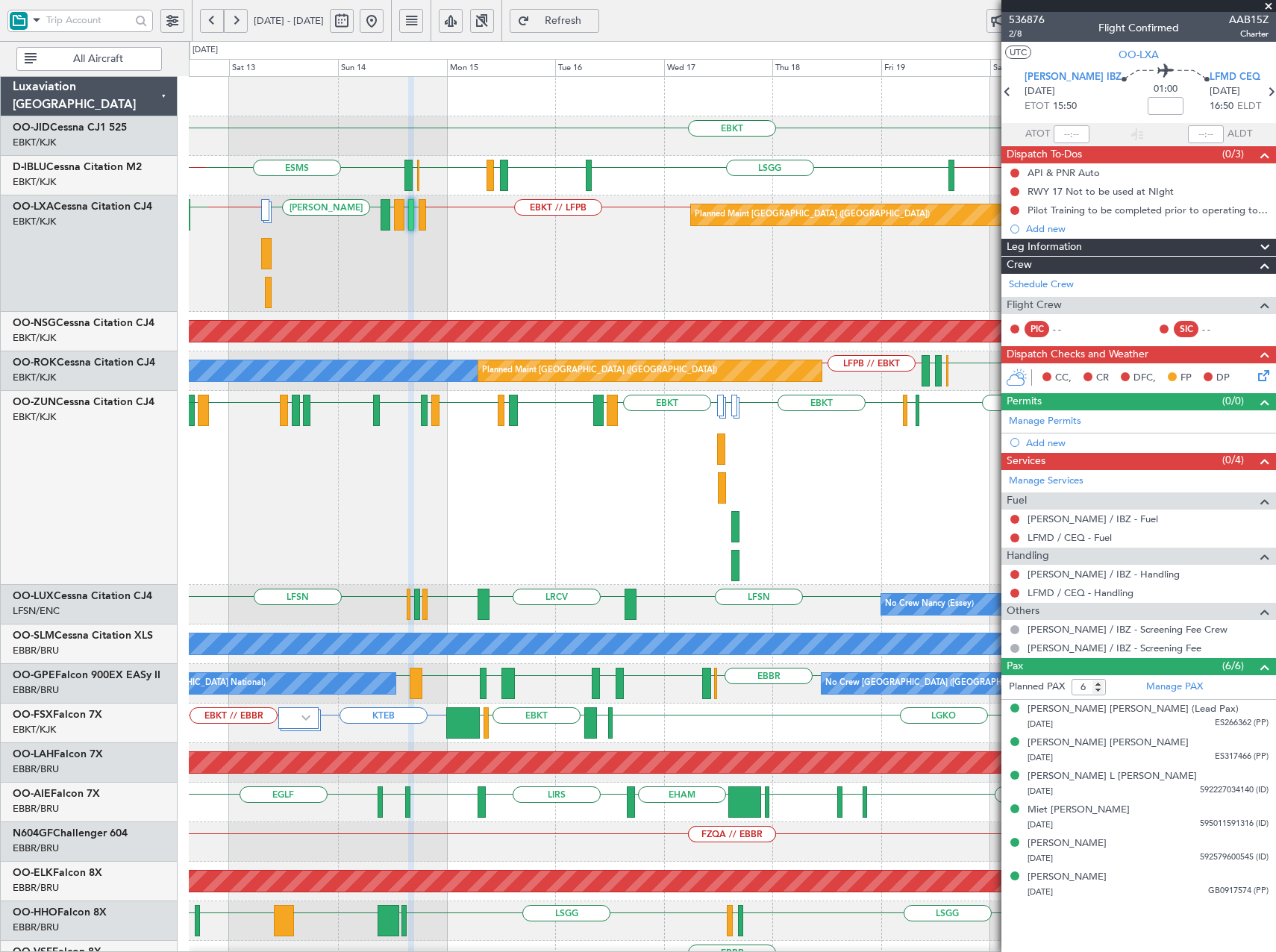
click at [485, 293] on div "Planned Maint Paris (Le Bourget) EBKT // LFPB LFMD LEIB EBBR LEIB LFMD // EBKT …" at bounding box center [732, 253] width 1086 height 116
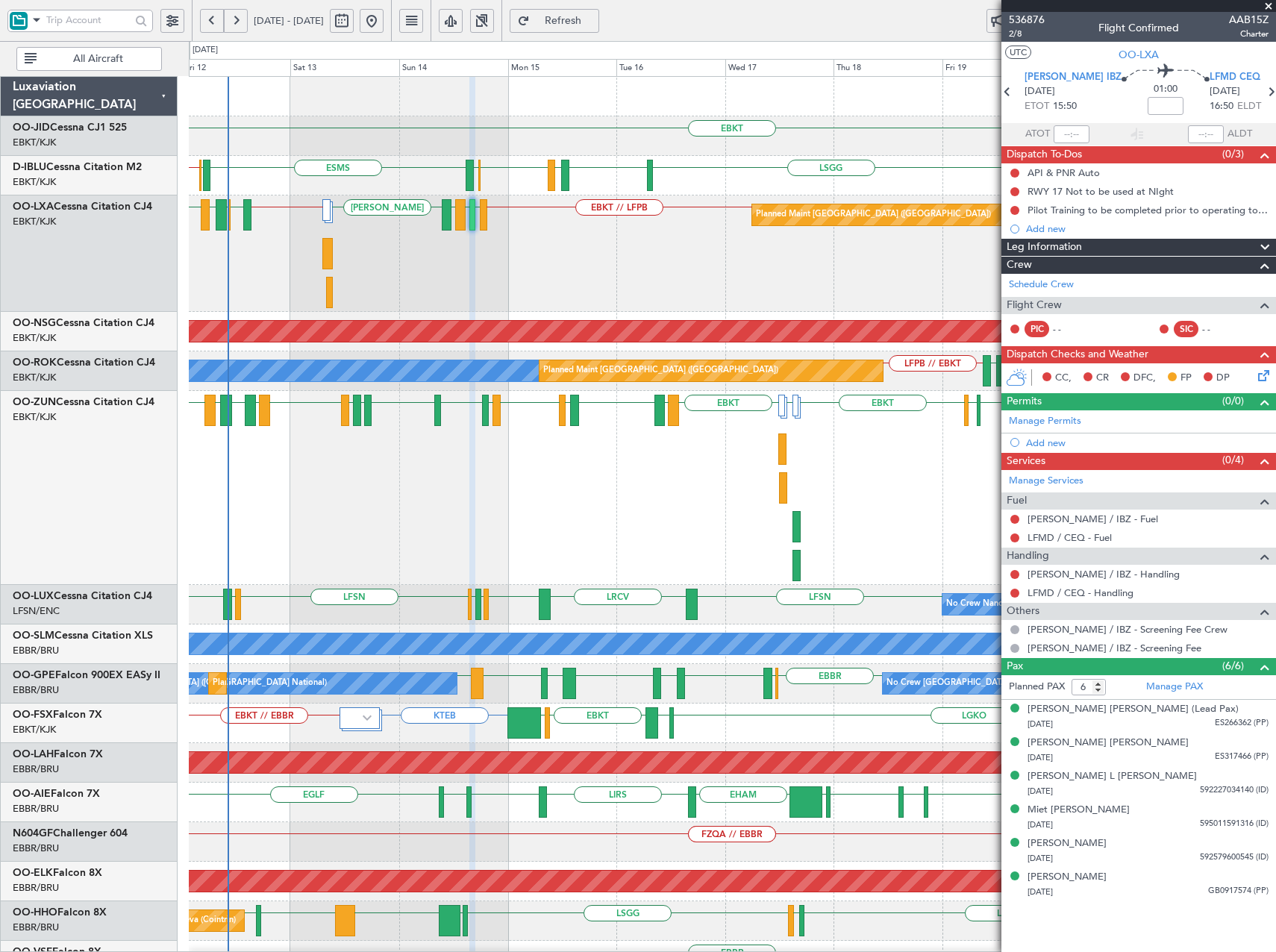
click at [436, 284] on div "Planned Maint Paris (Le Bourget) EBKT // LFPB LFMD LEIB EBBR LEIB LFMD // EBKT …" at bounding box center [732, 253] width 1086 height 116
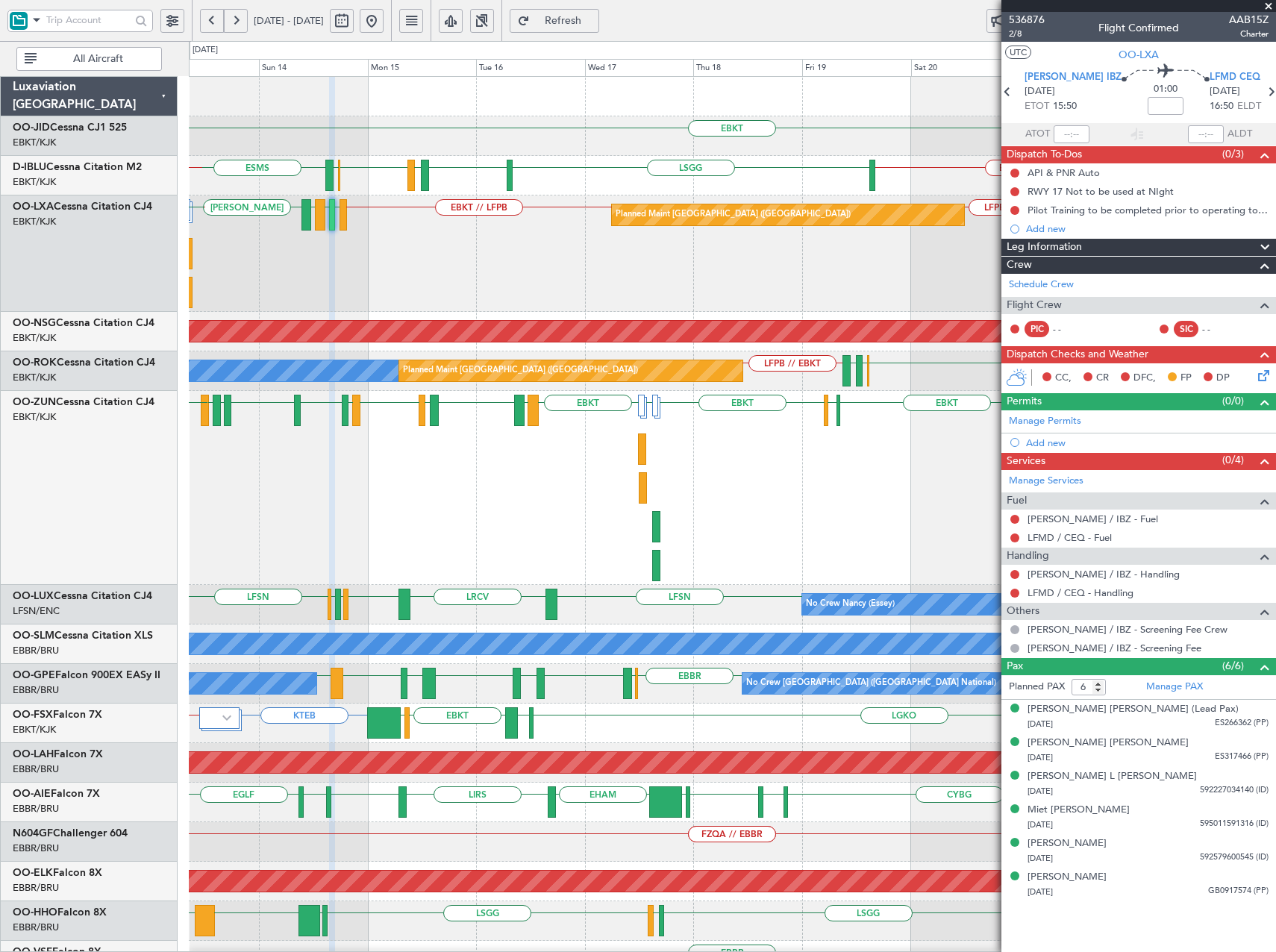
click at [328, 264] on div "Planned Maint Paris (Le Bourget) EBKT // LFPB LFMD LEIB EBBR LEIB EBKT LEMG LFP…" at bounding box center [732, 253] width 1086 height 116
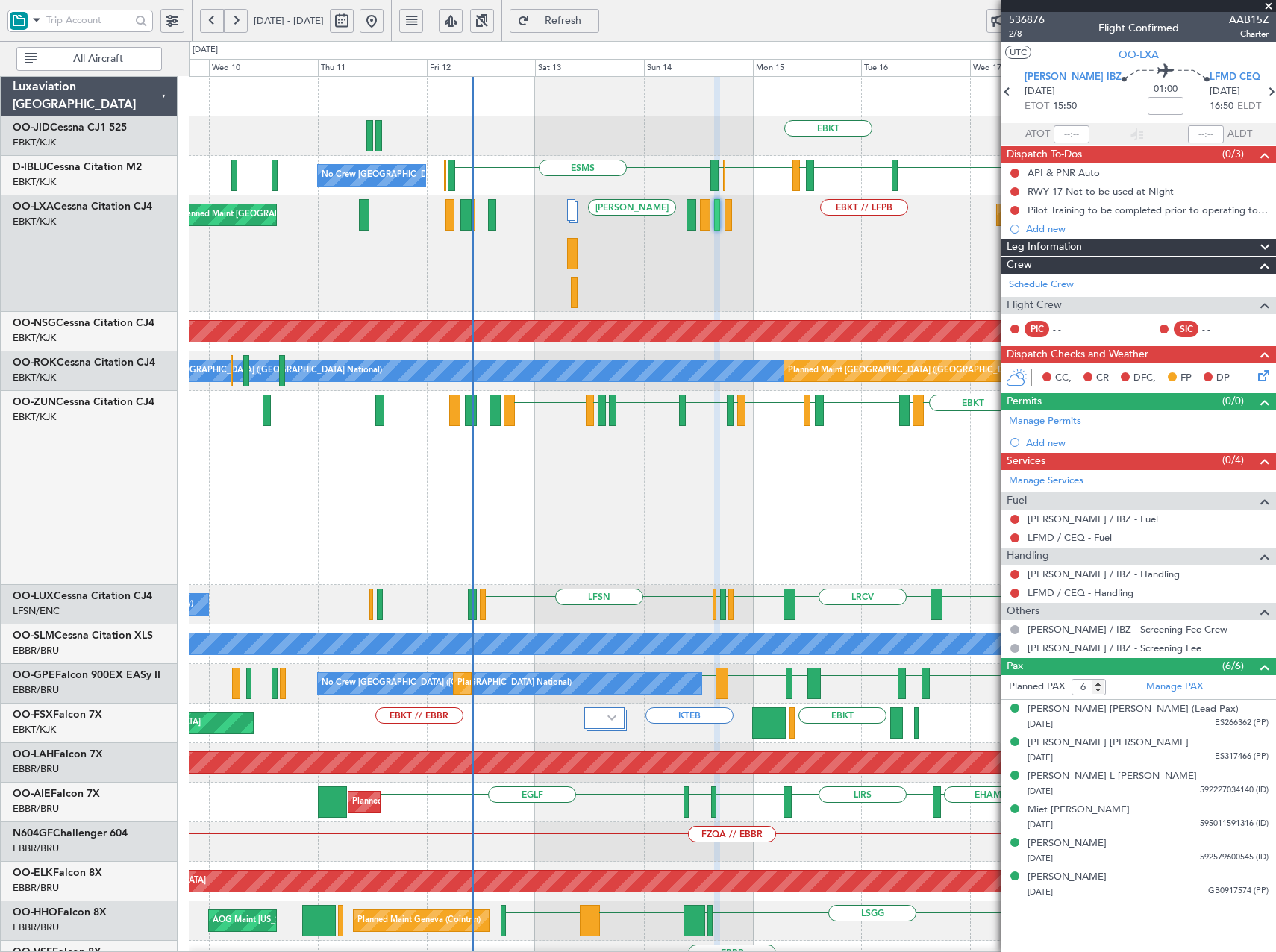
click at [902, 498] on div "EDDF EBKT LFMD EBKT LEPA EBKT LFMD EBBR LFMT LFSN LFMT EBCI EGPE EBKT EBKT LFMN…" at bounding box center [732, 488] width 1086 height 194
